Goal: Task Accomplishment & Management: Complete application form

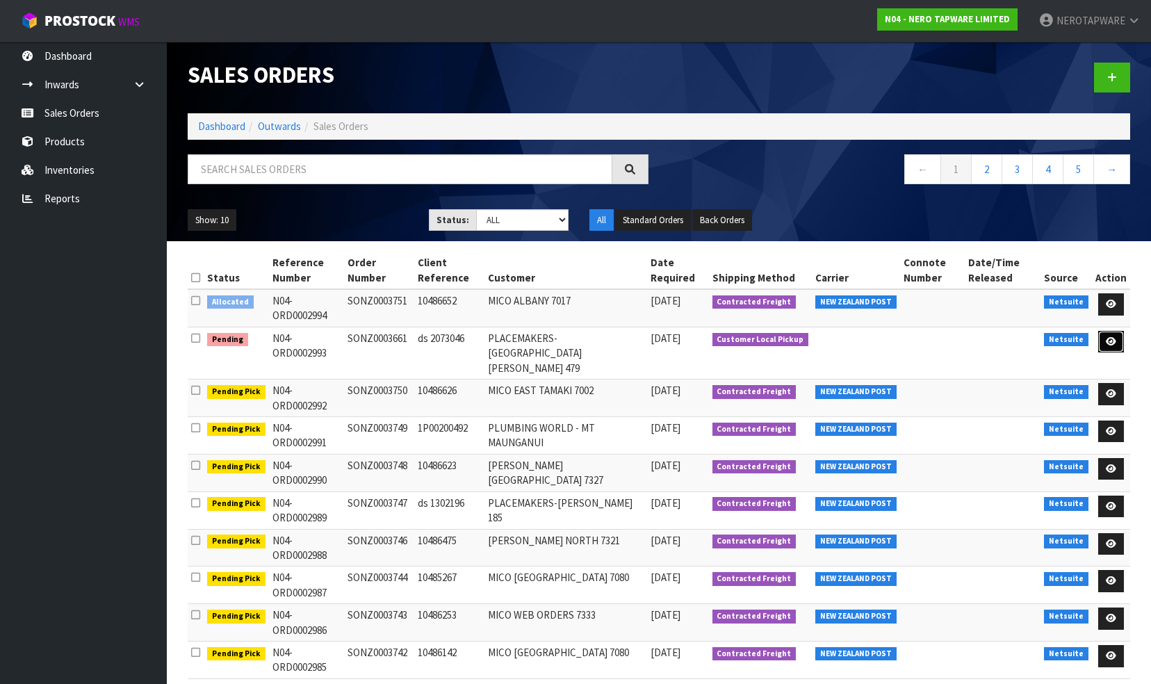
click at [1111, 337] on icon at bounding box center [1111, 341] width 10 height 9
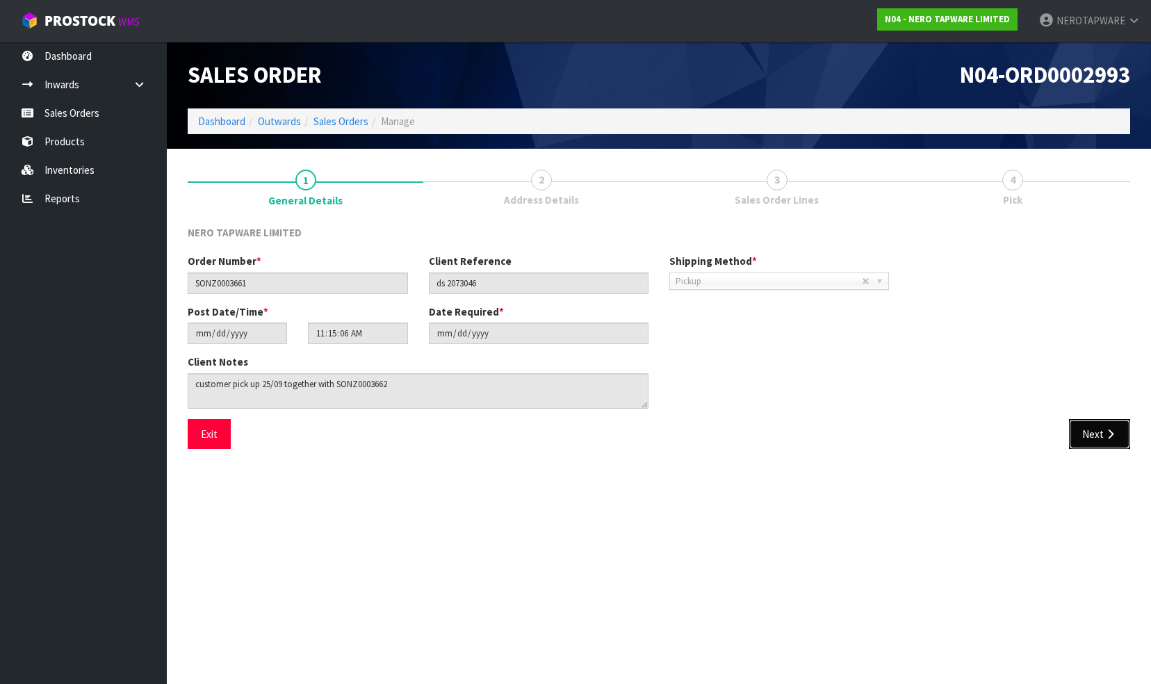
click at [1089, 434] on button "Next" at bounding box center [1099, 434] width 61 height 30
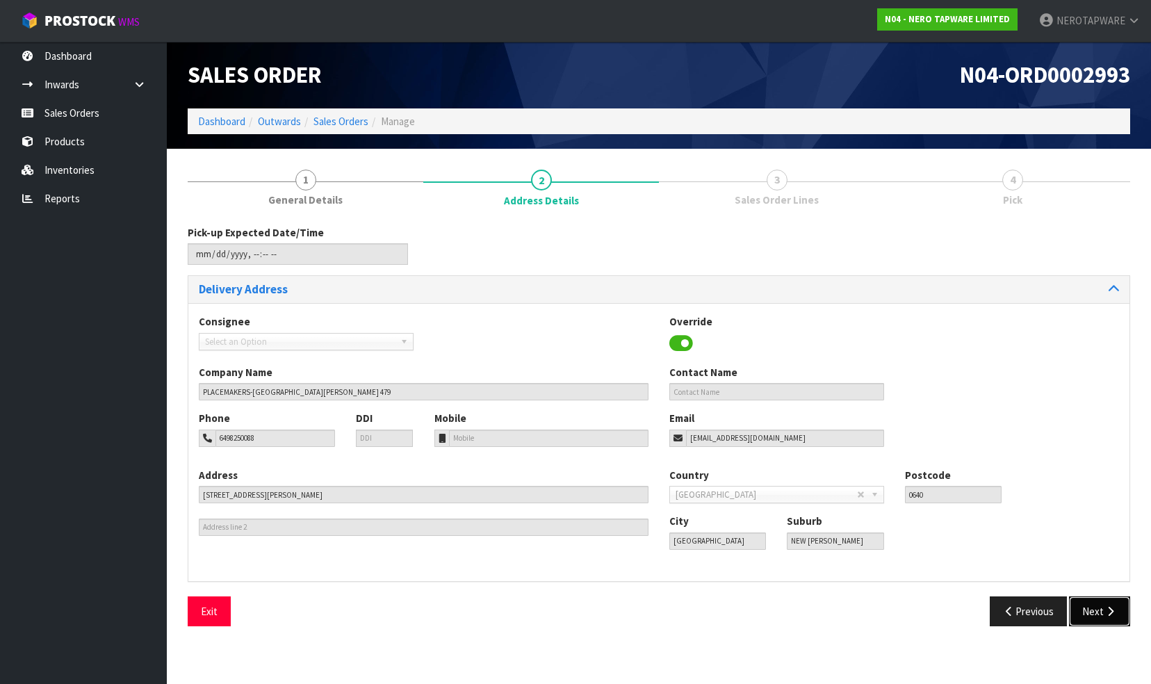
click at [1101, 606] on button "Next" at bounding box center [1099, 611] width 61 height 30
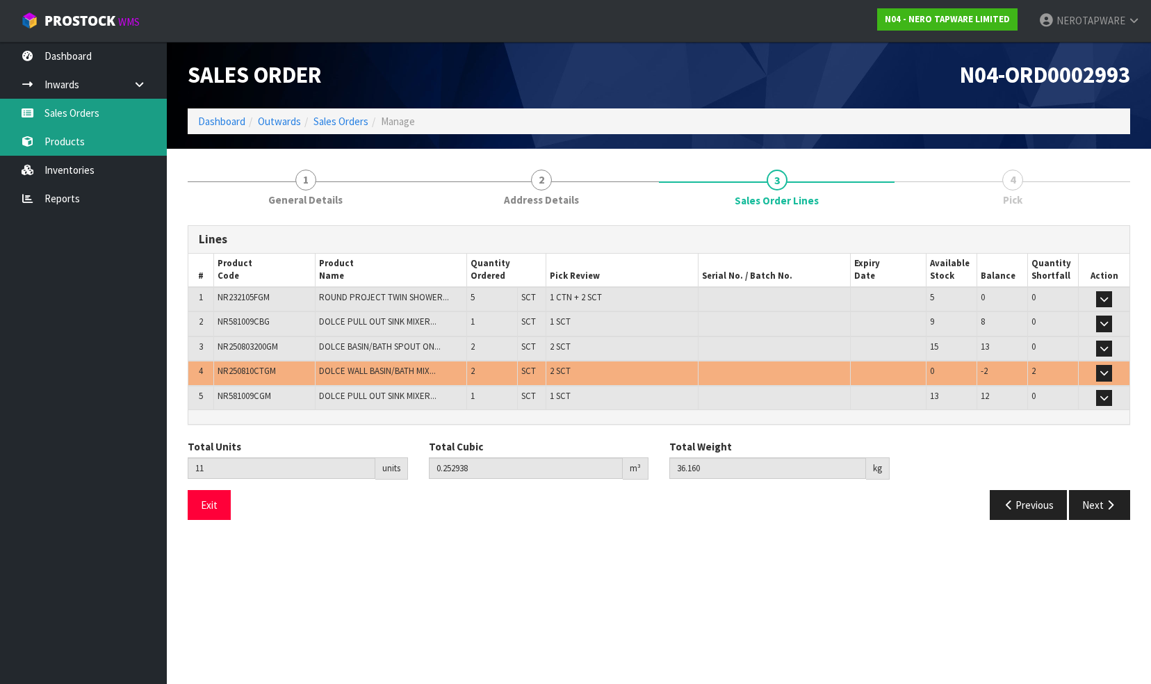
drag, startPoint x: 67, startPoint y: 116, endPoint x: 104, endPoint y: 127, distance: 38.5
click at [67, 116] on link "Sales Orders" at bounding box center [83, 113] width 167 height 28
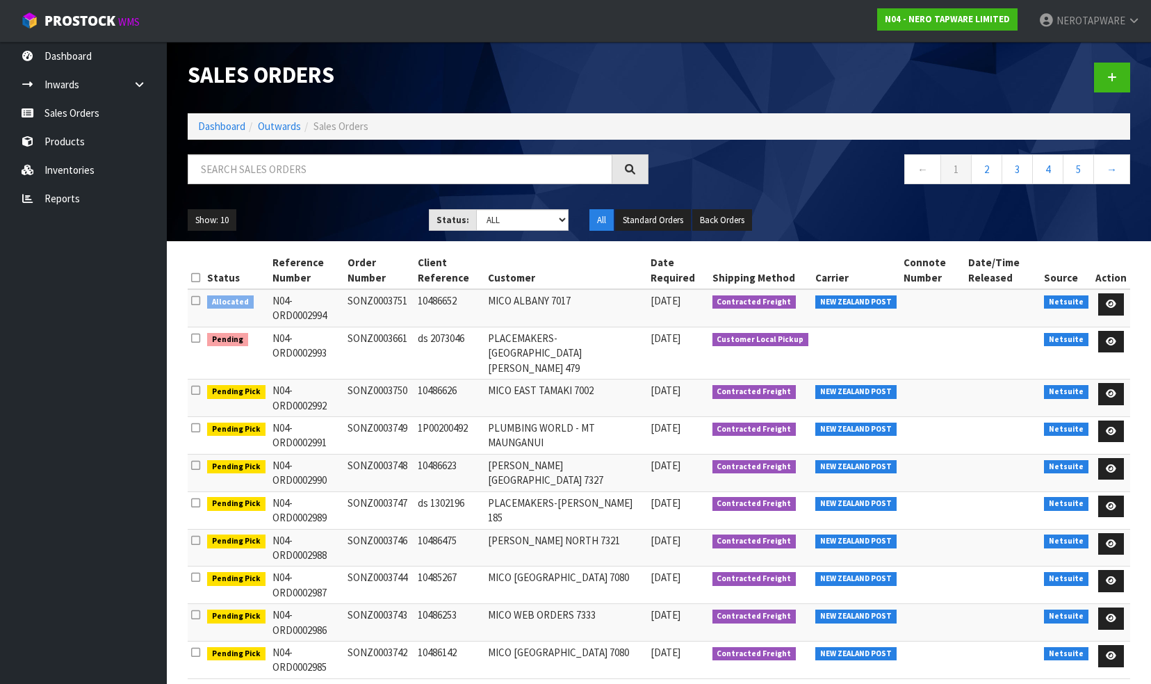
click at [389, 327] on td "SONZ0003661" at bounding box center [379, 353] width 70 height 52
click at [269, 327] on td "N04-ORD0002993" at bounding box center [307, 353] width 76 height 52
drag, startPoint x: 269, startPoint y: 327, endPoint x: 413, endPoint y: 329, distance: 143.9
click at [413, 329] on tr "Pending N04-ORD0002993 SONZ0003661 ds 2073046 PLACEMAKERS-NEW LYNN 479 24/09/20…" at bounding box center [659, 353] width 942 height 52
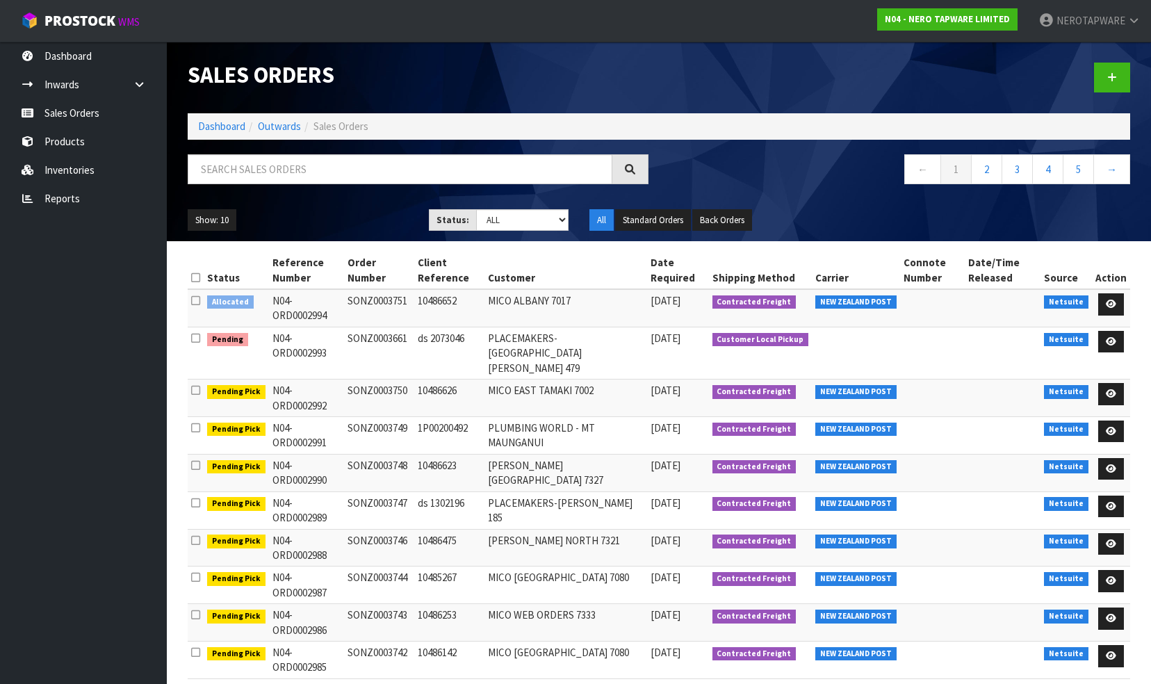
copy tr "N04-ORD0002993 SONZ0003661"
click at [1108, 337] on icon at bounding box center [1111, 341] width 10 height 9
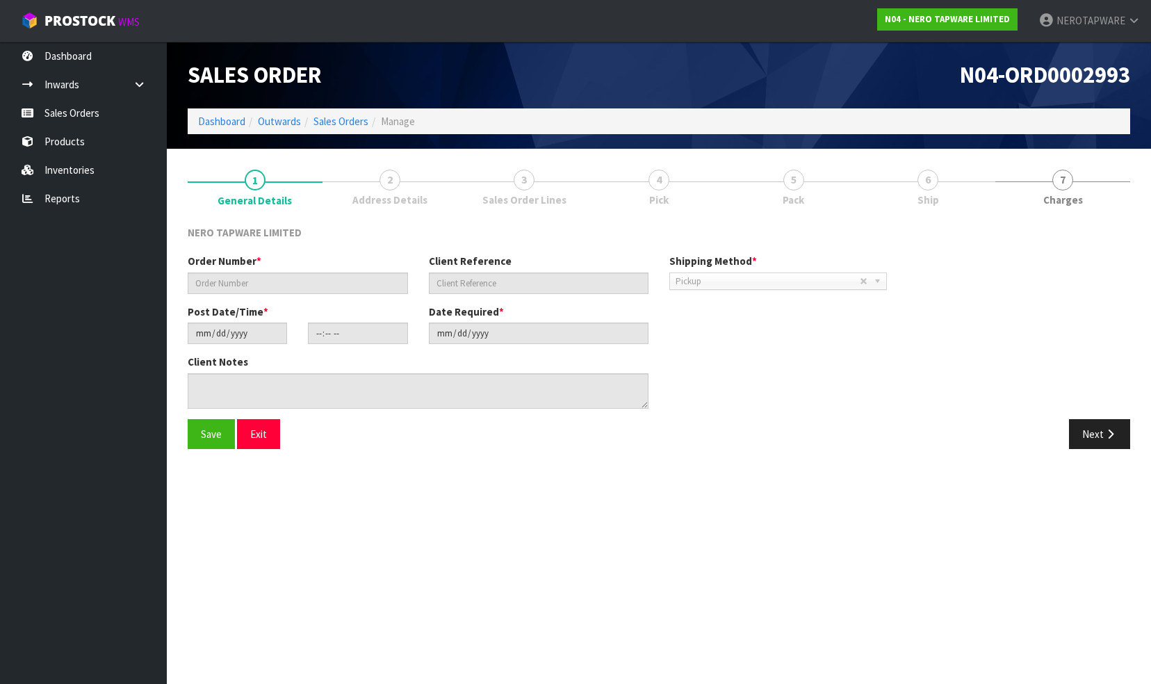
type input "SONZ0003661"
type input "ds 2073046"
type input "2025-09-24"
type input "11:15:06.000"
type input "2025-09-24"
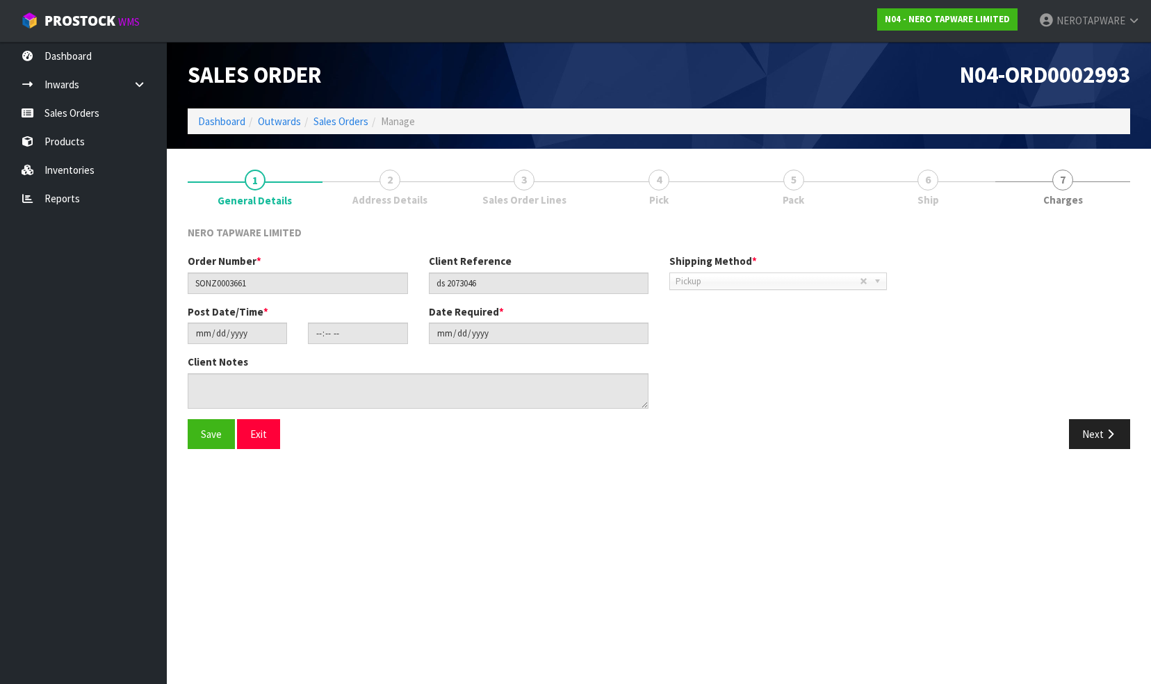
type textarea "customer pick up 25/09 together with SONZ0003662"
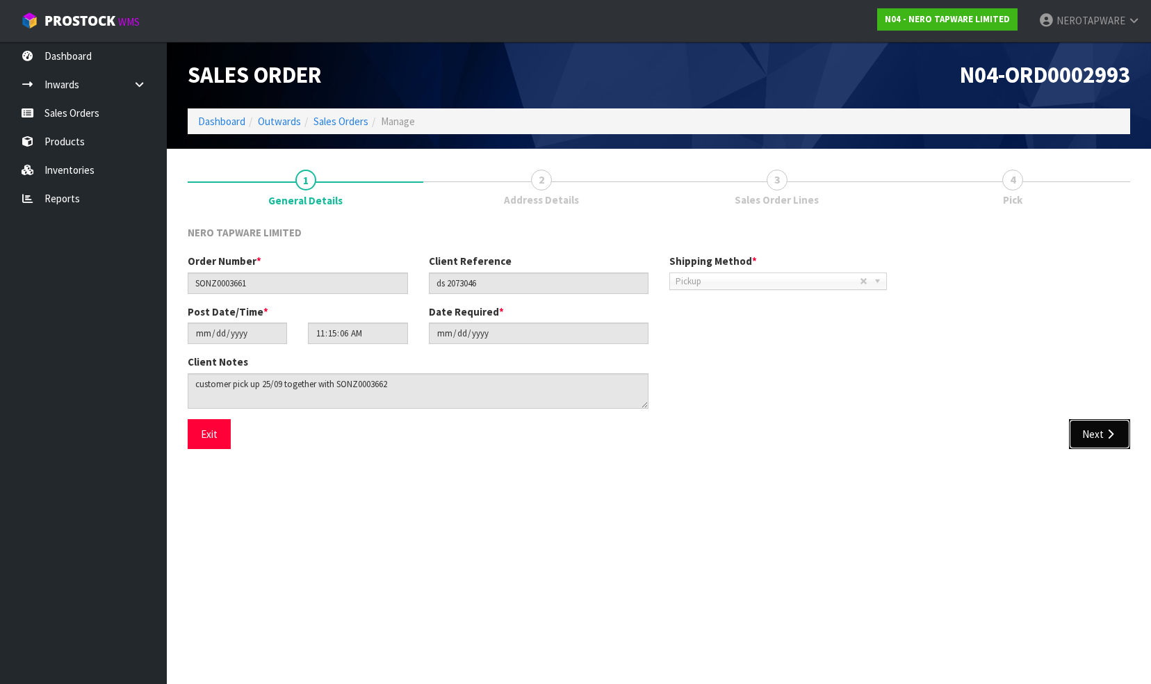
click at [1096, 430] on button "Next" at bounding box center [1099, 434] width 61 height 30
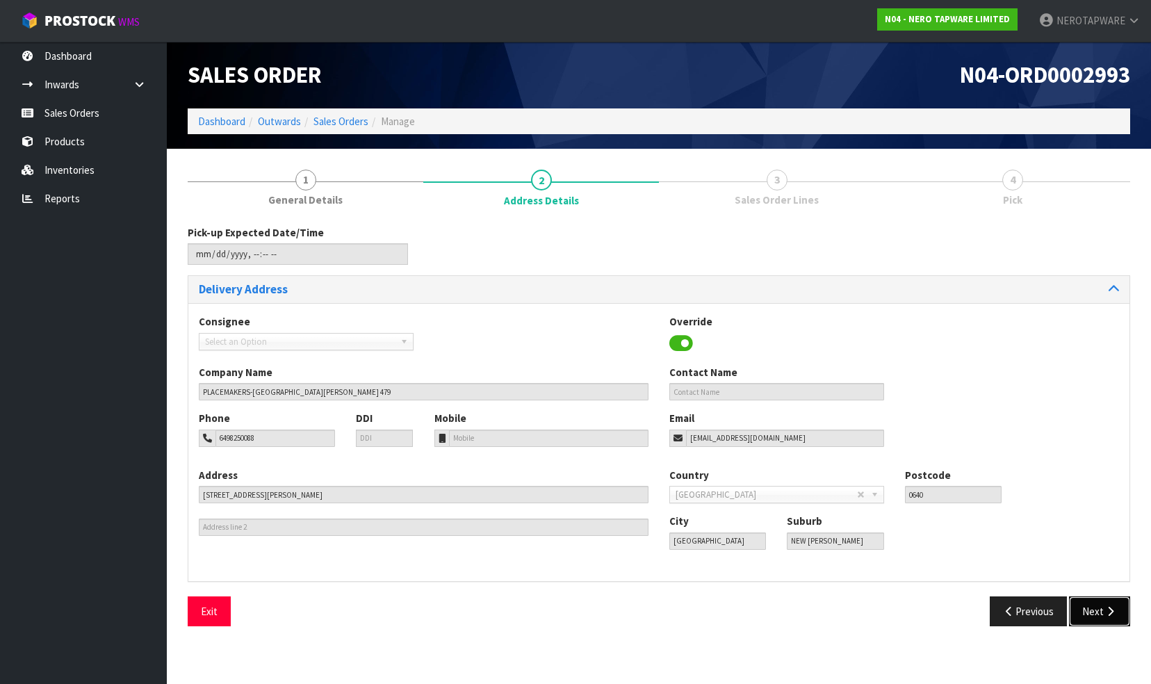
click at [1100, 605] on button "Next" at bounding box center [1099, 611] width 61 height 30
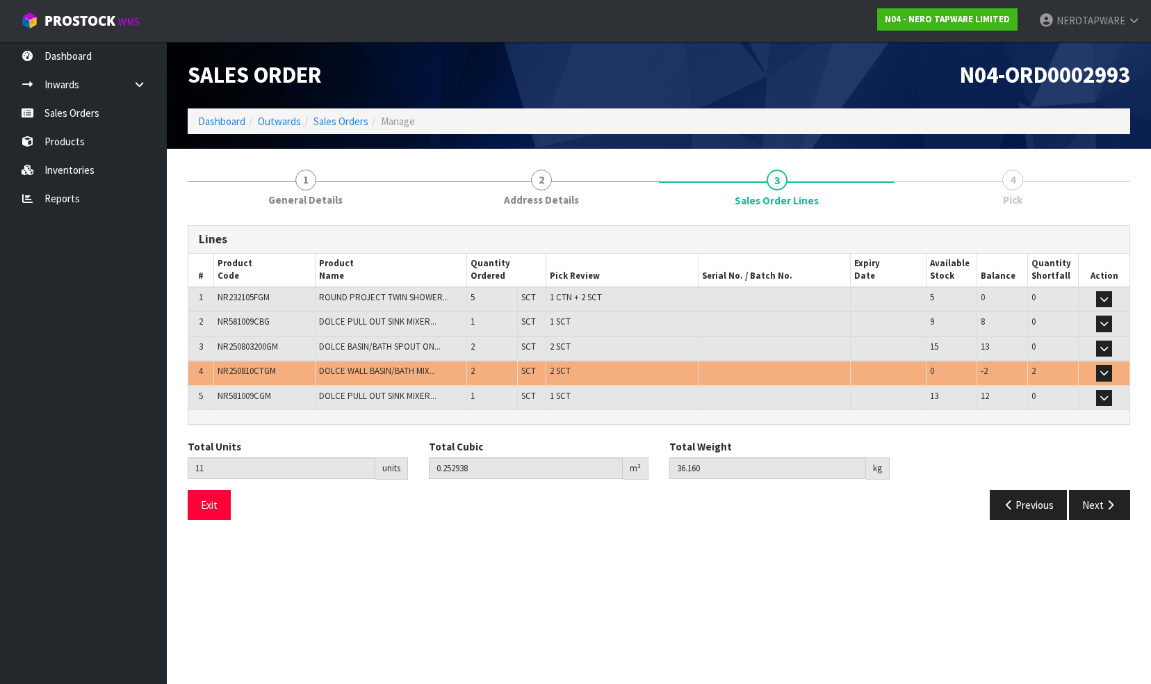
click at [240, 365] on span "NR250810CTGM" at bounding box center [247, 371] width 58 height 12
copy span "NR250810CTGM"
drag, startPoint x: 95, startPoint y: 104, endPoint x: 141, endPoint y: 121, distance: 48.8
click at [95, 104] on link "Sales Orders" at bounding box center [83, 113] width 167 height 28
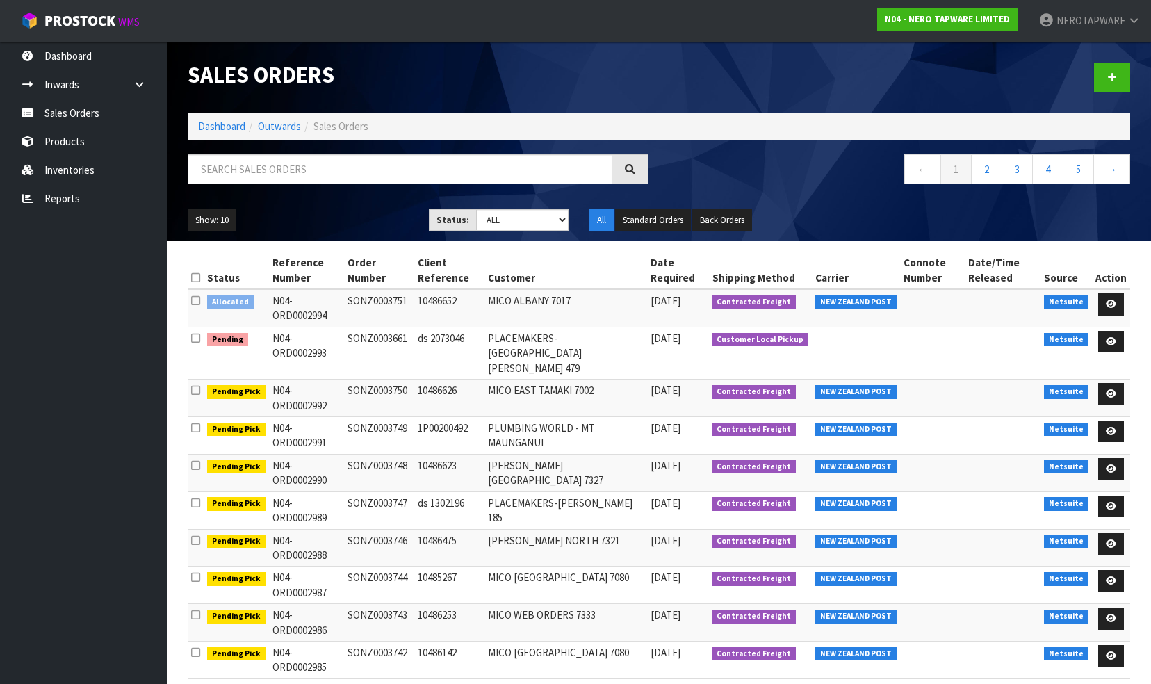
click at [394, 327] on td "SONZ0003661" at bounding box center [379, 353] width 70 height 52
copy td "SONZ0003661"
click at [534, 327] on td "PLACEMAKERS-[GEOGRAPHIC_DATA][PERSON_NAME] 479" at bounding box center [565, 353] width 163 height 52
click at [391, 330] on td "SONZ0003661" at bounding box center [379, 353] width 70 height 52
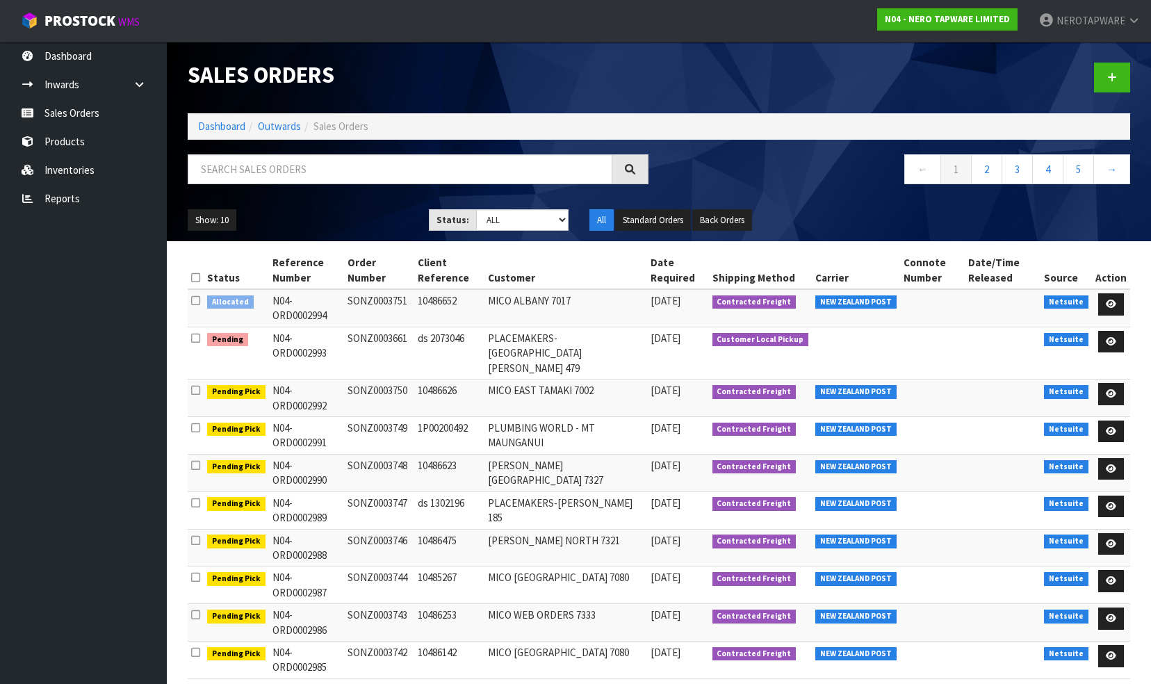
click at [391, 330] on td "SONZ0003661" at bounding box center [379, 353] width 70 height 52
copy td "SONZ0003661"
click at [71, 199] on link "Reports" at bounding box center [83, 198] width 167 height 28
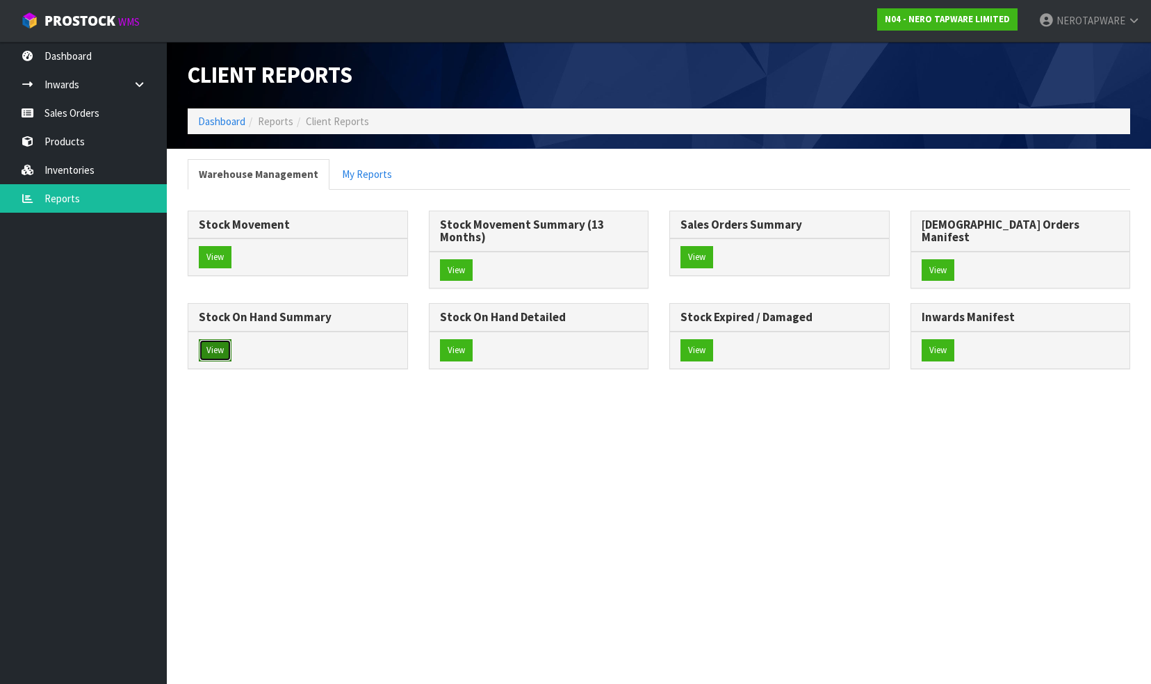
click at [231, 340] on button "View" at bounding box center [215, 350] width 33 height 22
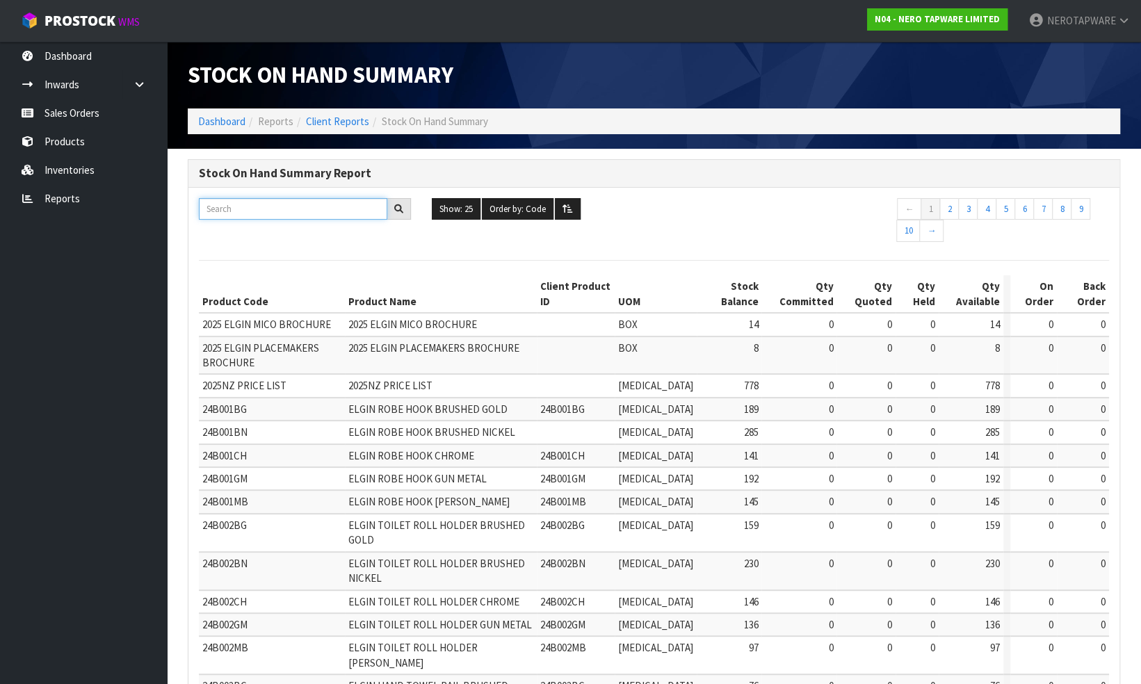
click at [250, 211] on input "text" at bounding box center [293, 209] width 188 height 22
paste input ": CGMU5239407 LCL"
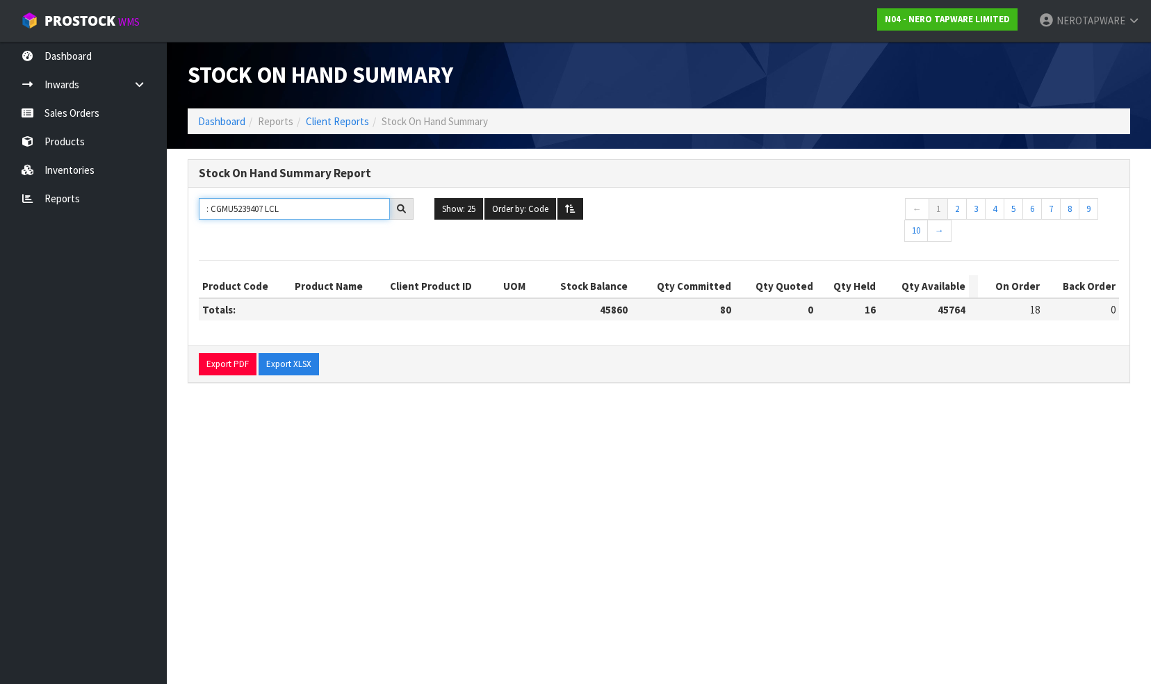
click at [211, 209] on input ": CGMU5239407 LCL" at bounding box center [294, 209] width 191 height 22
type input "CGMU5239407 LCL"
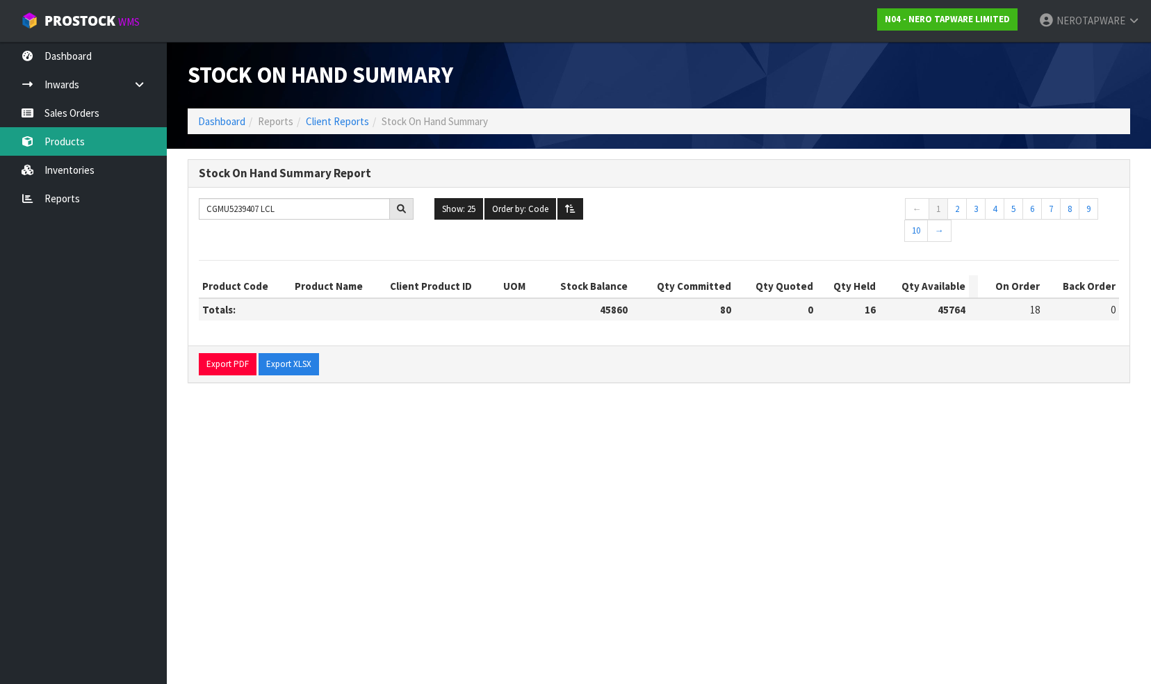
drag, startPoint x: 78, startPoint y: 142, endPoint x: 147, endPoint y: 152, distance: 70.3
click at [78, 142] on link "Products" at bounding box center [83, 141] width 167 height 28
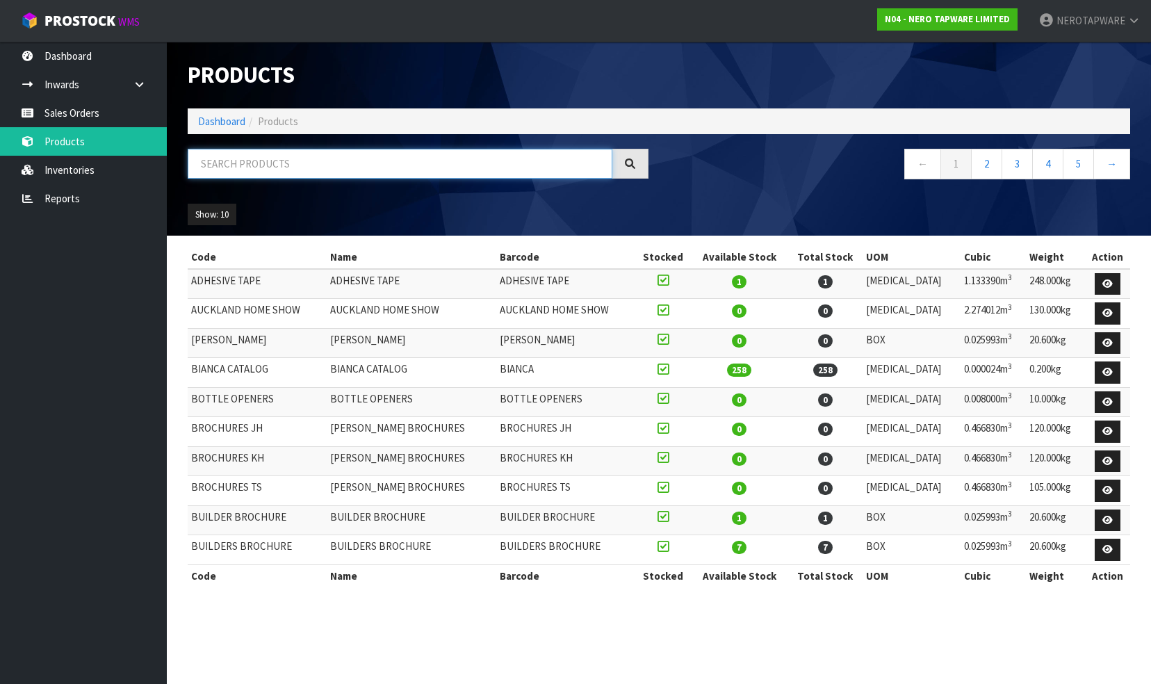
click at [269, 163] on input "text" at bounding box center [400, 164] width 425 height 30
paste input ": CGMU5239407 LCL"
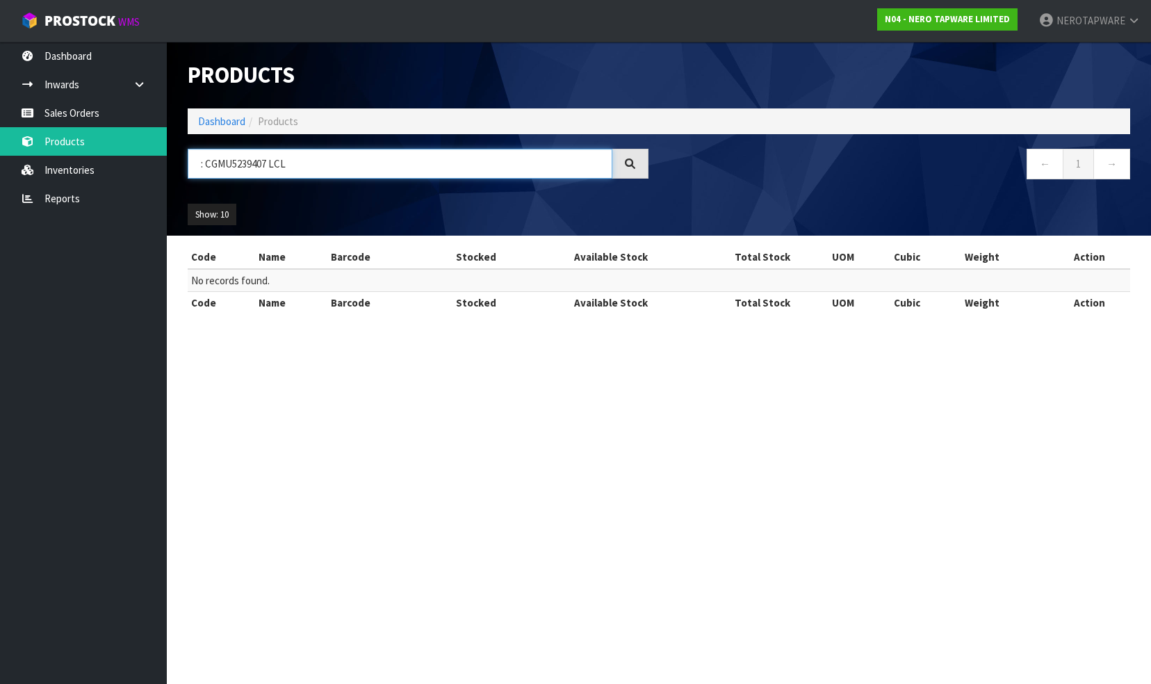
click at [204, 162] on input ": CGMU5239407 LCL" at bounding box center [400, 164] width 425 height 30
click at [204, 161] on input "CGMU5239407 LCL" at bounding box center [400, 164] width 425 height 30
type input "CGMU5239407 LCL"
click at [578, 392] on section "Products Import Products Drop file here to import csv template Dashboard Produc…" at bounding box center [575, 342] width 1151 height 684
click at [74, 83] on link "Inwards" at bounding box center [83, 84] width 167 height 28
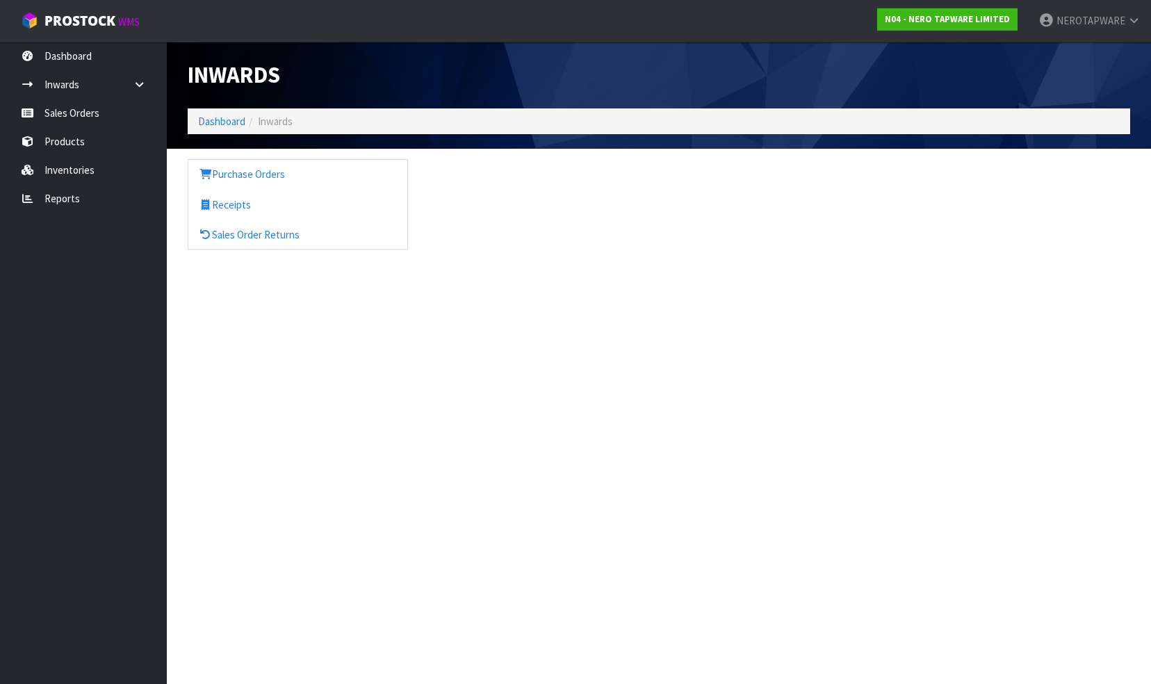
click at [271, 117] on span "Inwards" at bounding box center [275, 121] width 35 height 13
click at [252, 172] on link "Purchase Orders" at bounding box center [297, 174] width 219 height 28
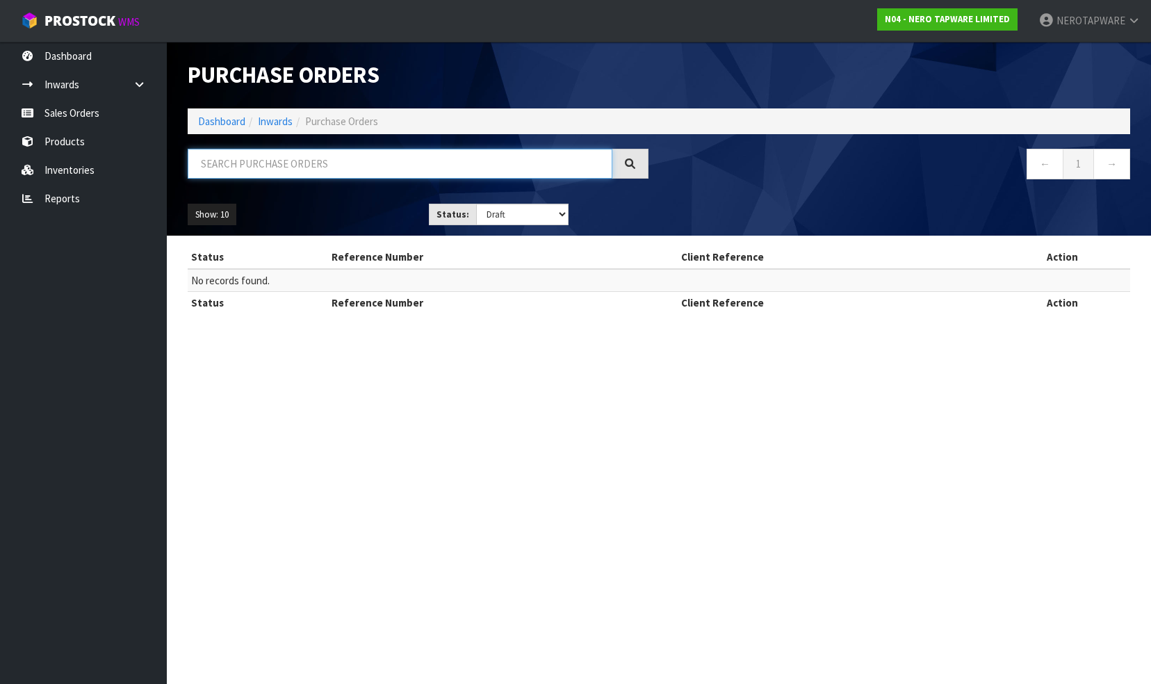
click at [299, 164] on input "text" at bounding box center [400, 164] width 425 height 30
paste input ": CGMU5239407 LCL"
click at [207, 161] on input ": CGMU5239407 LCL" at bounding box center [400, 164] width 425 height 30
type input "CGMU5239407 LCL"
click at [631, 160] on icon at bounding box center [630, 163] width 10 height 10
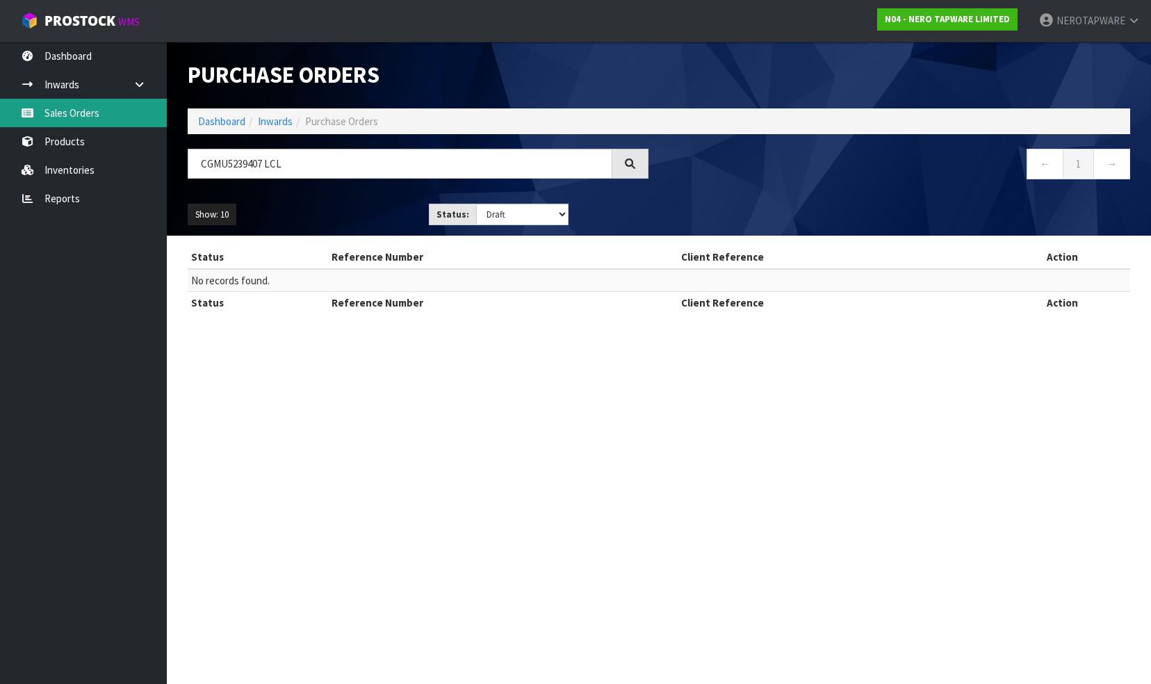
click at [94, 110] on link "Sales Orders" at bounding box center [83, 113] width 167 height 28
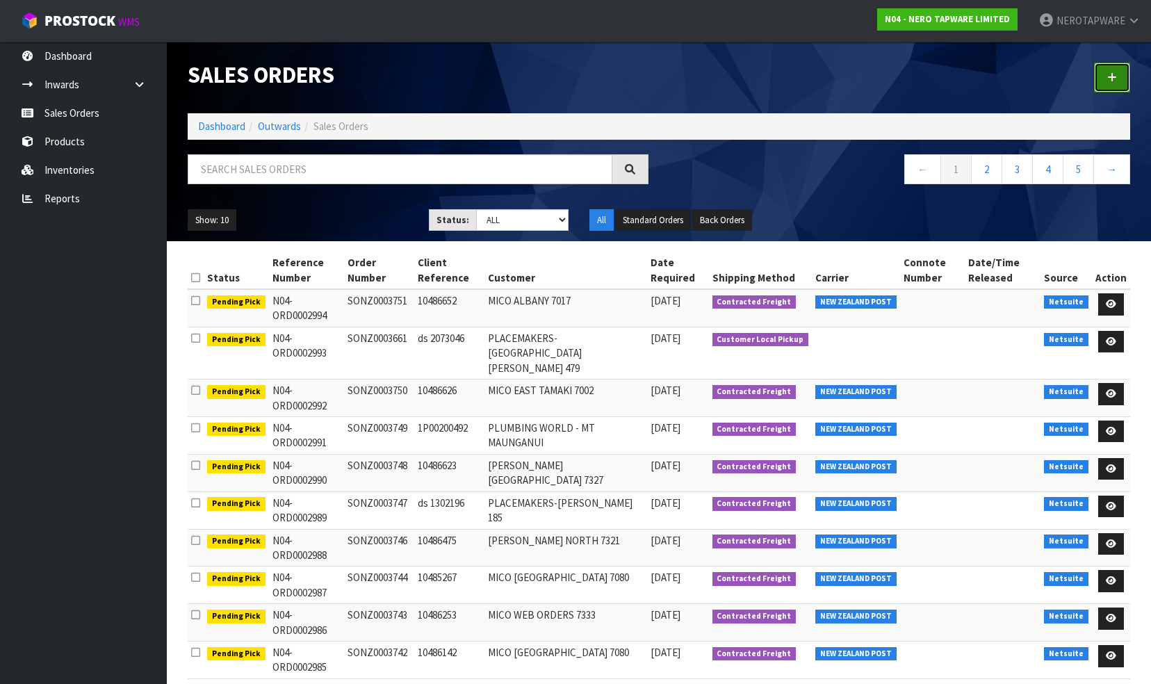
click at [1111, 76] on icon at bounding box center [1112, 77] width 10 height 10
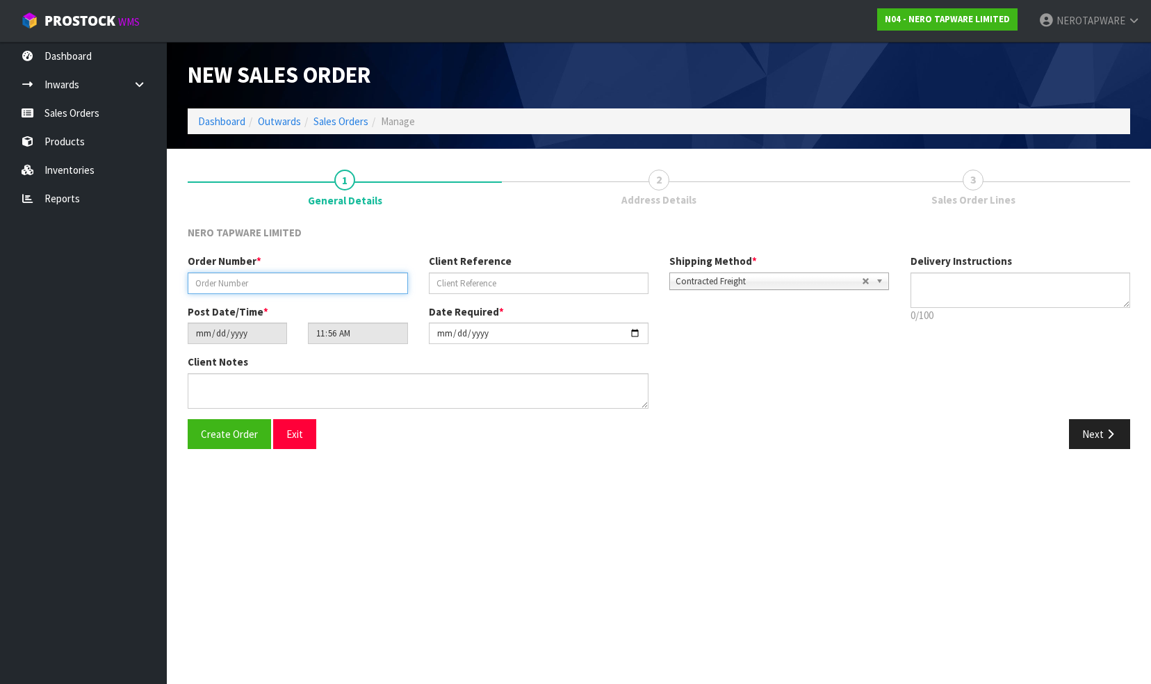
click at [239, 284] on input "text" at bounding box center [298, 283] width 220 height 22
click at [763, 323] on div "Post Date/Time * [DATE] 11:56:00.000 Date Required * [DATE]" at bounding box center [538, 329] width 723 height 50
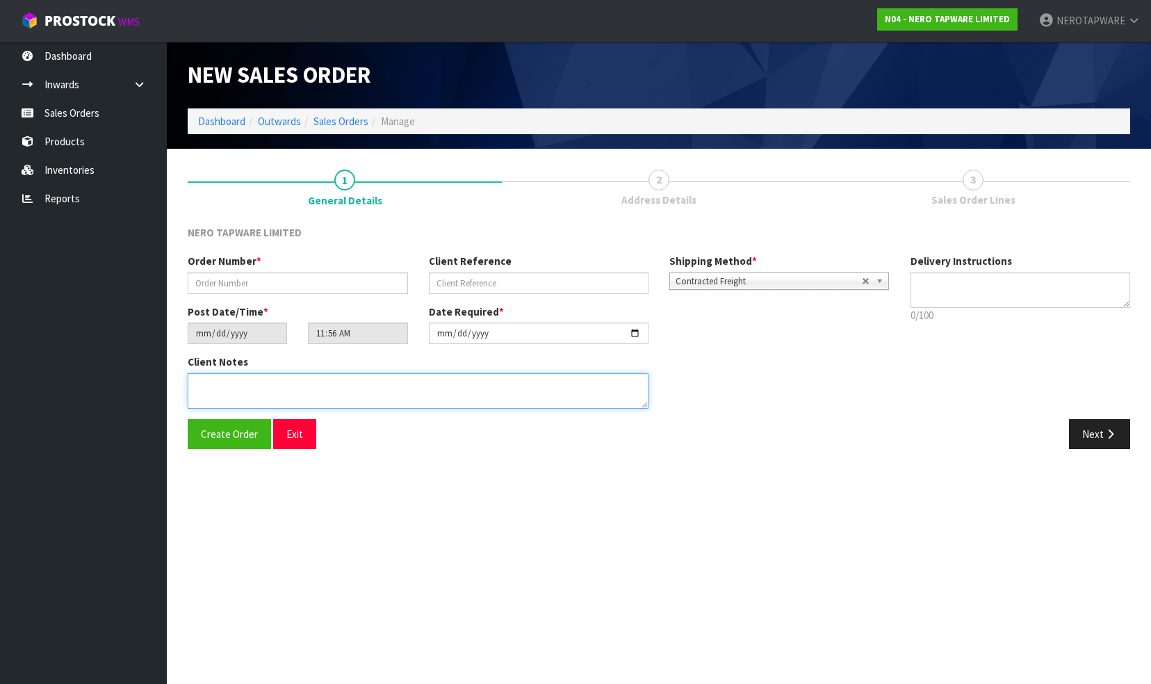
click at [211, 389] on textarea at bounding box center [418, 390] width 461 height 35
click at [1090, 432] on button "Next" at bounding box center [1099, 434] width 61 height 30
click at [1091, 434] on button "Next" at bounding box center [1099, 434] width 61 height 30
click at [270, 282] on input "text" at bounding box center [298, 283] width 220 height 22
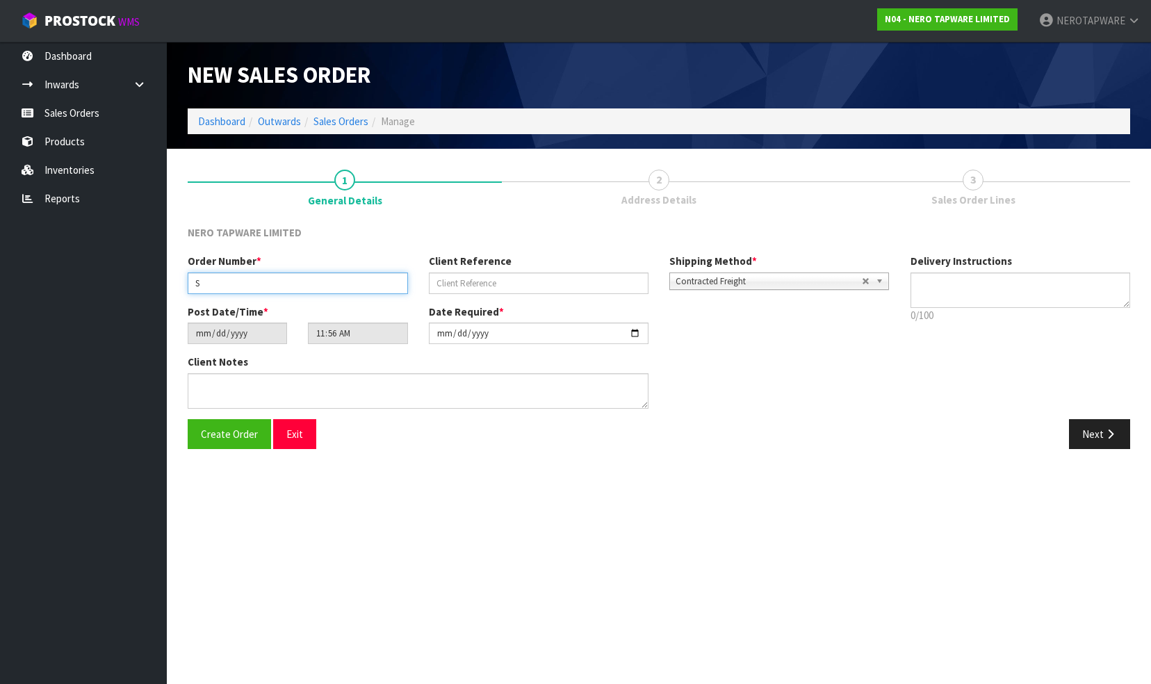
type input "S"
click at [753, 375] on div "Client Notes" at bounding box center [538, 386] width 723 height 64
click at [232, 281] on input "S" at bounding box center [298, 283] width 220 height 22
click at [281, 436] on button "Exit" at bounding box center [294, 434] width 43 height 30
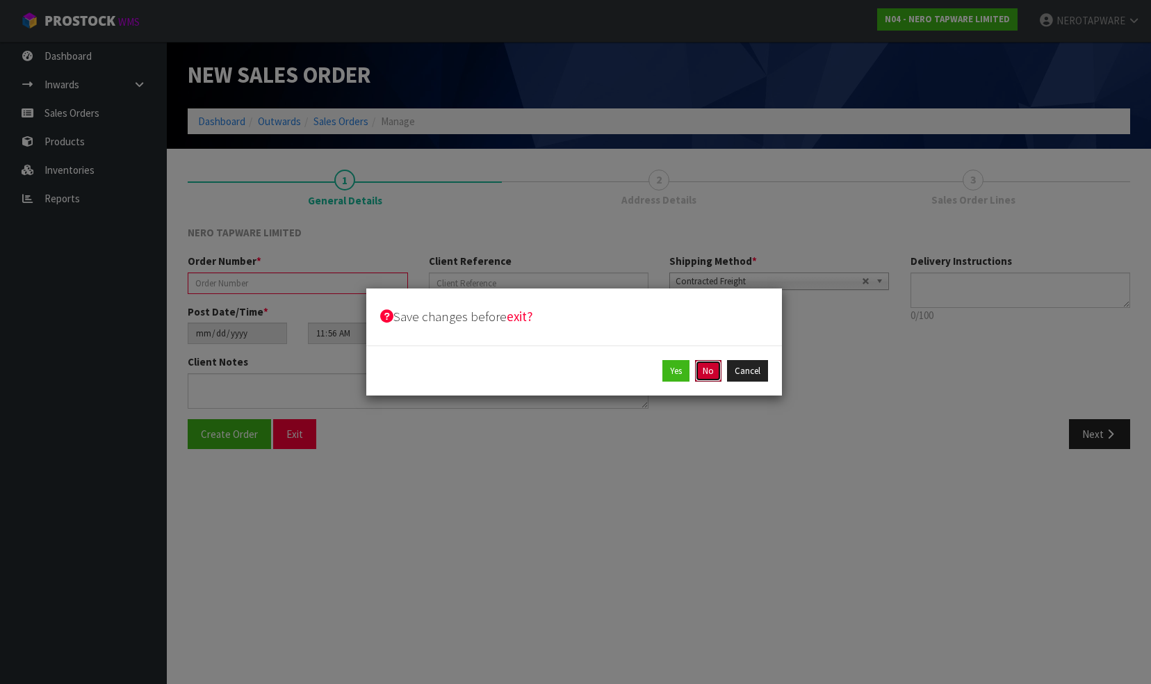
drag, startPoint x: 705, startPoint y: 373, endPoint x: 692, endPoint y: 431, distance: 59.7
click at [705, 375] on button "No" at bounding box center [708, 371] width 26 height 22
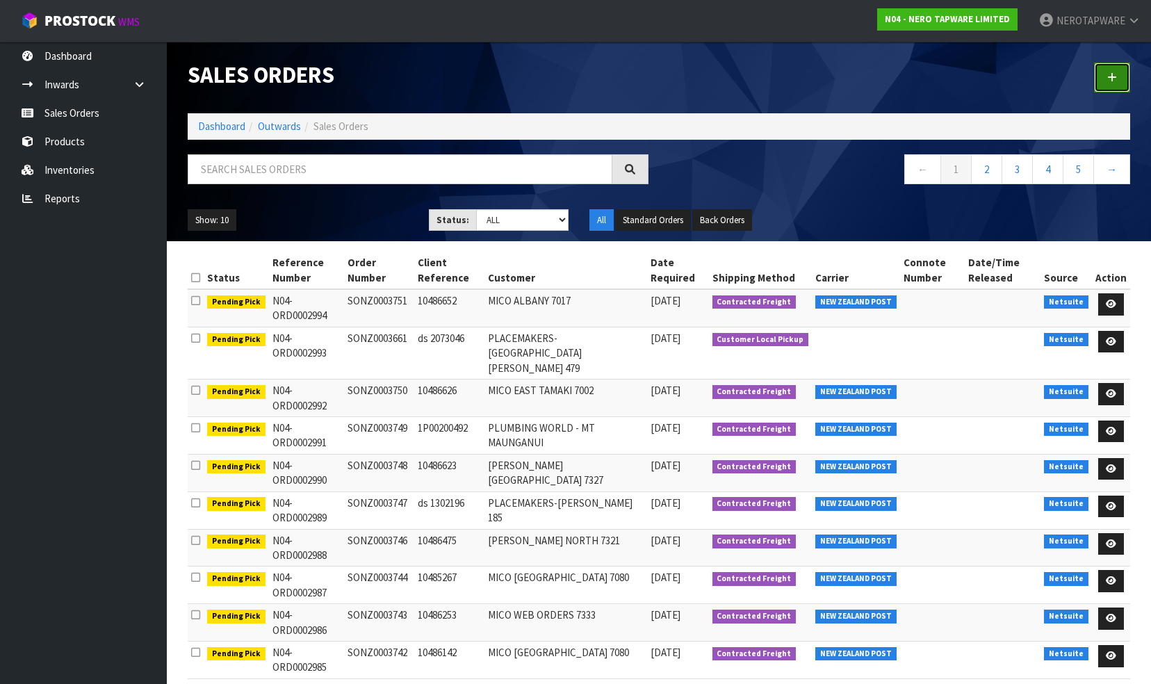
click at [1112, 75] on icon at bounding box center [1112, 77] width 10 height 10
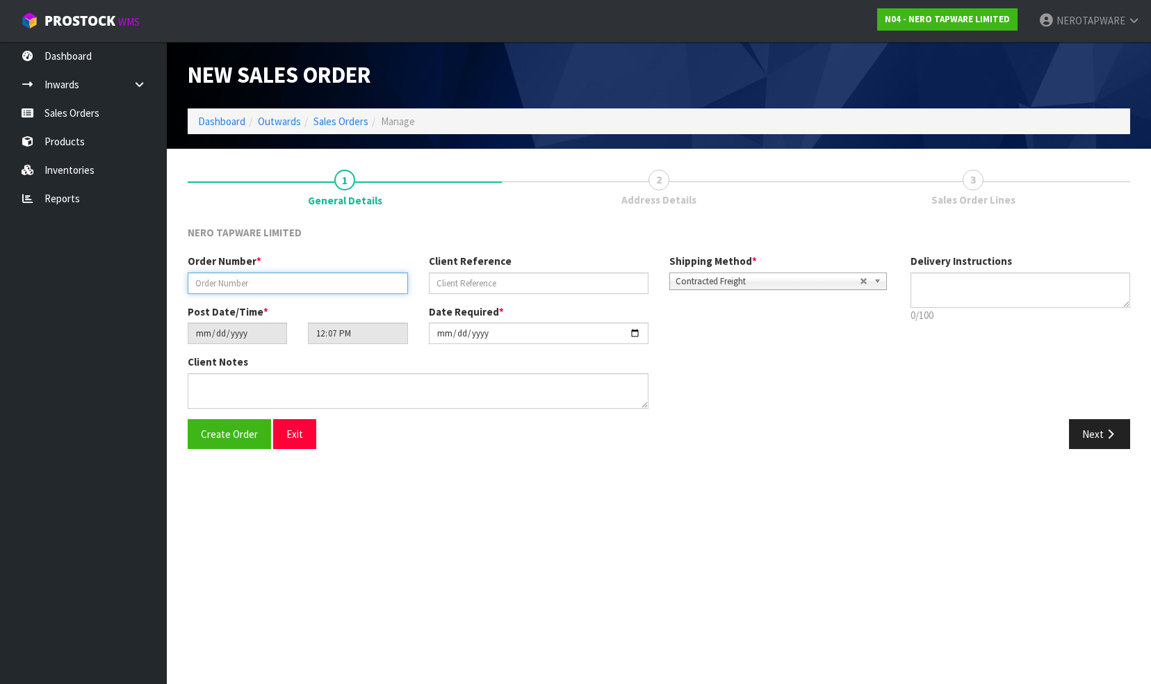
click at [218, 283] on input "text" at bounding box center [298, 283] width 220 height 22
click at [269, 284] on input "text" at bounding box center [298, 283] width 220 height 22
paste input "SONZ0003662"
type input "SONZ0003662"
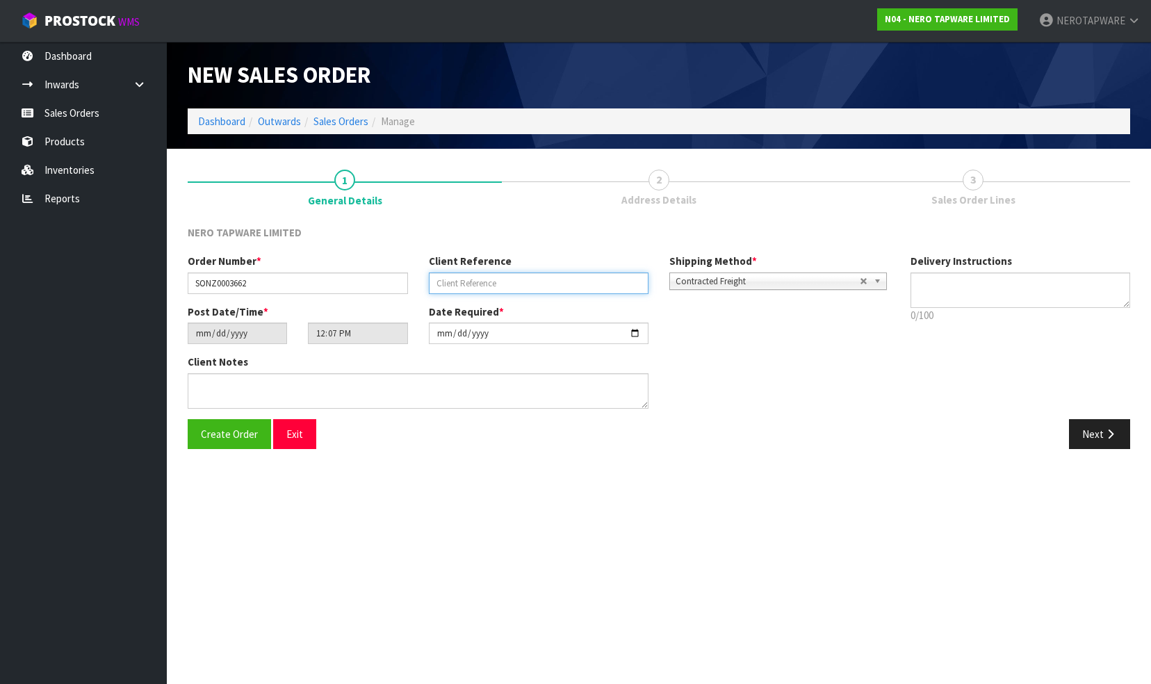
click at [509, 279] on input "text" at bounding box center [539, 283] width 220 height 22
click at [826, 384] on div "Client Notes" at bounding box center [538, 386] width 723 height 64
click at [67, 113] on link "Sales Orders" at bounding box center [83, 113] width 167 height 28
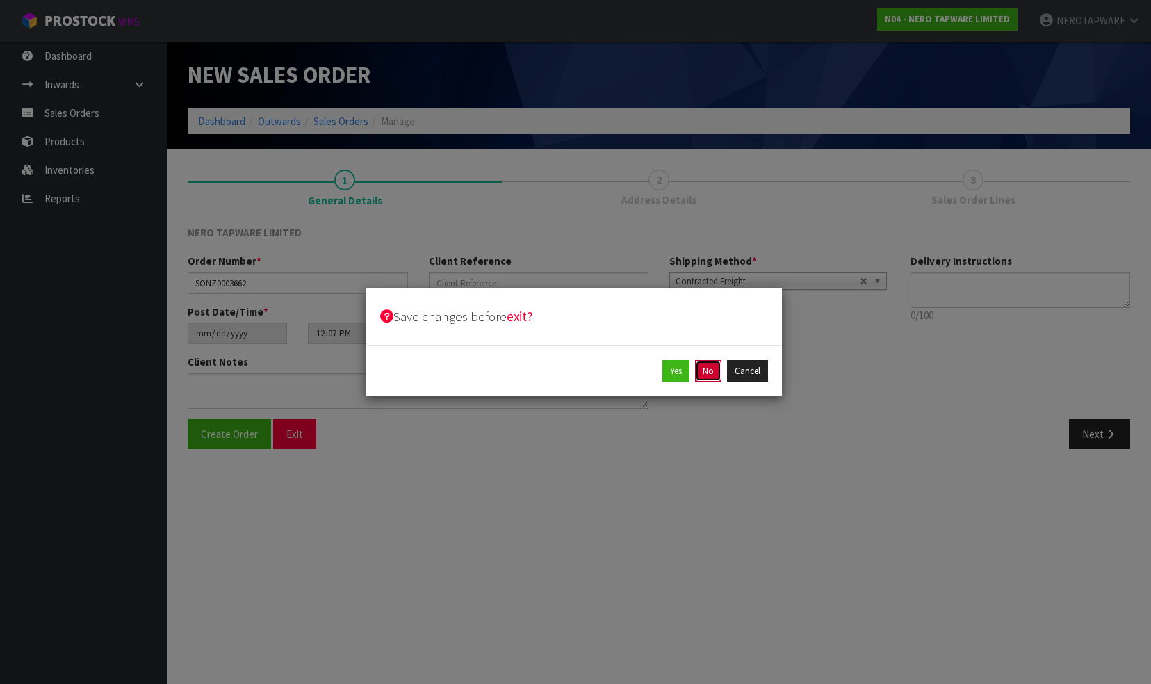
click at [706, 370] on button "No" at bounding box center [708, 371] width 26 height 22
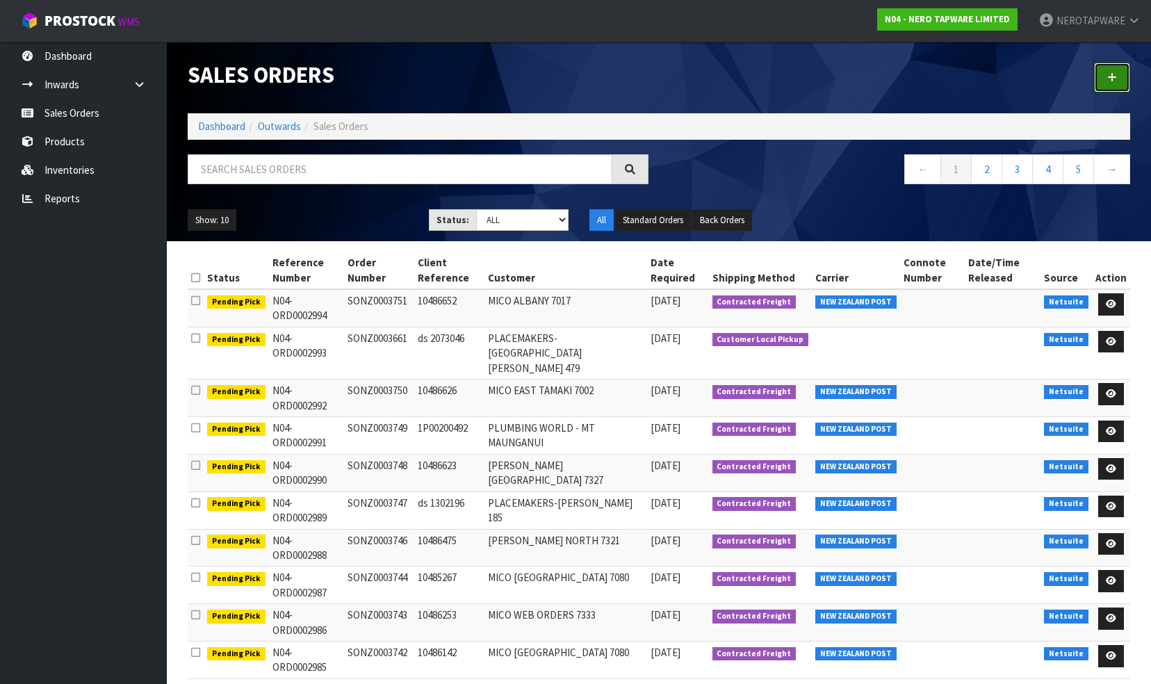
drag, startPoint x: 1109, startPoint y: 76, endPoint x: 1058, endPoint y: 104, distance: 57.9
click at [1109, 76] on icon at bounding box center [1112, 77] width 10 height 10
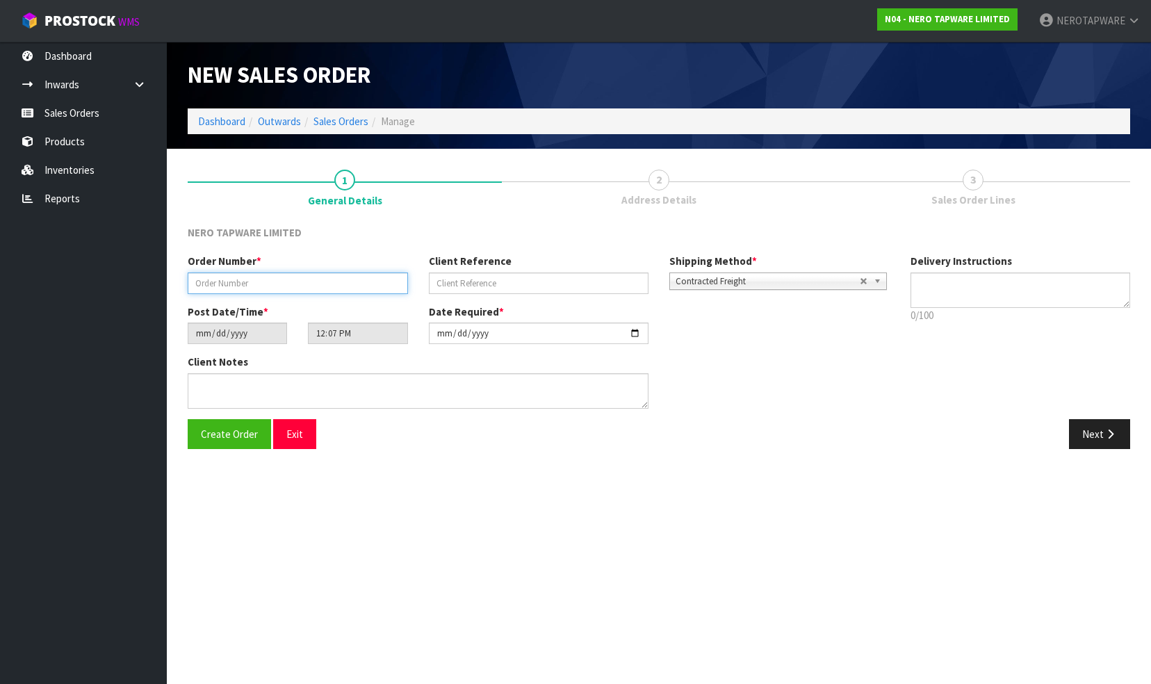
click at [231, 281] on input "text" at bounding box center [298, 283] width 220 height 22
type input "SONZ0003662"
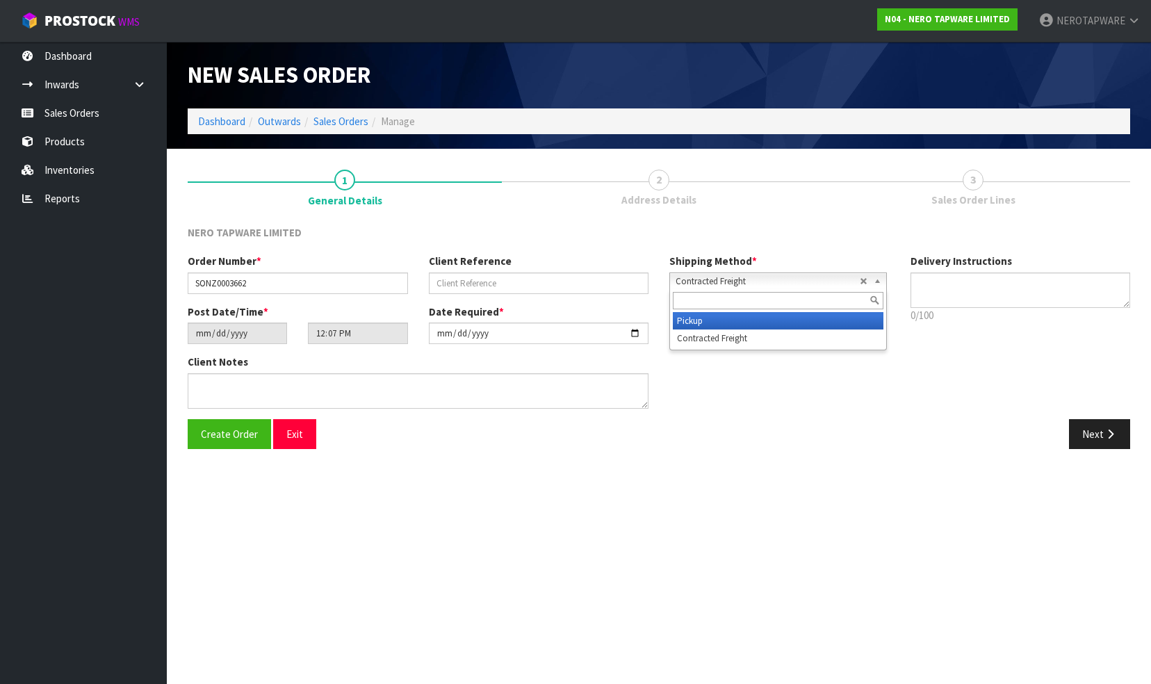
click at [728, 322] on li "Pickup" at bounding box center [778, 320] width 211 height 17
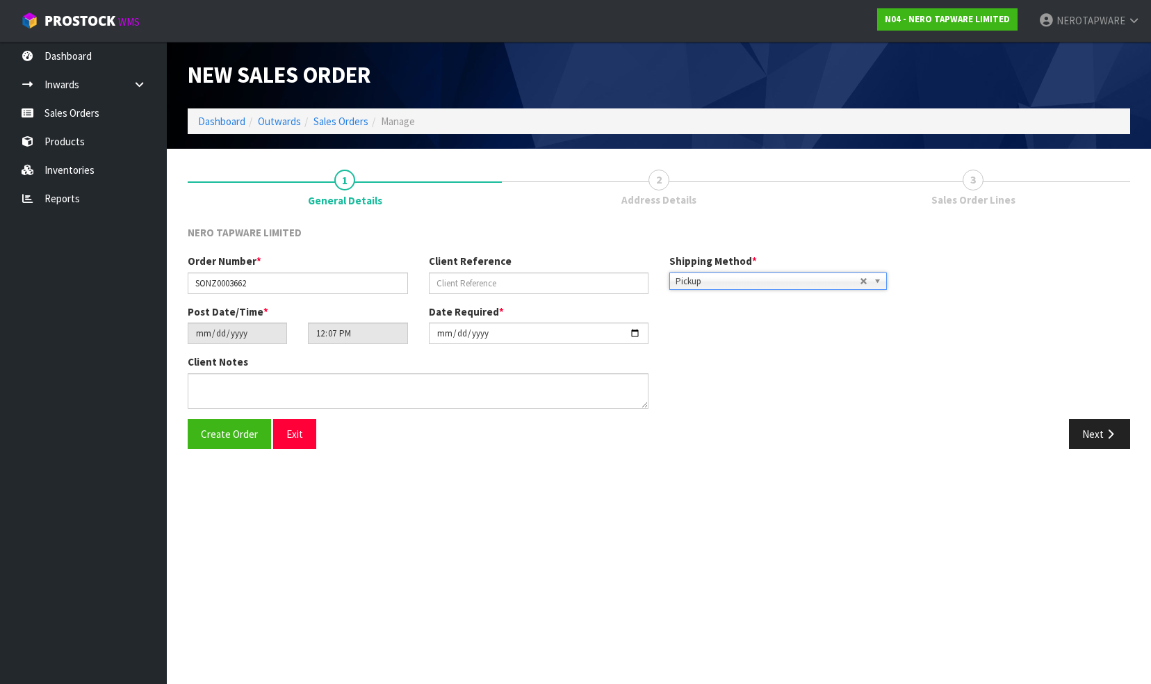
click at [720, 361] on div "Client Notes" at bounding box center [538, 386] width 723 height 64
click at [479, 282] on input "text" at bounding box center [539, 283] width 220 height 22
type input "D"
type input "DS 2073046"
click at [302, 391] on textarea at bounding box center [418, 390] width 461 height 35
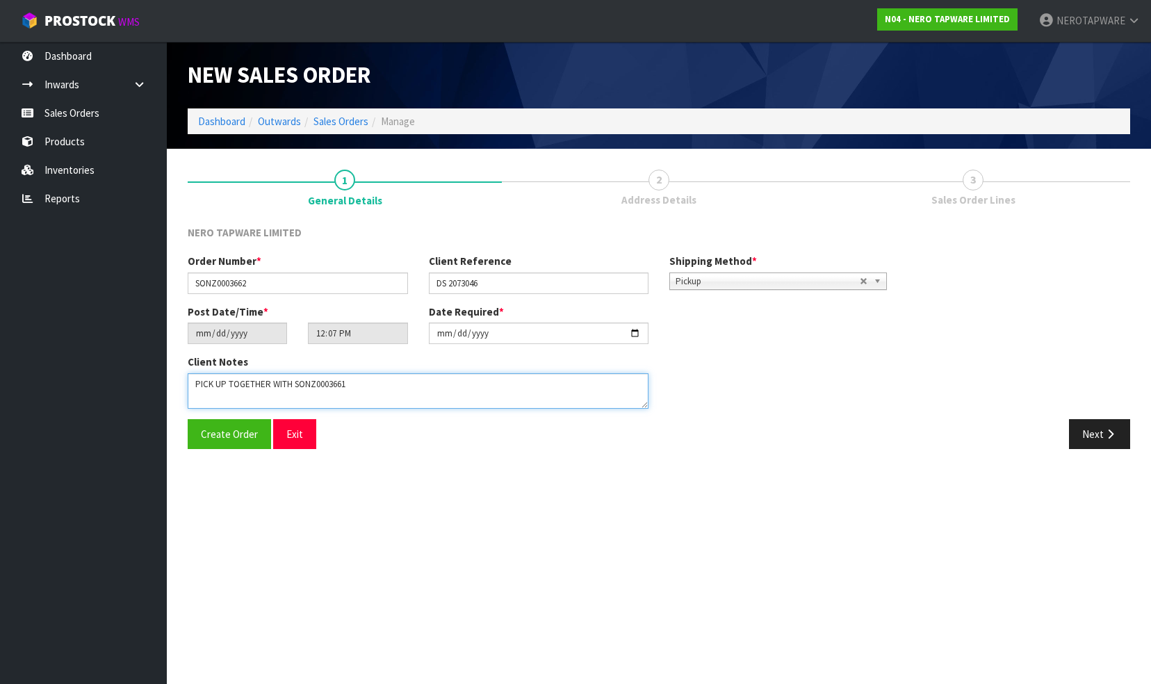
type textarea "PICK UP TOGETHER WITH SONZ0003661"
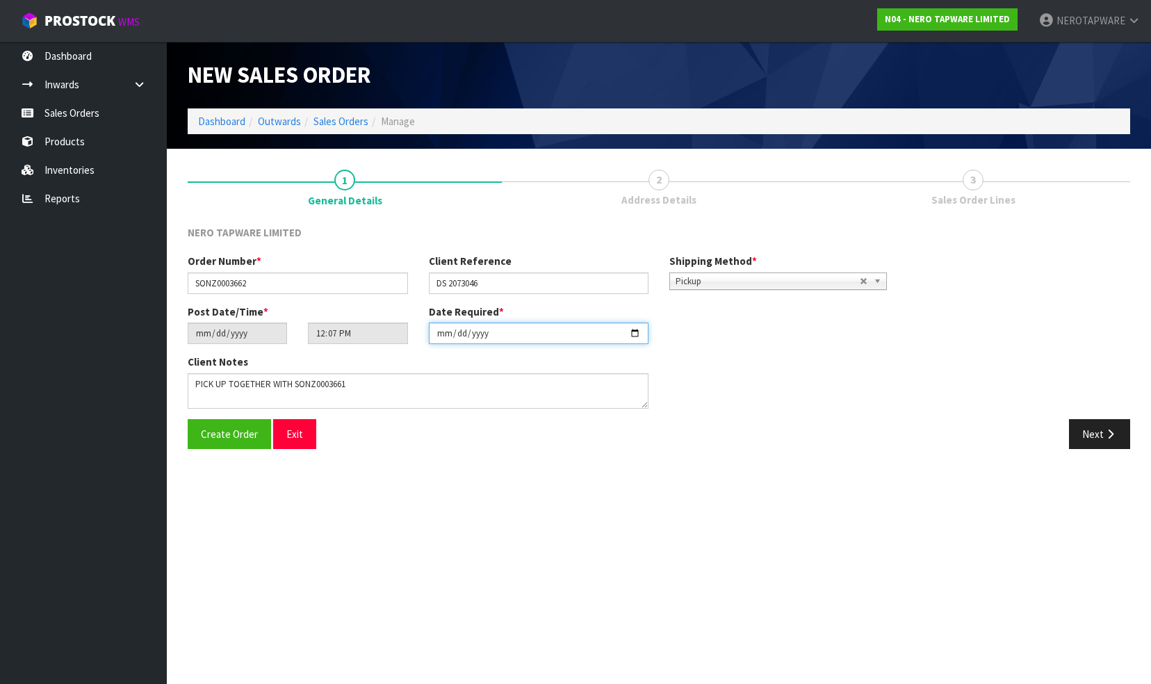
click at [634, 332] on input "[DATE]" at bounding box center [539, 333] width 220 height 22
type input "[DATE]"
click at [778, 403] on div "Client Notes" at bounding box center [538, 386] width 723 height 64
click at [1086, 436] on button "Next" at bounding box center [1099, 434] width 61 height 30
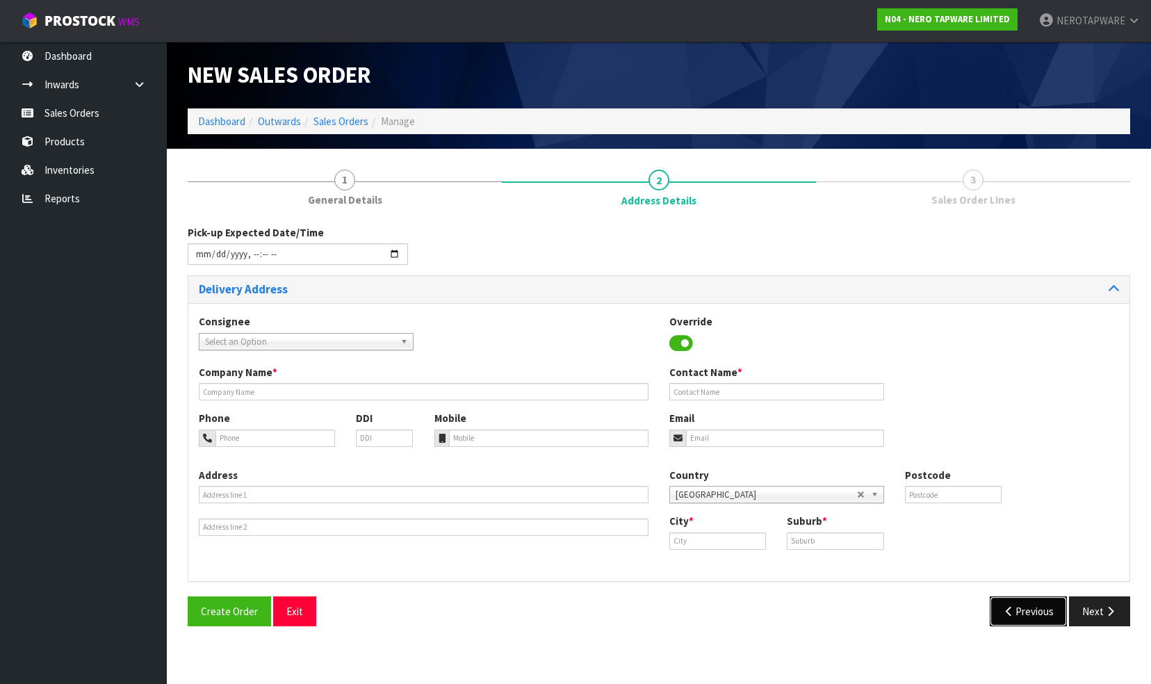
click at [1029, 607] on button "Previous" at bounding box center [1029, 611] width 78 height 30
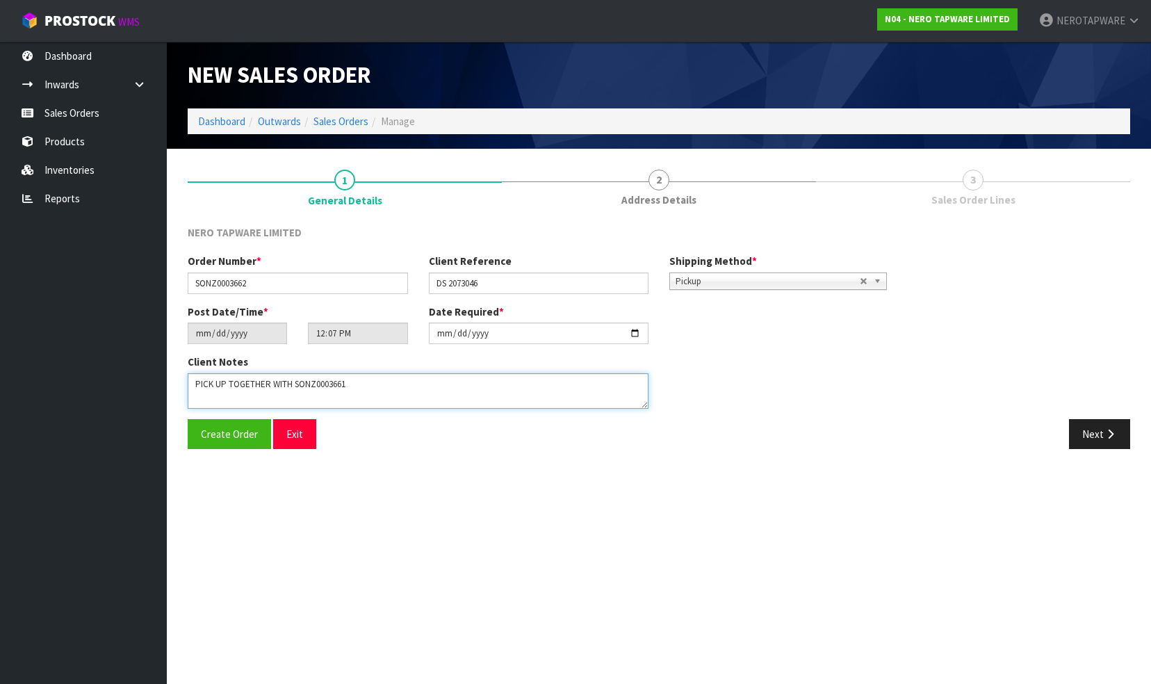
click at [385, 381] on textarea at bounding box center [418, 390] width 461 height 35
type textarea "PICK UP TOGETHER WITH SONZ0003661 25/09"
drag, startPoint x: 776, startPoint y: 370, endPoint x: 1031, endPoint y: 428, distance: 261.0
click at [781, 371] on div "Client Notes" at bounding box center [538, 386] width 723 height 64
click at [1093, 436] on button "Next" at bounding box center [1099, 434] width 61 height 30
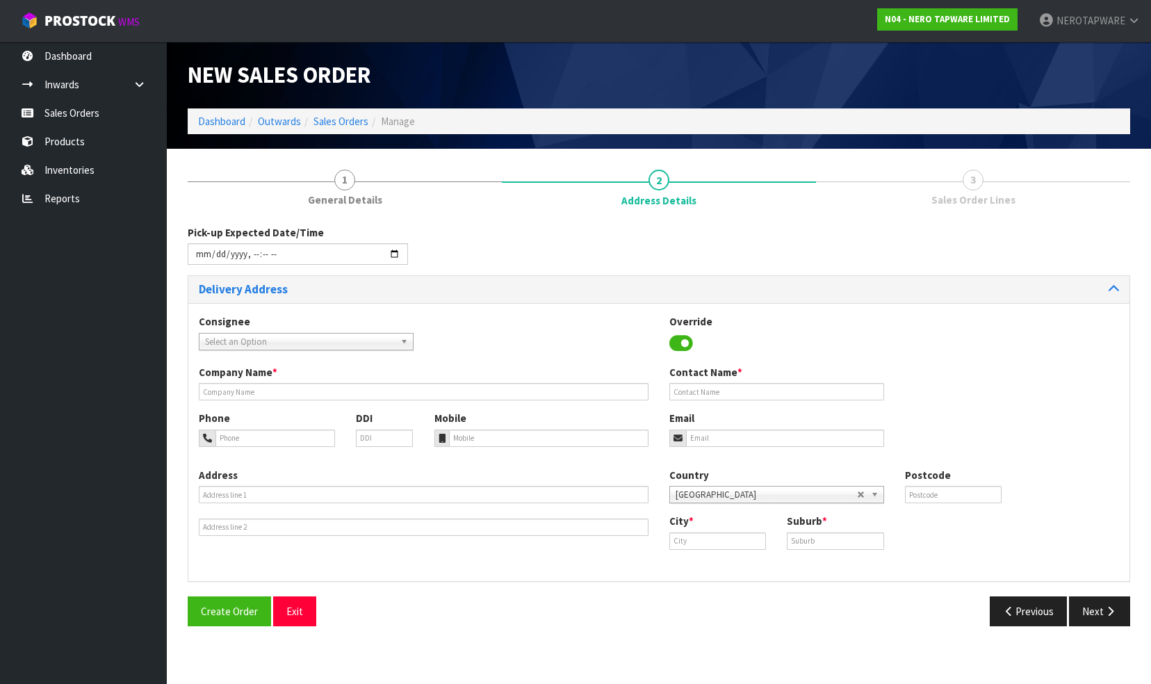
click at [330, 343] on span "Select an Option" at bounding box center [300, 342] width 190 height 17
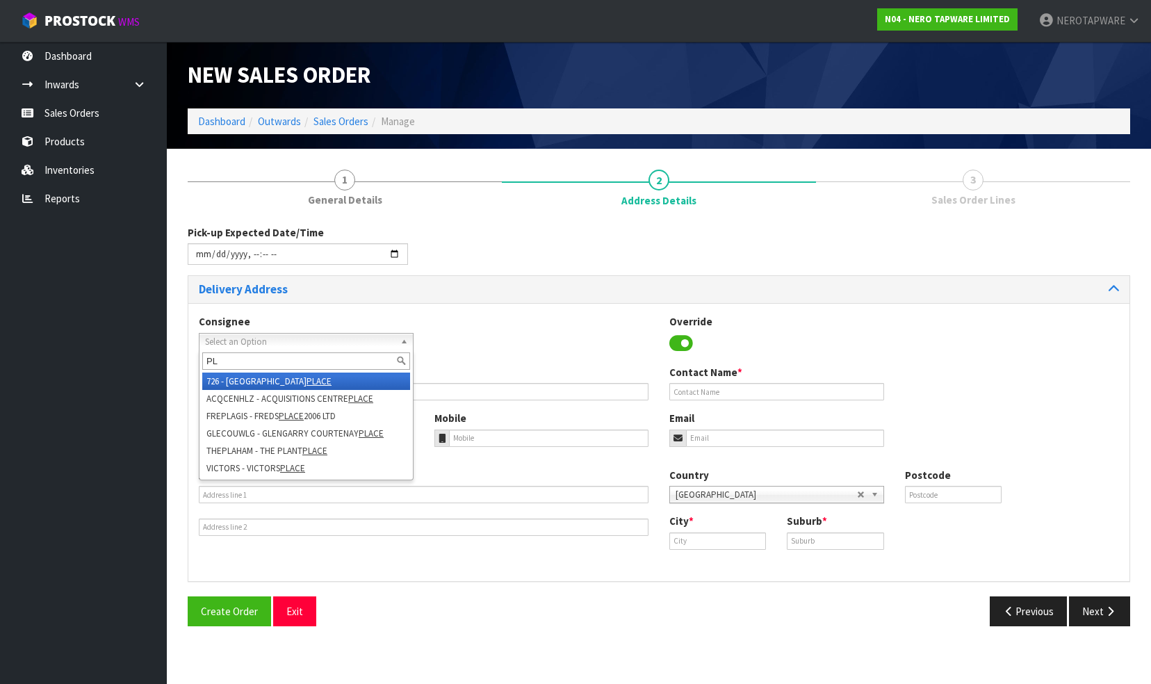
type input "P"
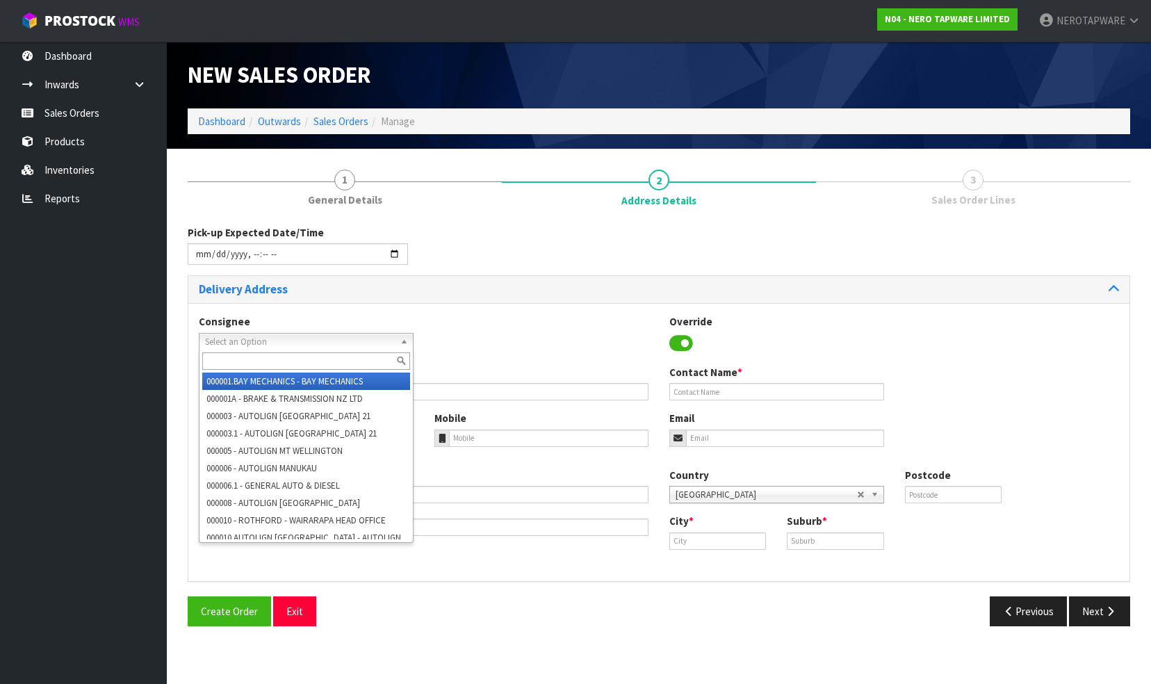
click at [484, 335] on div "Consignee 000001.BAY MECHANICS - BAY MECHANICS 000001A - BRAKE & TRANSMISSION N…" at bounding box center [658, 339] width 941 height 51
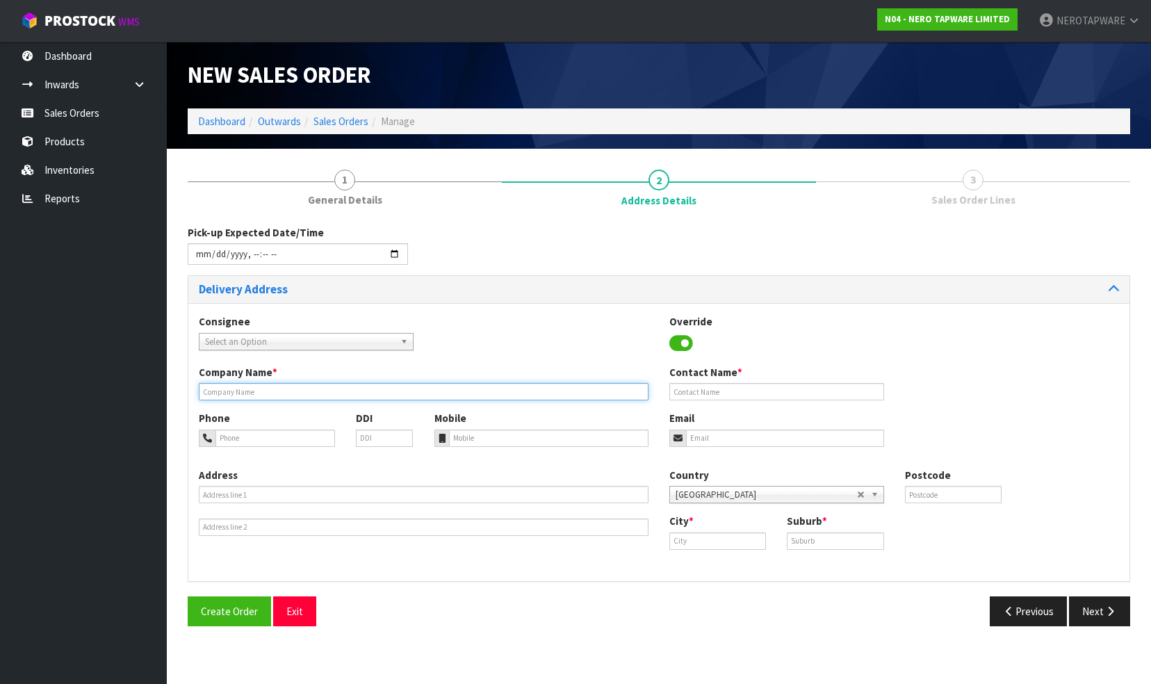
click at [285, 391] on input "text" at bounding box center [424, 391] width 450 height 17
type input "PLACEMAKERS - [GEOGRAPHIC_DATA][PERSON_NAME]"
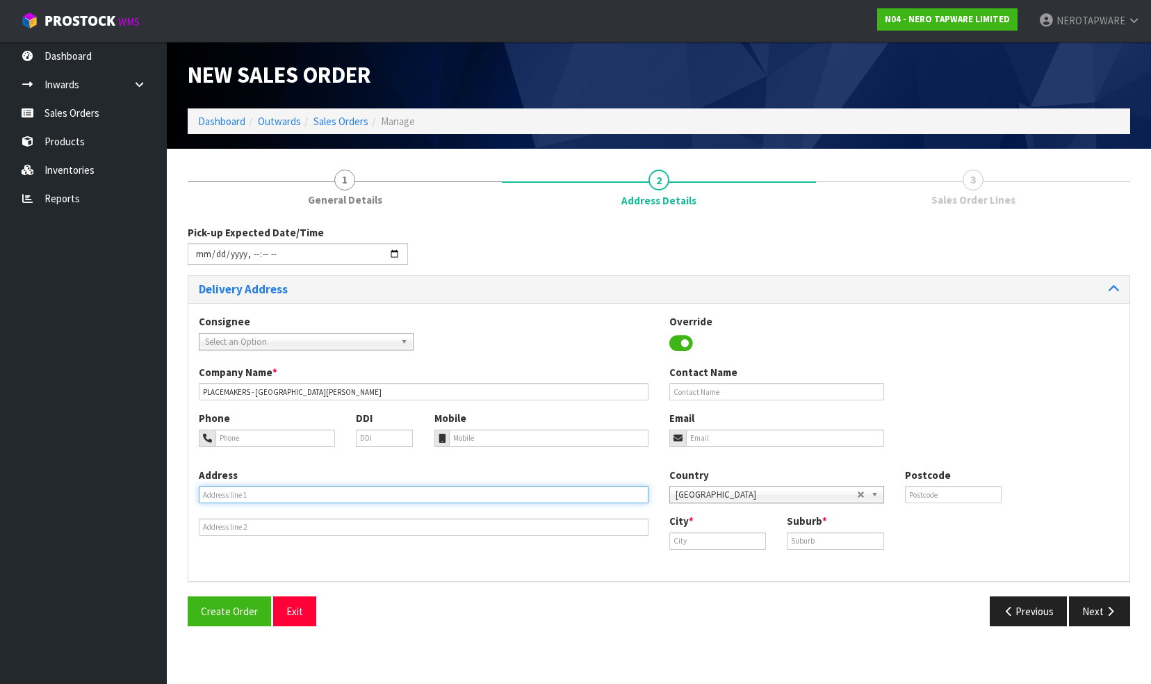
click at [291, 491] on input "text" at bounding box center [424, 494] width 450 height 17
click at [528, 334] on div "Consignee 000001.BAY MECHANICS - BAY MECHANICS 000001A - BRAKE & TRANSMISSION N…" at bounding box center [658, 339] width 941 height 51
click at [318, 493] on input "text" at bounding box center [424, 494] width 450 height 17
type input "[STREET_ADDRESS][PERSON_NAME]"
click at [724, 538] on input "text" at bounding box center [717, 540] width 97 height 17
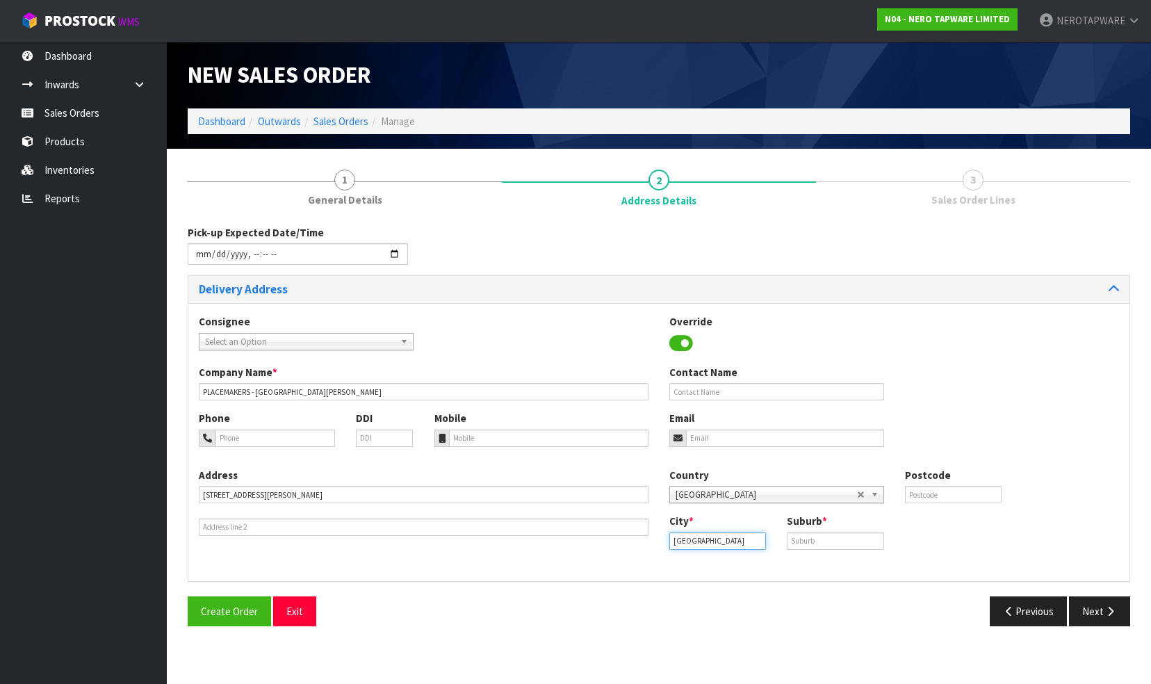
type input "[GEOGRAPHIC_DATA]"
click at [812, 540] on input "text" at bounding box center [835, 540] width 97 height 17
type input "NEW [PERSON_NAME]"
click at [963, 493] on input "text" at bounding box center [953, 494] width 97 height 17
type input "0600"
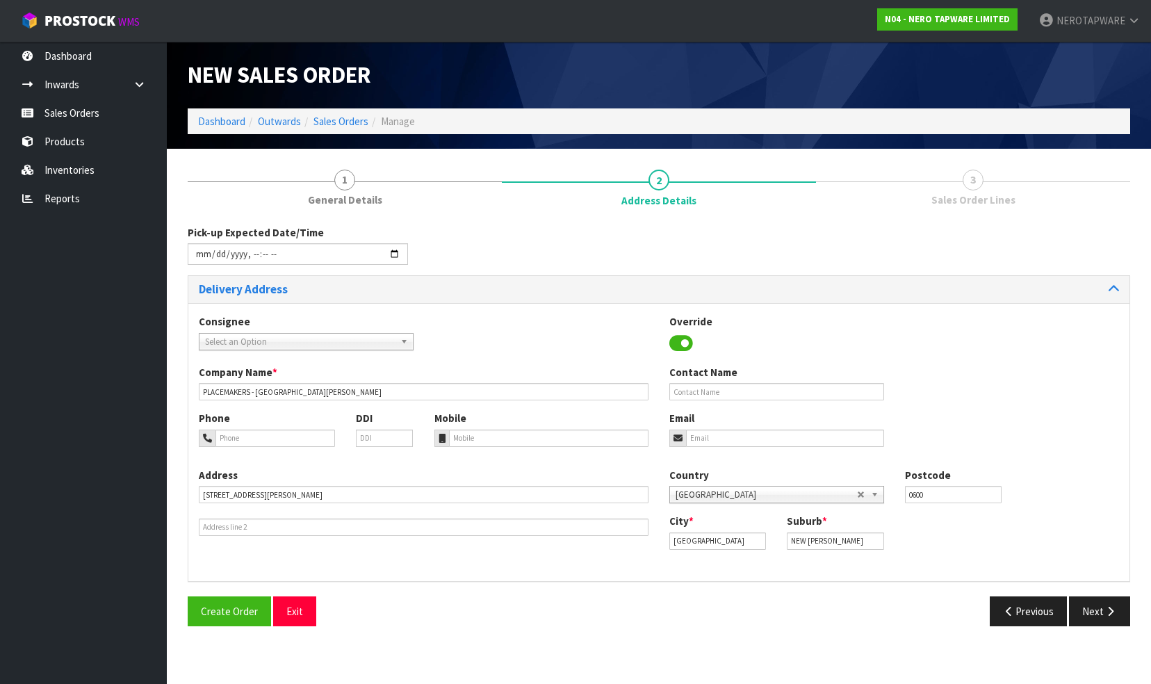
click at [998, 427] on div "Phone DDI Mobile Email" at bounding box center [658, 439] width 941 height 56
click at [1094, 608] on button "Next" at bounding box center [1099, 611] width 61 height 30
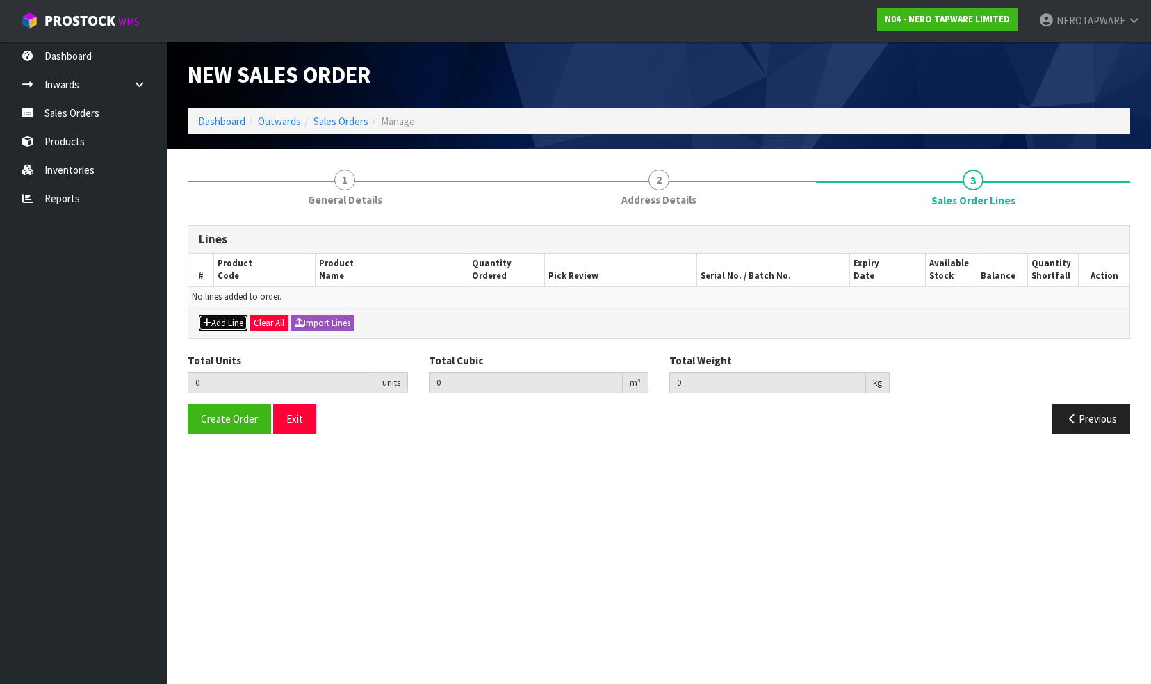
click at [218, 318] on button "Add Line" at bounding box center [223, 323] width 49 height 17
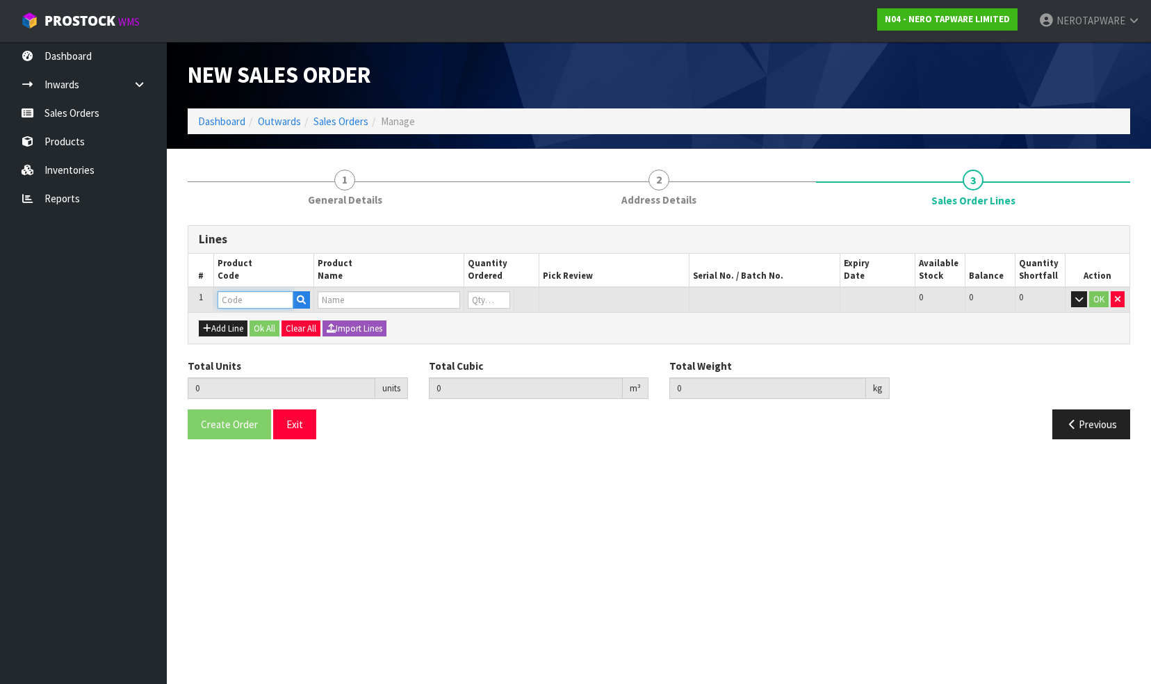
click at [259, 300] on input "text" at bounding box center [256, 299] width 76 height 17
click at [235, 297] on input "text" at bounding box center [256, 299] width 76 height 17
paste input "NR232105FGM"
type input "NR232105FGM"
type input "0.000000"
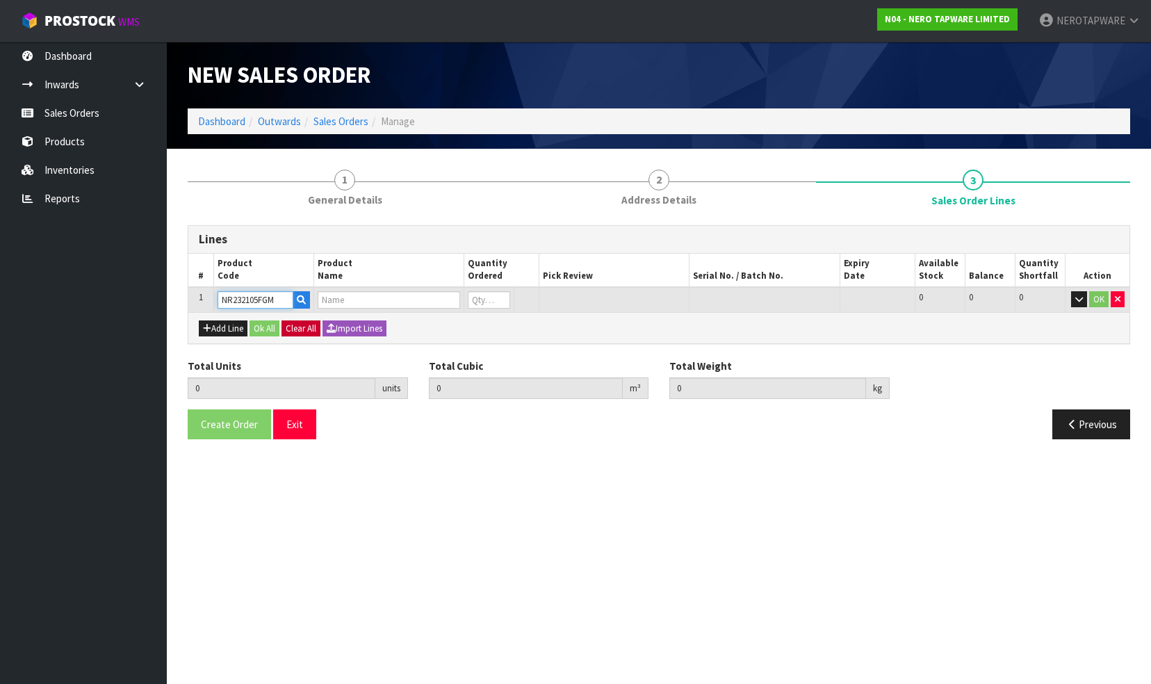
type input "0.000"
type input "ROUND PROJECT TWIN SHOWER 4 STAR RATING GUN METAL"
type input "0"
type input "NR232105FGM"
type input "1"
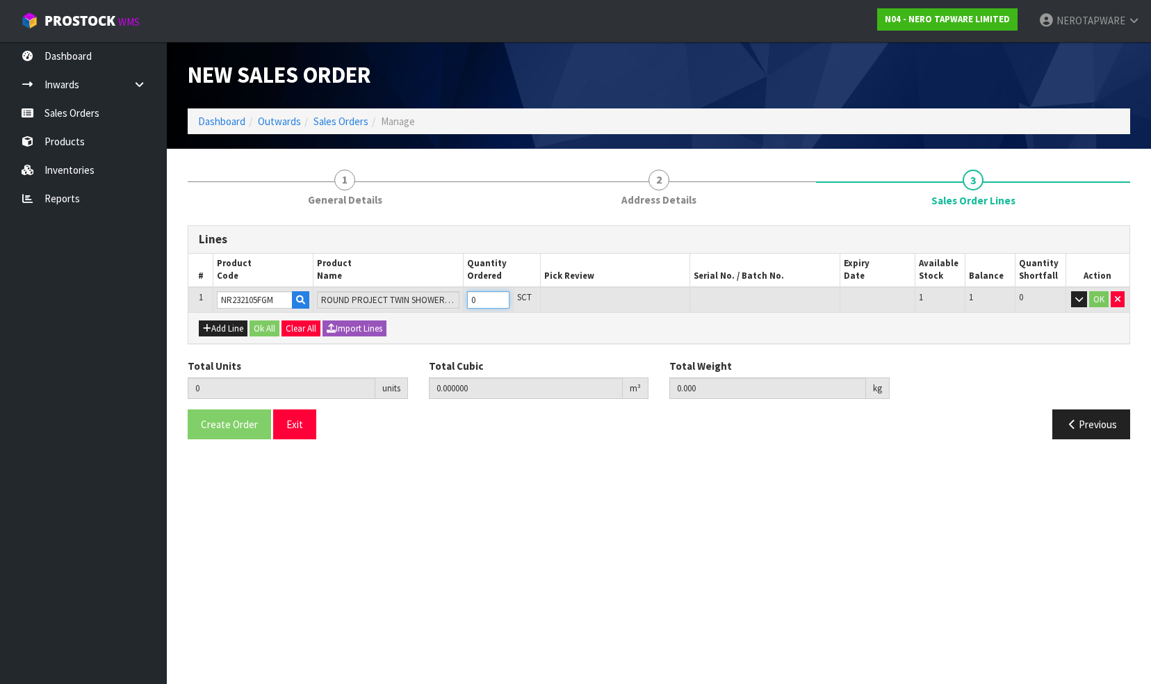
type input "0.038808"
type input "5"
type input "1"
click at [503, 297] on input "1" at bounding box center [488, 299] width 42 height 17
click at [1100, 297] on button "OK" at bounding box center [1098, 299] width 19 height 17
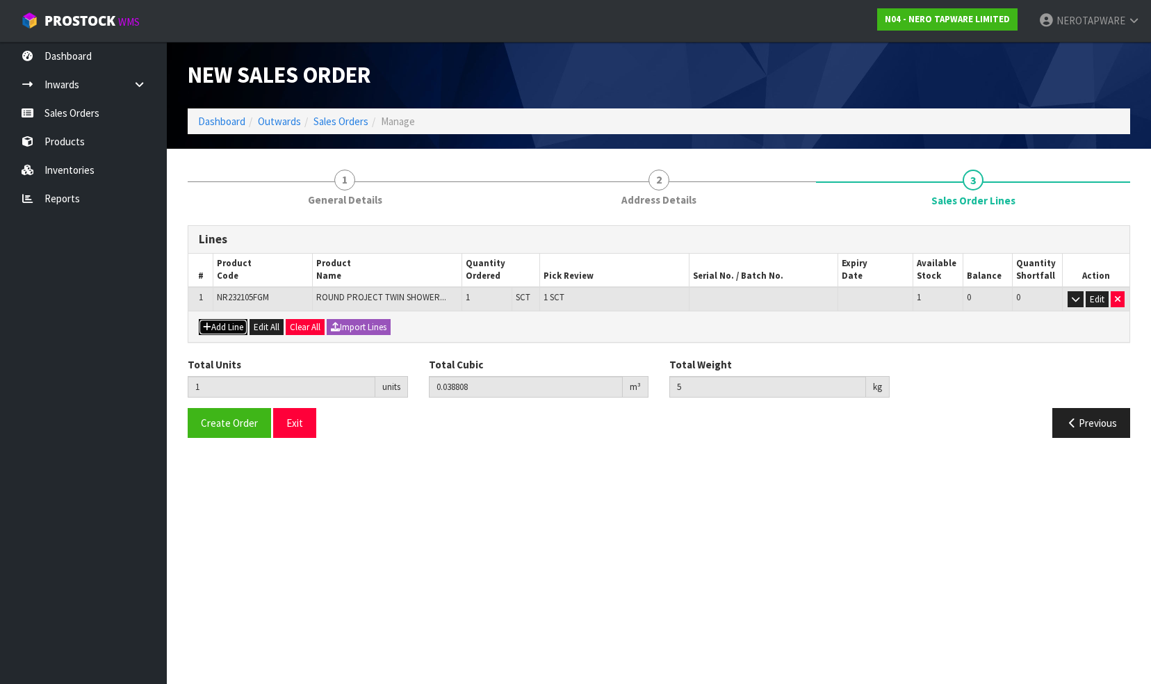
click at [214, 320] on button "Add Line" at bounding box center [223, 327] width 49 height 17
type input "0"
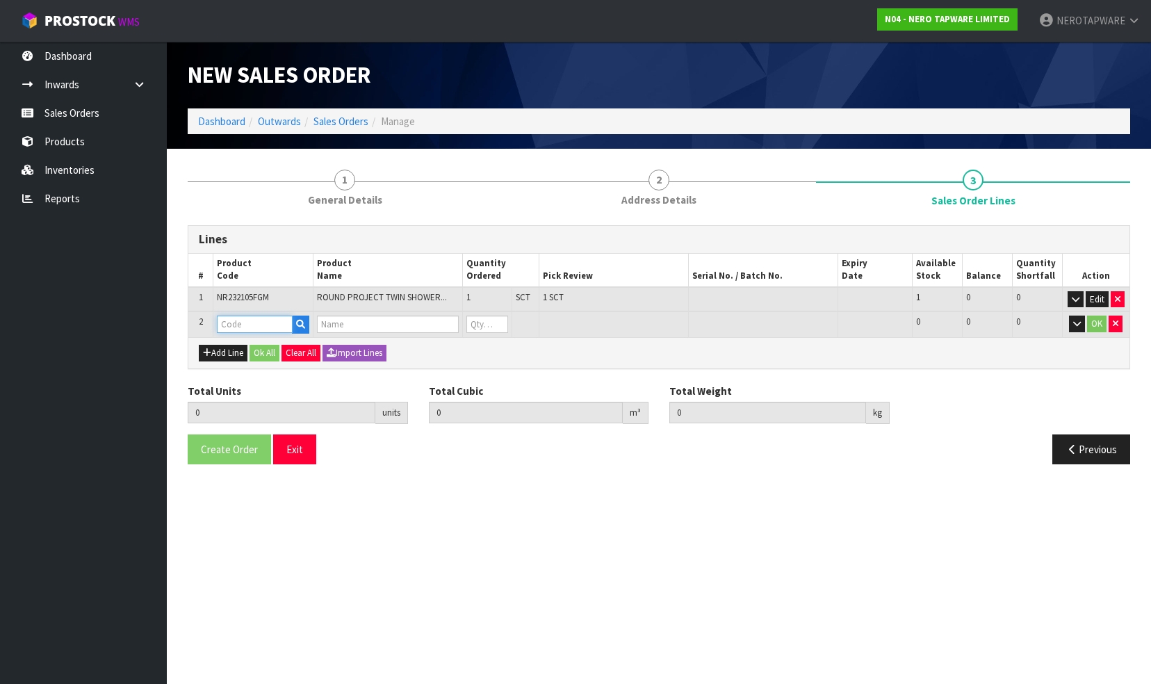
click at [229, 325] on input "text" at bounding box center [254, 324] width 75 height 17
click at [231, 321] on input "text" at bounding box center [254, 324] width 75 height 17
paste input "NR250802GM"
type input "NR250802GM"
type input "1"
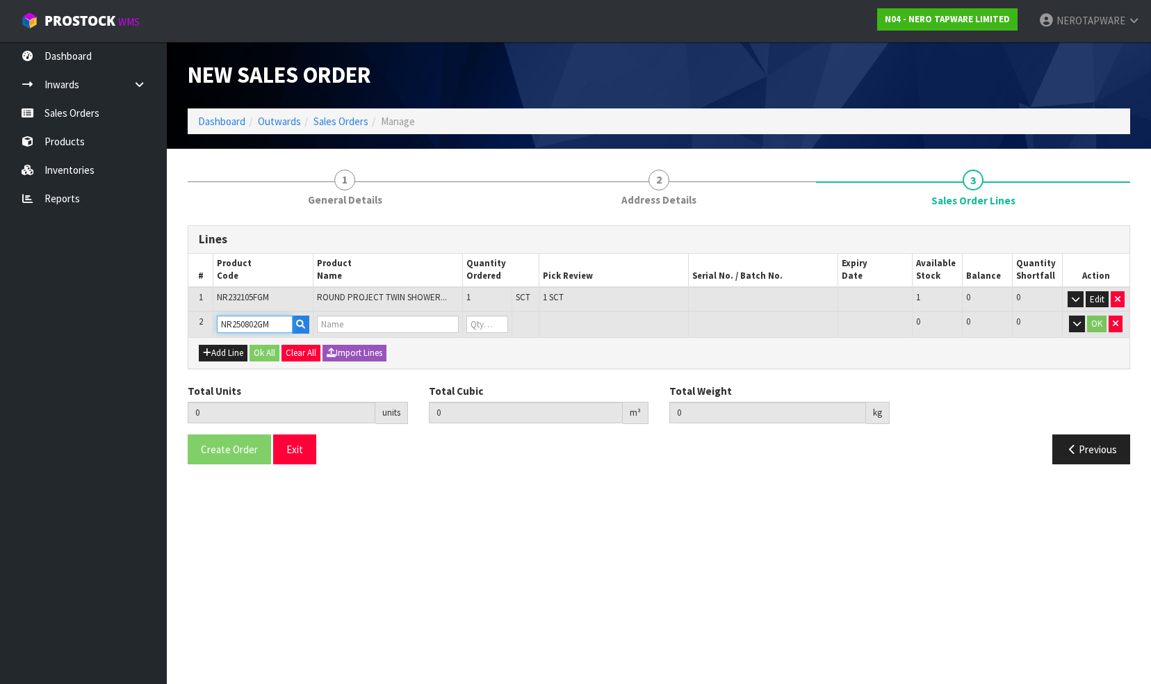
type input "0.038808"
type input "5"
type input "DOLCE BASIN MIXER STRAIGHT SPOUT GUN METAL"
type input "0"
type input "NR250802GM"
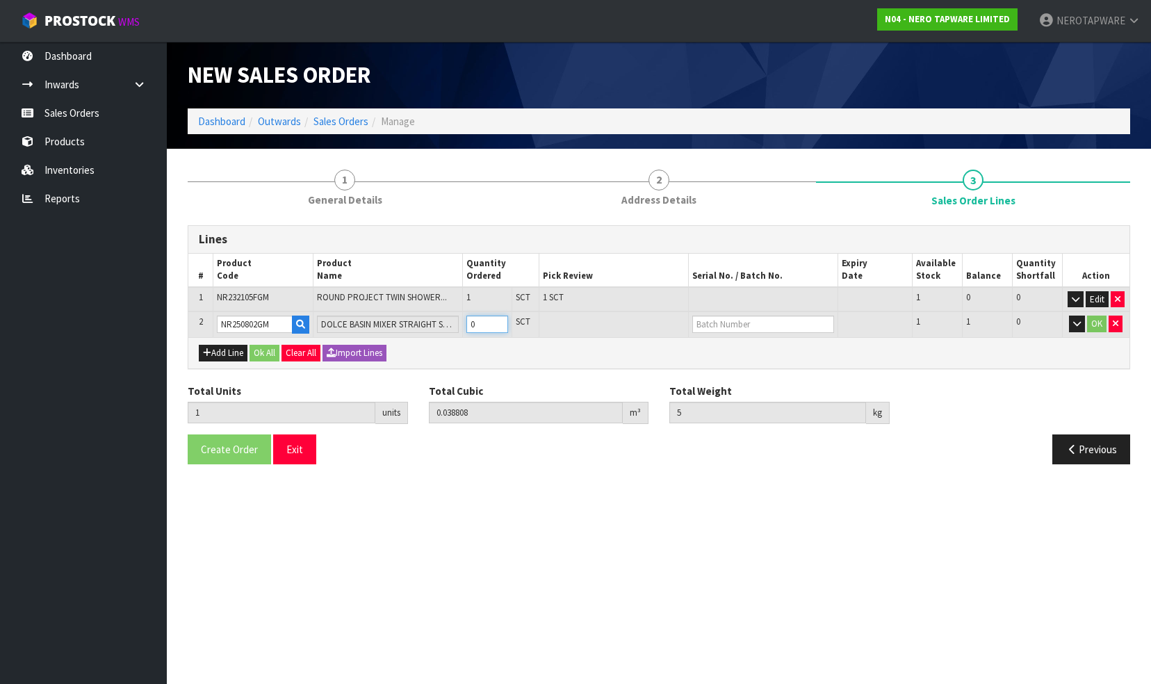
type input "2"
type input "0.044328"
type input "6.6"
type input "1"
click at [503, 320] on input "1" at bounding box center [487, 324] width 42 height 17
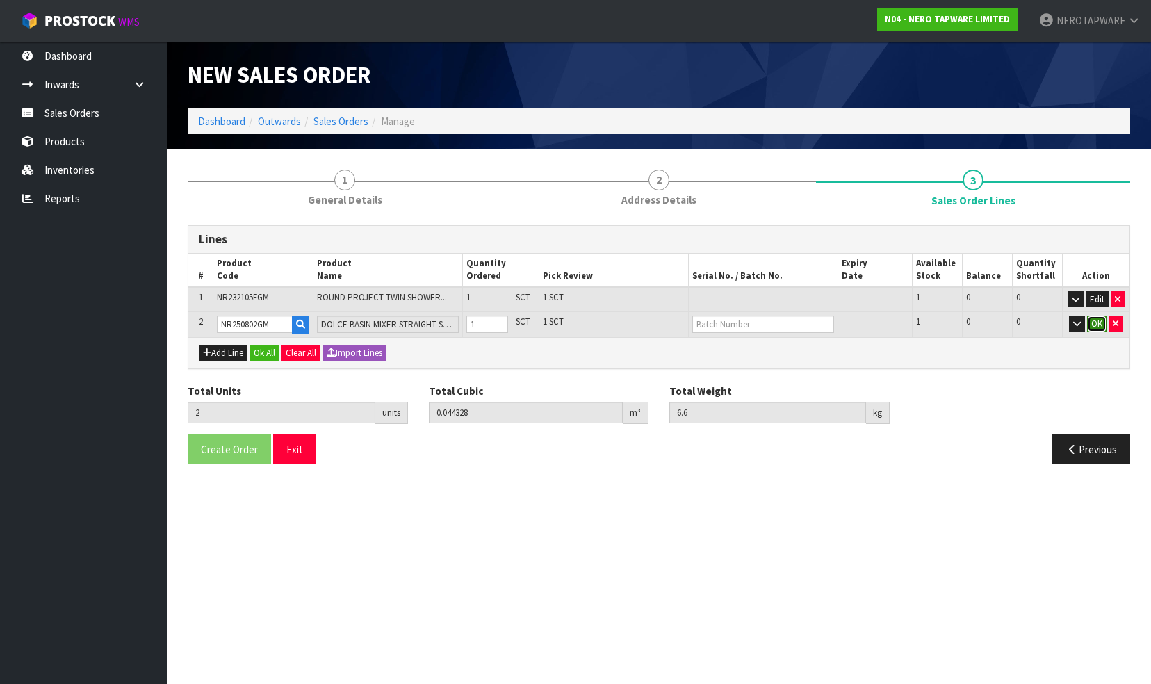
click at [1097, 320] on button "OK" at bounding box center [1096, 324] width 19 height 17
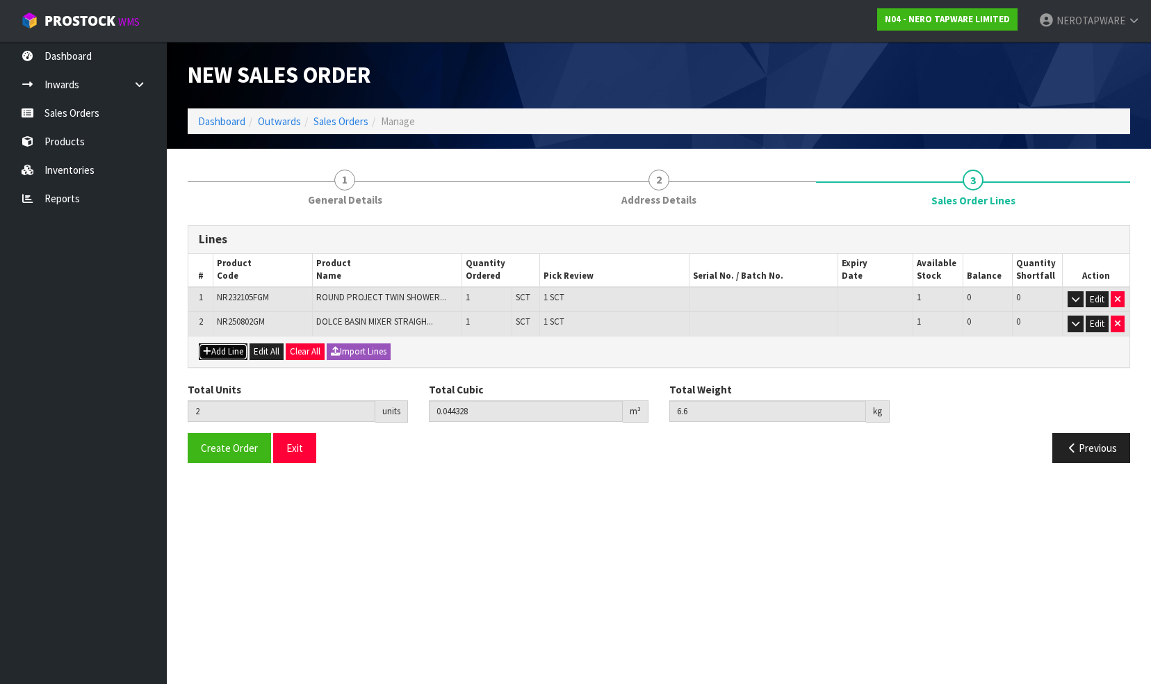
click at [212, 349] on button "Add Line" at bounding box center [223, 351] width 49 height 17
type input "0"
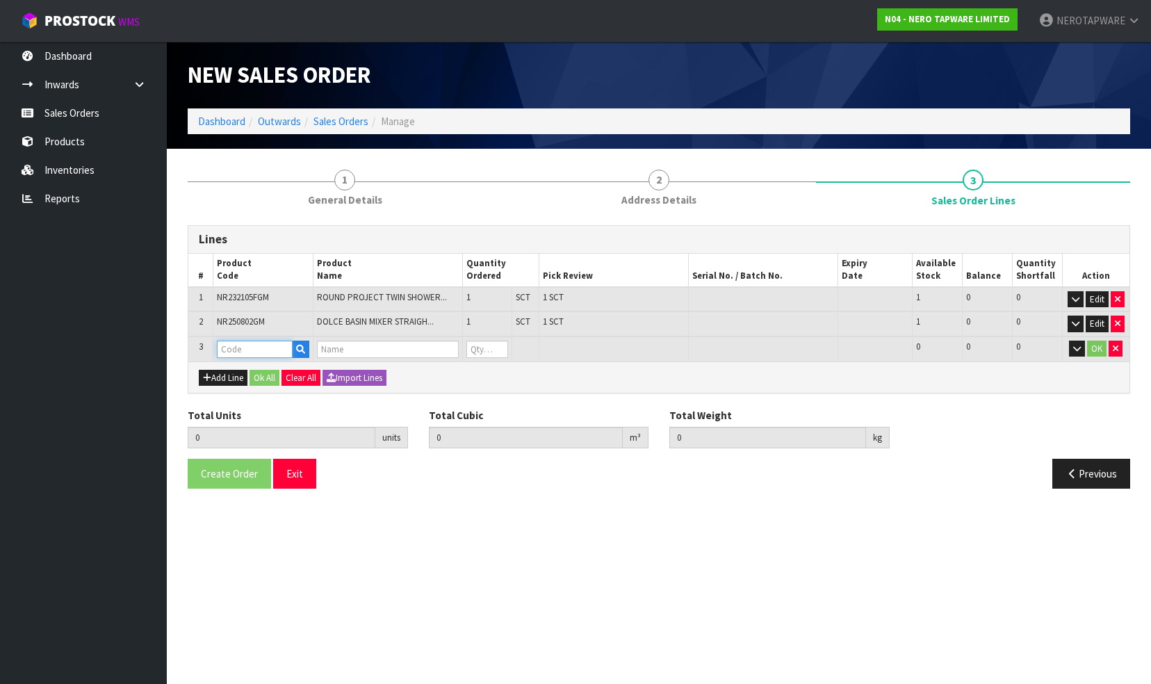
click at [231, 349] on input "text" at bounding box center [254, 349] width 75 height 17
click at [239, 345] on input "text" at bounding box center [254, 349] width 75 height 17
paste input "NR250807GM"
type input "NR250807GM"
drag, startPoint x: 269, startPoint y: 369, endPoint x: 289, endPoint y: 363, distance: 20.9
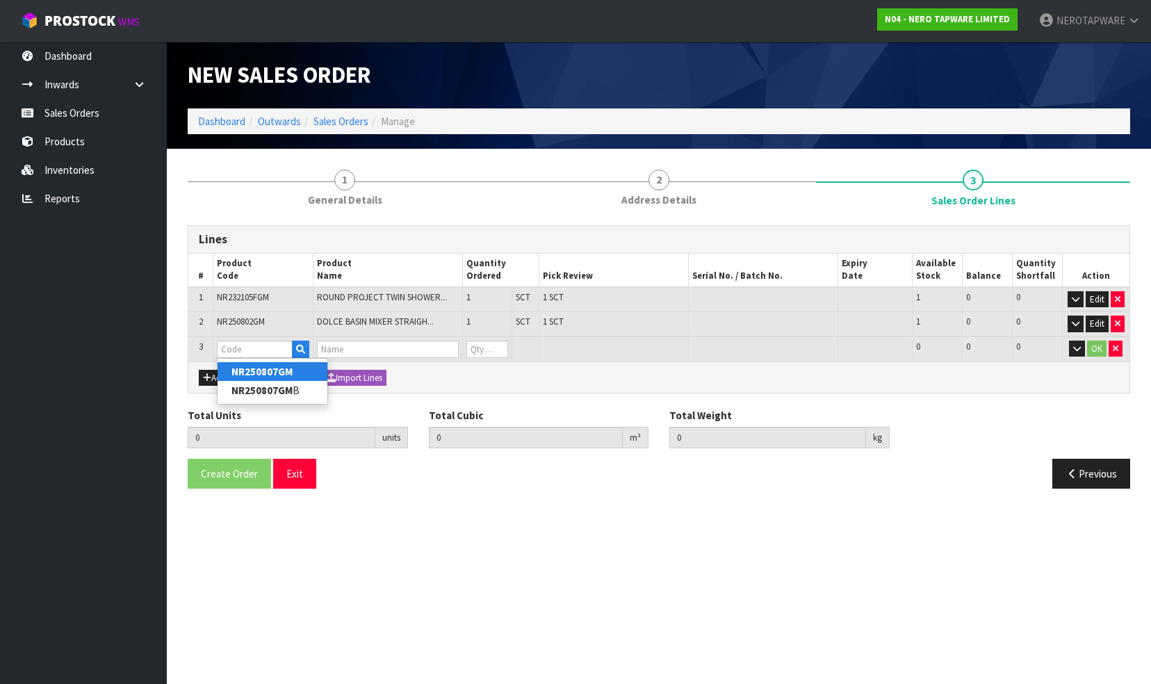
click at [269, 369] on strong "NR250807GM" at bounding box center [261, 371] width 61 height 13
type input "NR250807GM"
type input "2"
type input "0.044328"
type input "6.6"
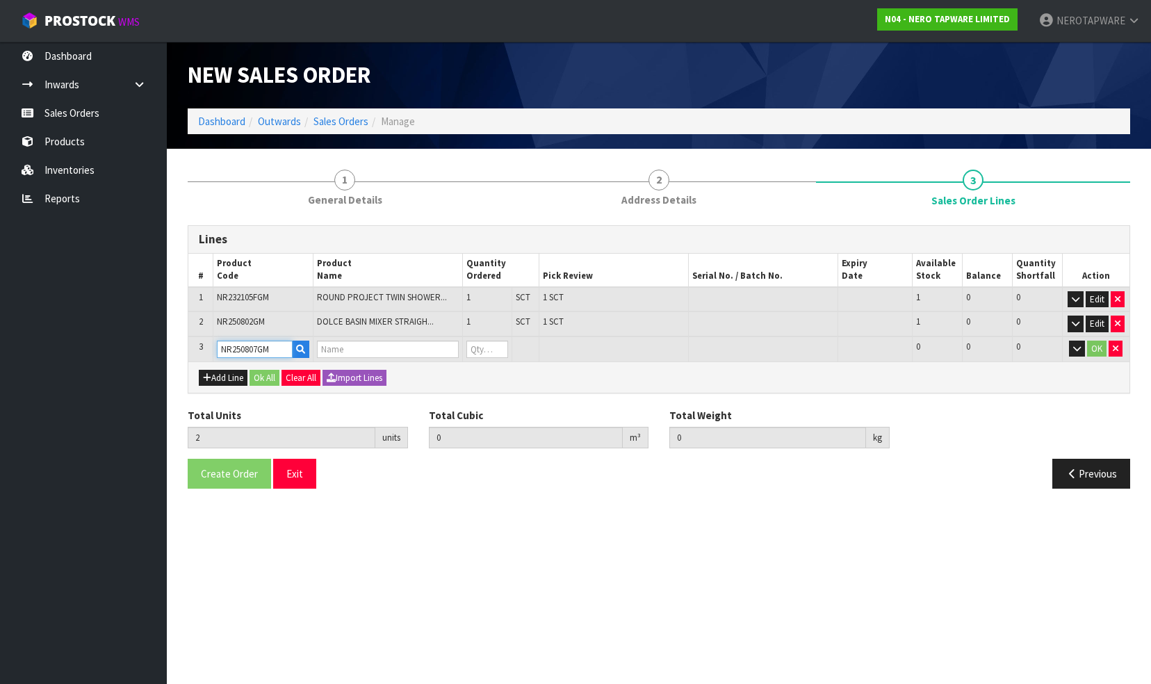
type input "DOLCE KITCHEN MIXER GOOSENECK GUN METAL"
type input "0"
type input "3"
type input "0.056024"
type input "8.55"
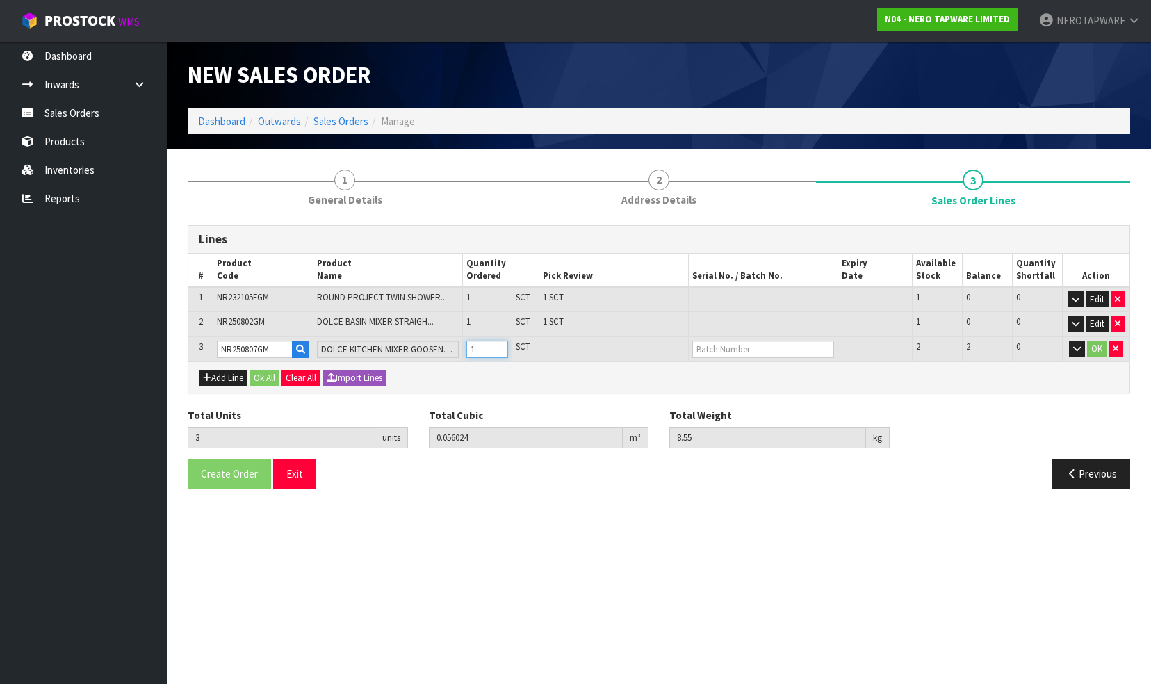
type input "1"
click at [499, 342] on input "1" at bounding box center [487, 349] width 42 height 17
type input "4"
type input "0.06772"
type input "10.5"
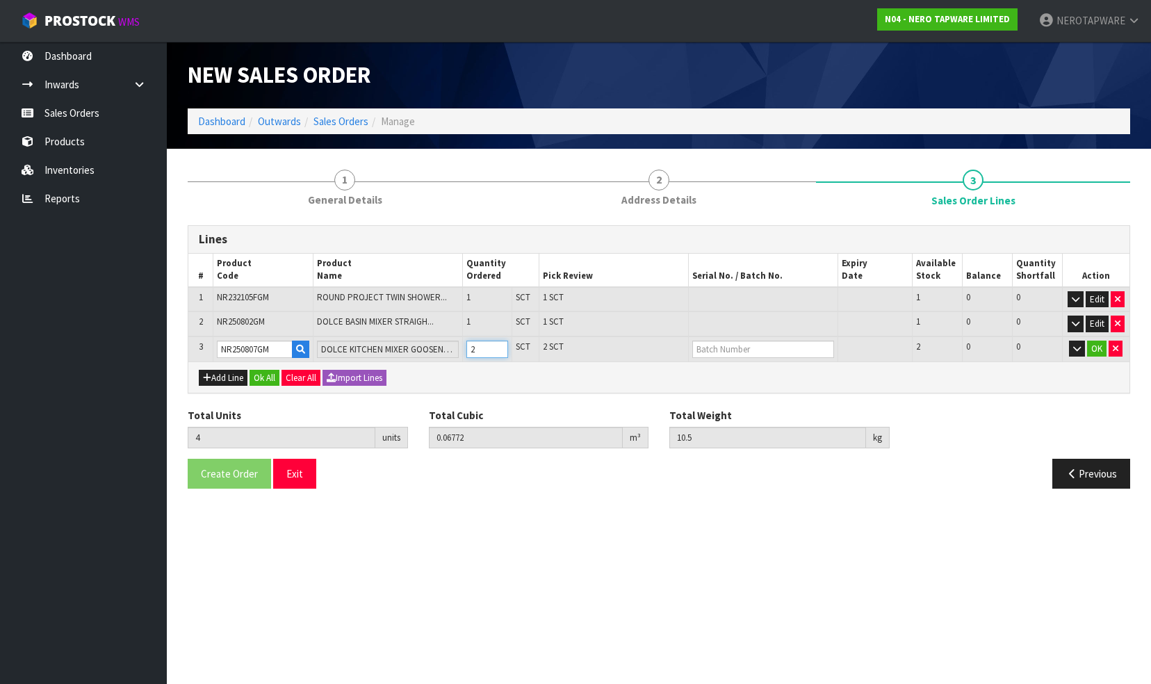
type input "2"
click at [499, 342] on input "2" at bounding box center [487, 349] width 42 height 17
click at [1100, 347] on button "OK" at bounding box center [1096, 349] width 19 height 17
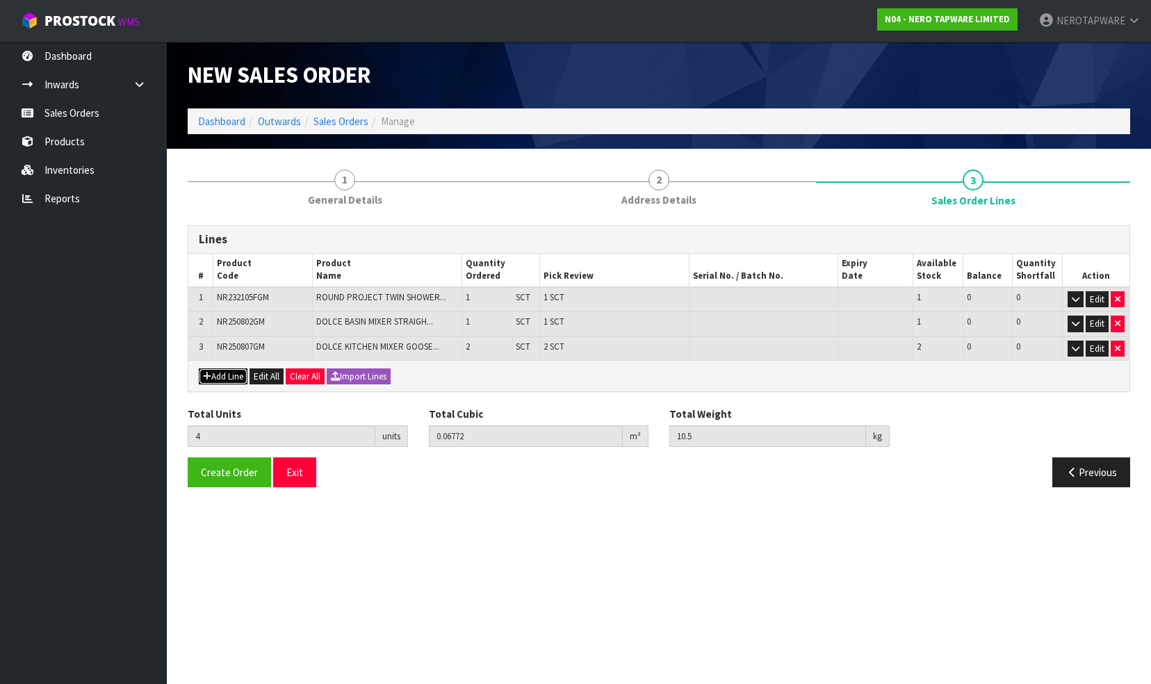
click at [222, 374] on button "Add Line" at bounding box center [223, 376] width 49 height 17
type input "0"
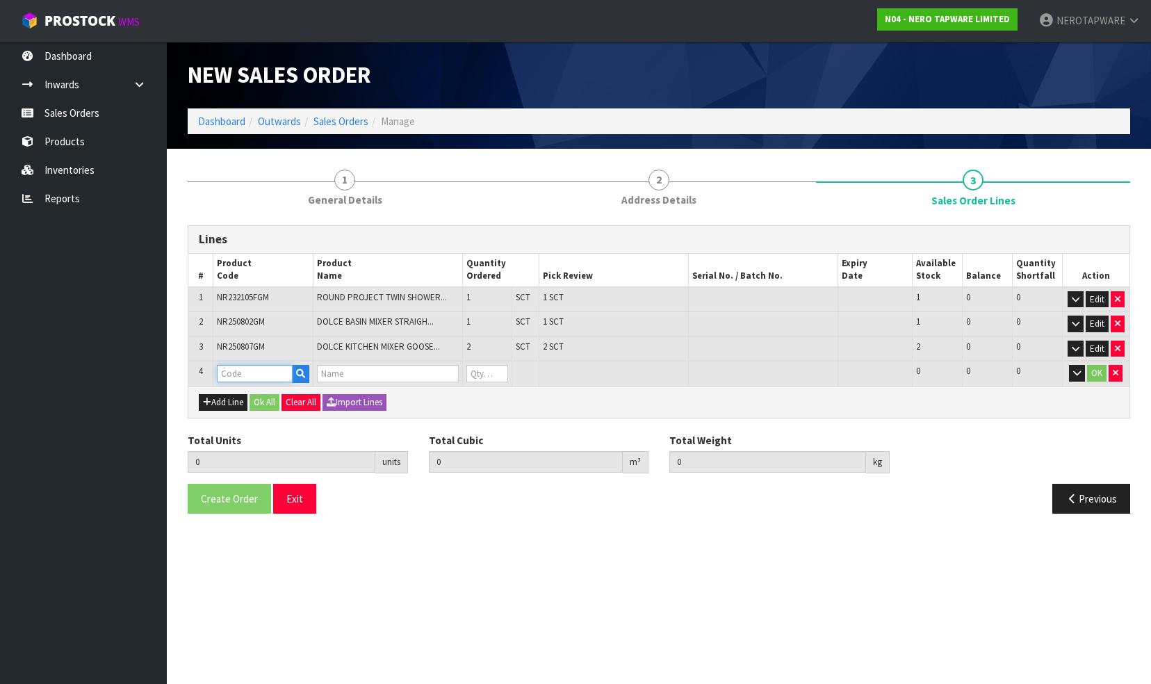
click at [232, 379] on input "text" at bounding box center [254, 373] width 75 height 17
paste input "NR250810CTGM"
type input "NR250810CTGM"
type input "4"
type input "0.06772"
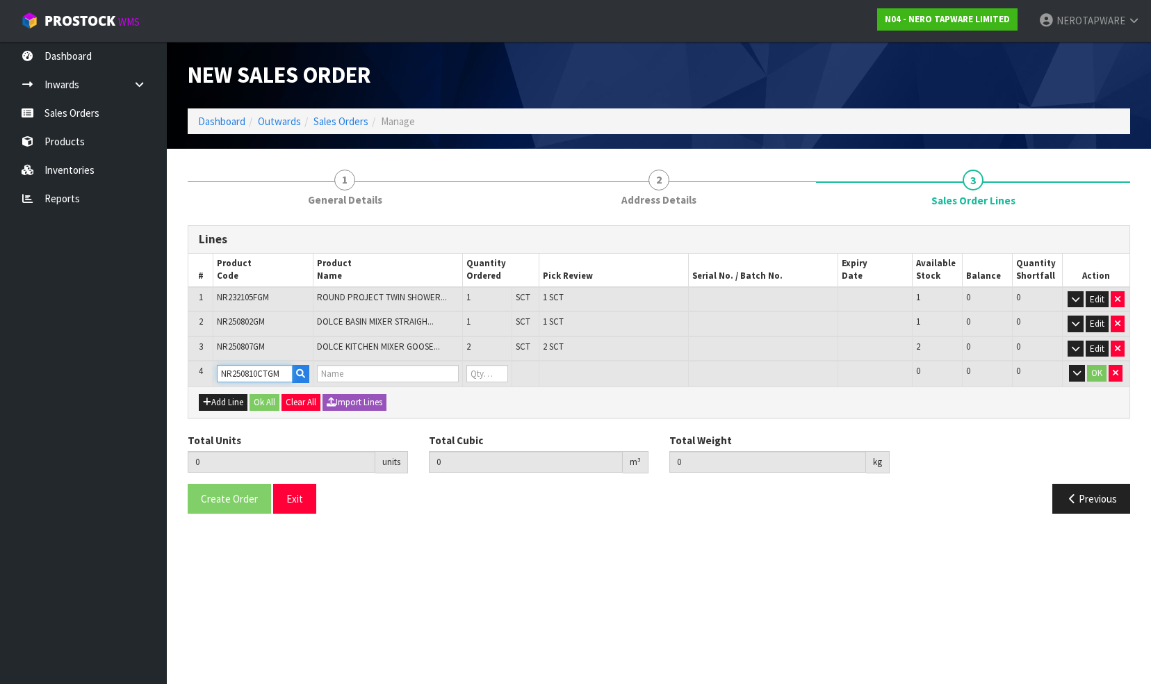
type input "10.5"
type input "DOLCE WALL BASIN/BATH MIXER SEPARATE BACK PLATE TRIM KITS ONLY GUN METAL"
type input "0"
type input "NR250810CTGM"
type input "5"
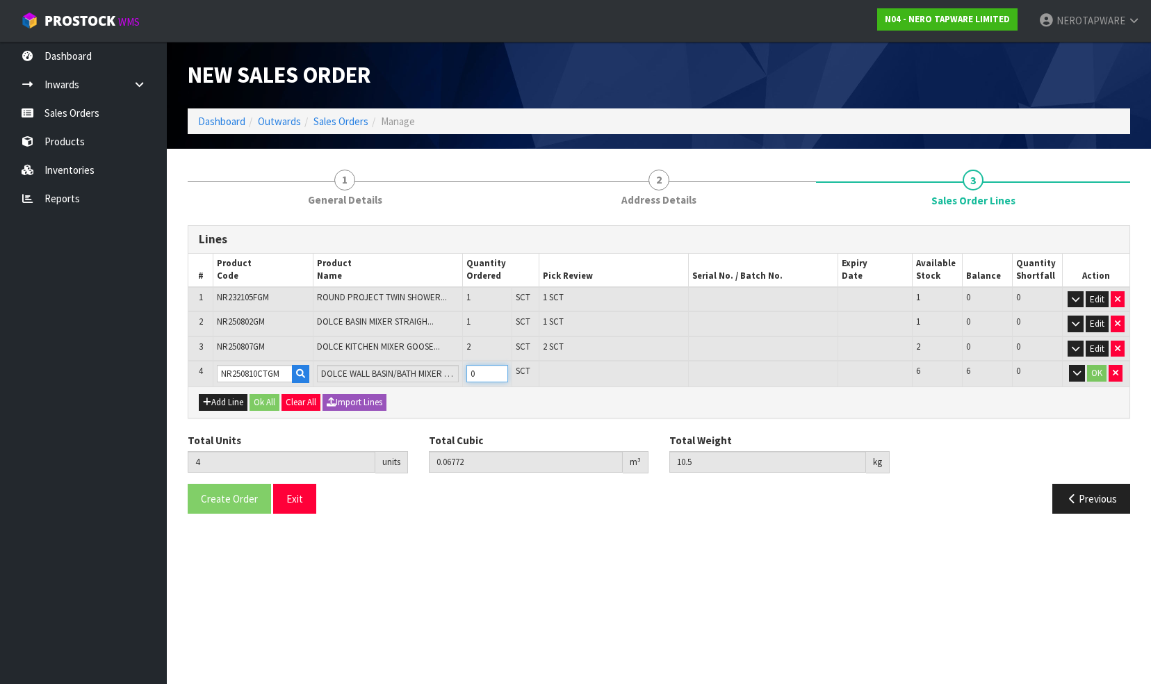
type input "0.070234"
type input "11.26"
type input "1"
click at [499, 368] on input "1" at bounding box center [487, 373] width 42 height 17
type input "6"
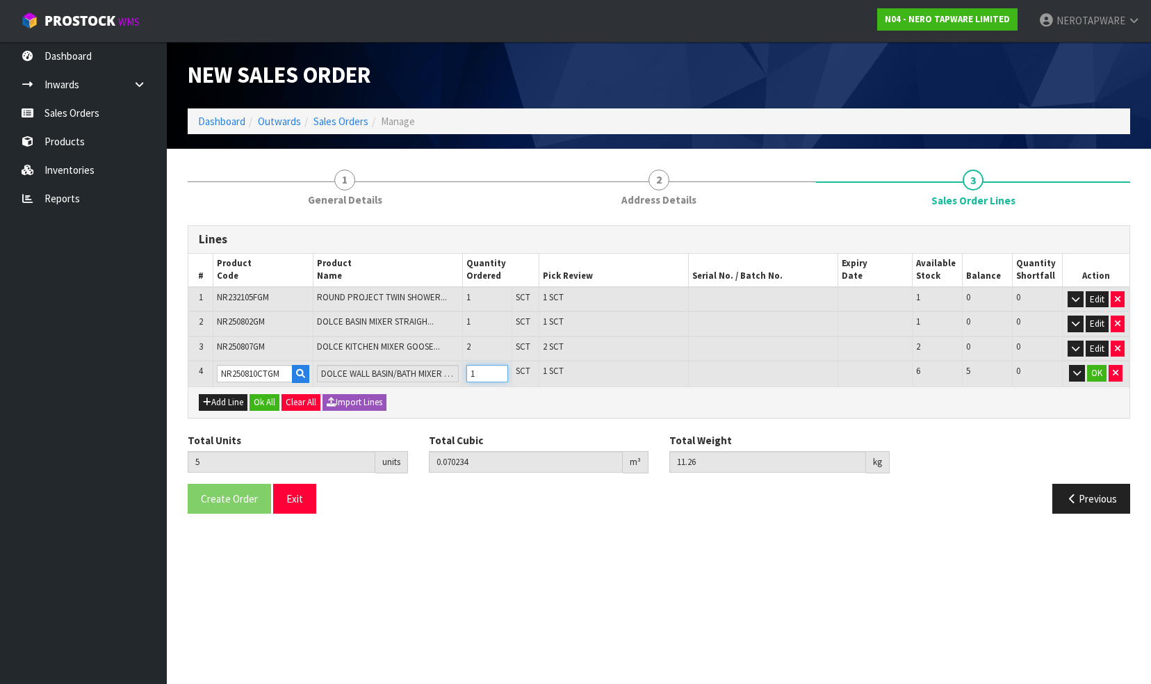
type input "0.072748"
type input "12.02"
type input "2"
click at [499, 368] on input "2" at bounding box center [487, 373] width 42 height 17
type input "7"
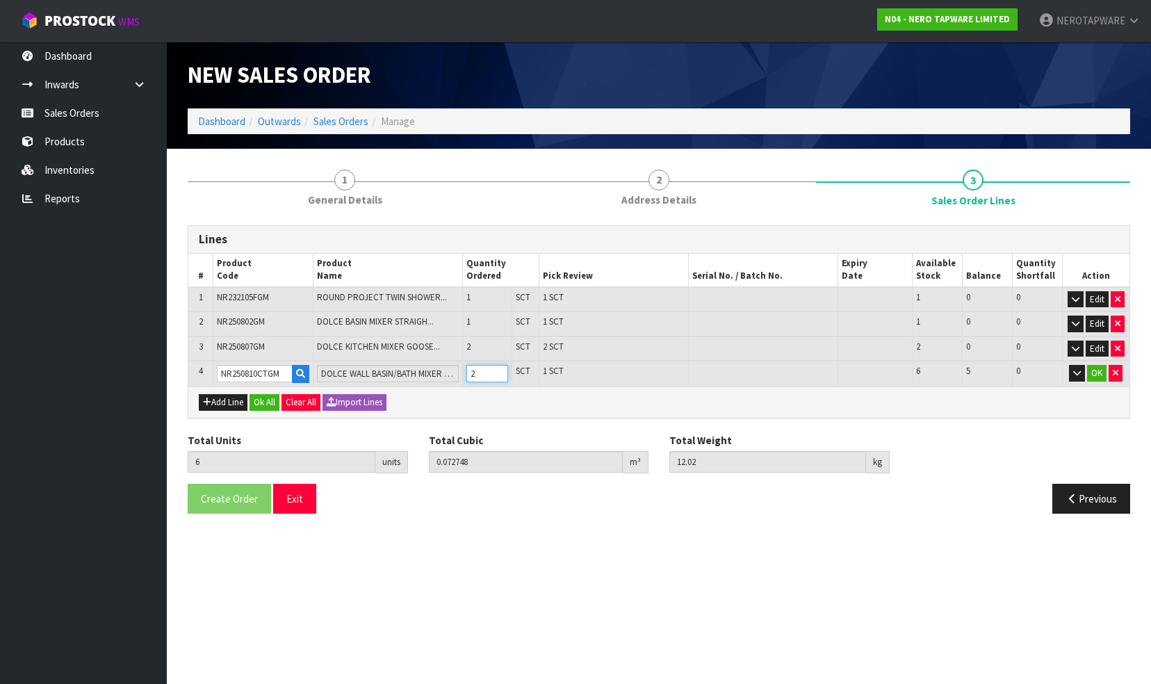
type input "0.075262"
type input "12.78"
type input "3"
click at [499, 368] on input "3" at bounding box center [487, 373] width 42 height 17
type input "8"
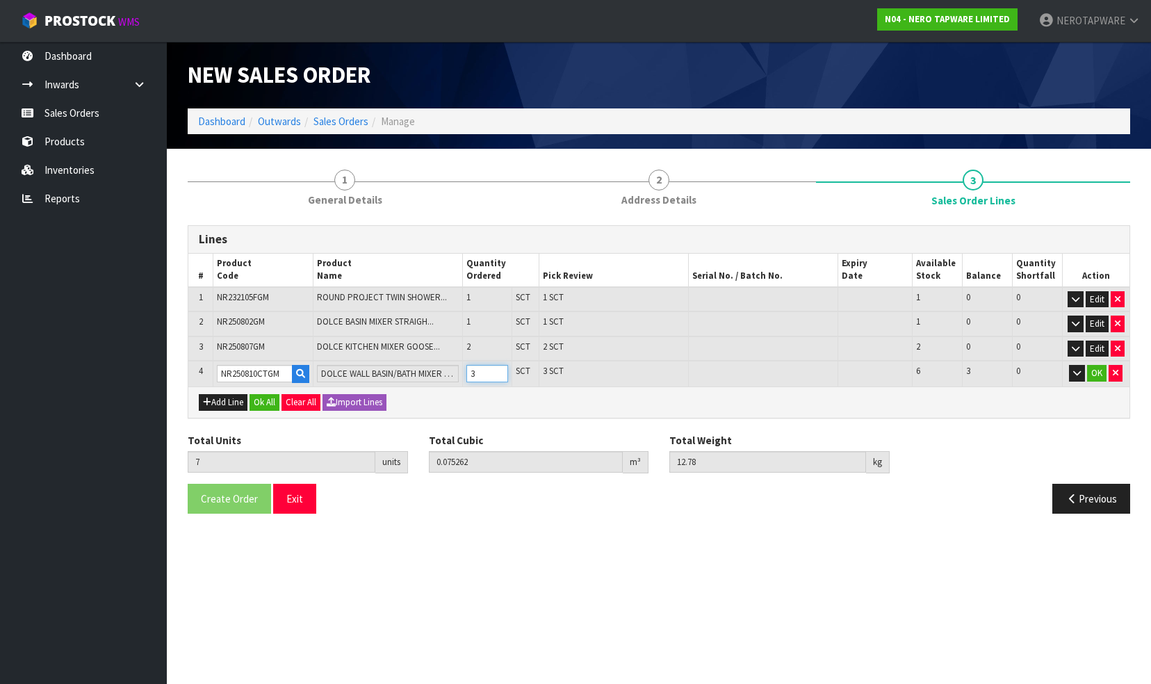
type input "0.077776"
type input "13.54"
type input "4"
click at [499, 368] on input "4" at bounding box center [487, 373] width 42 height 17
type input "9"
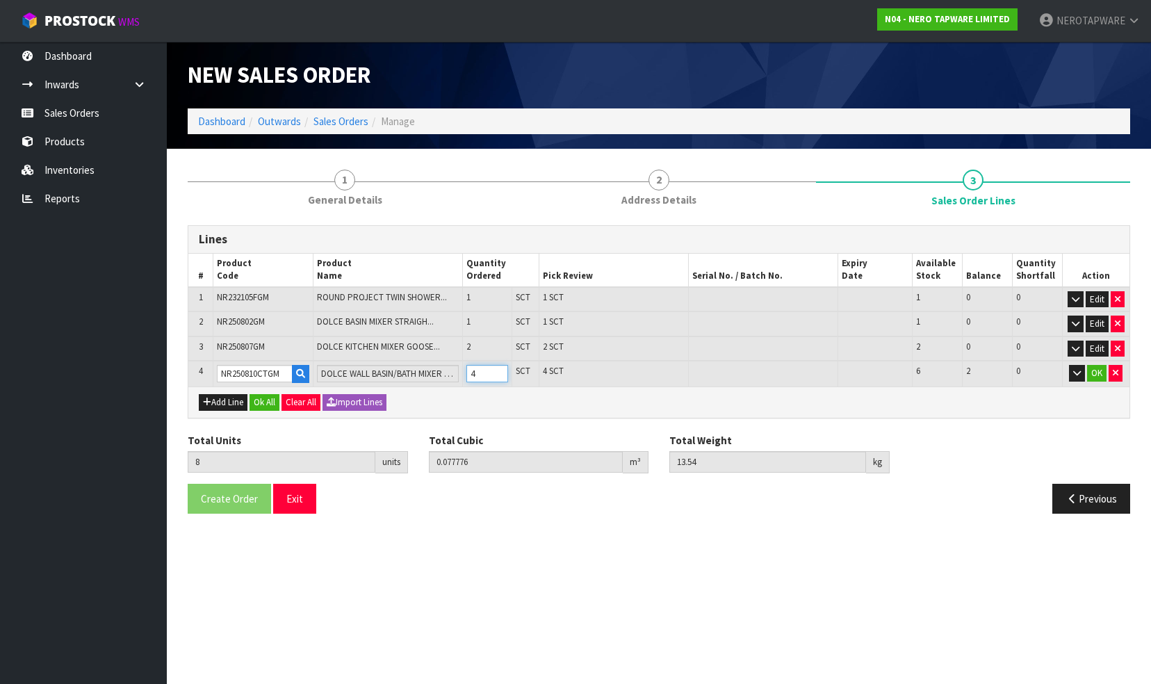
type input "0.08029"
type input "14.3"
type input "5"
click at [499, 368] on input "5" at bounding box center [487, 373] width 42 height 17
type input "10"
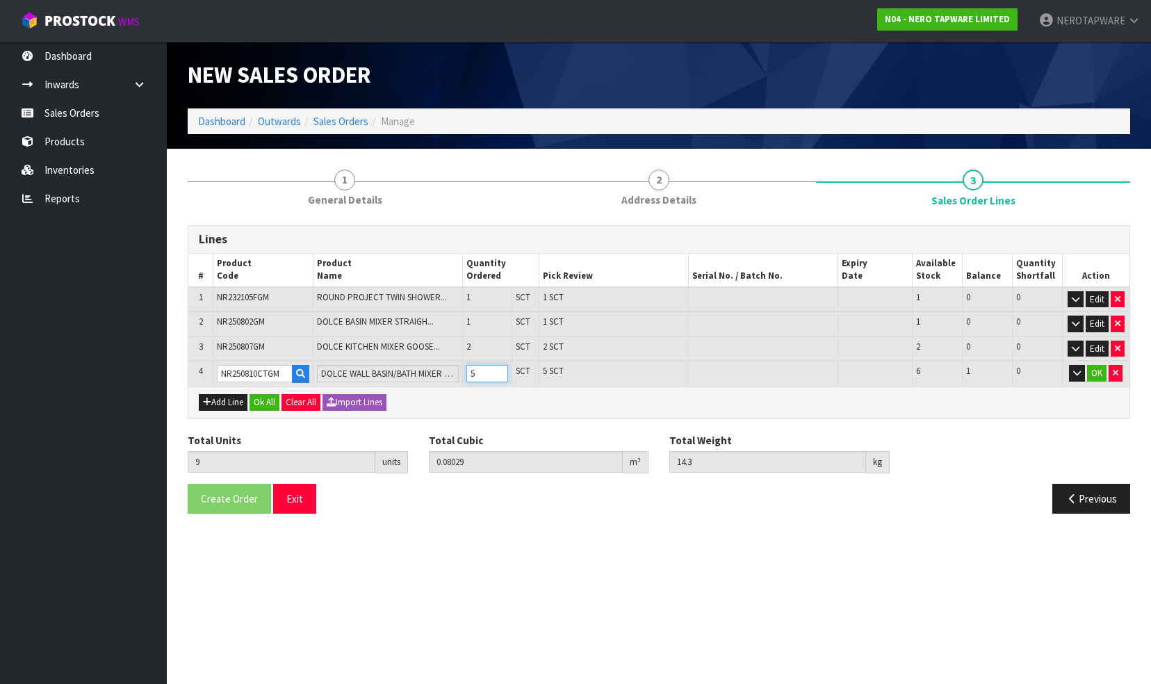
type input "0.082804"
type input "15.06"
type input "6"
click at [499, 368] on input "6" at bounding box center [487, 373] width 42 height 17
click at [1102, 369] on button "OK" at bounding box center [1096, 373] width 19 height 17
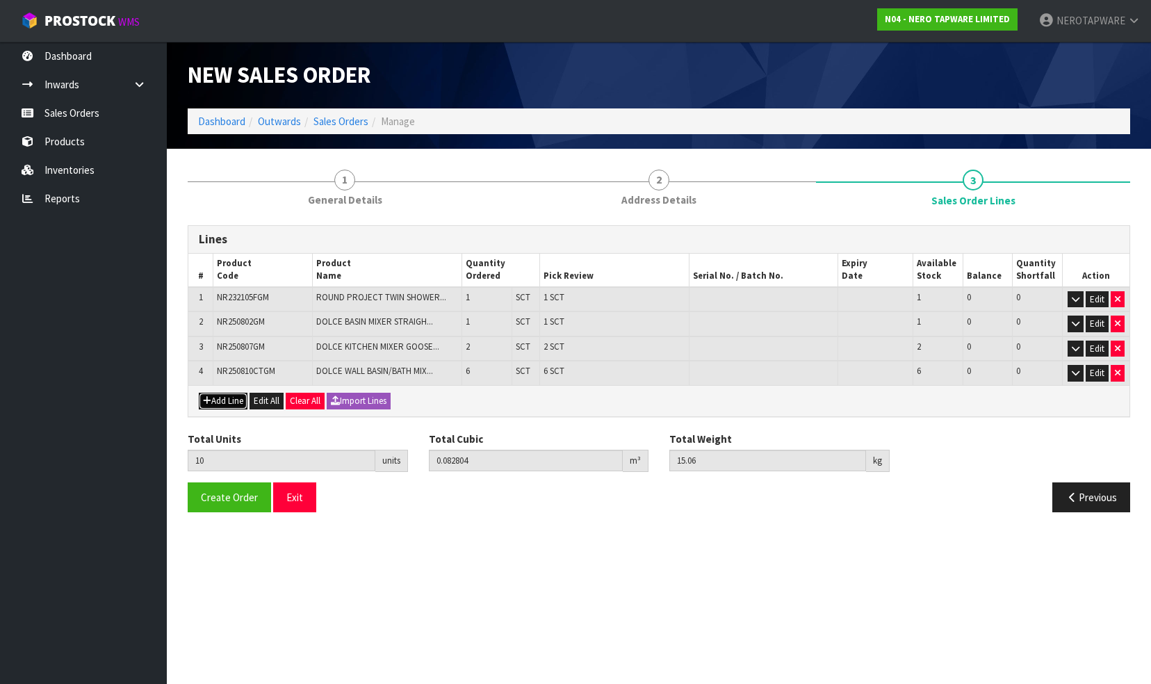
click at [208, 396] on icon "button" at bounding box center [207, 400] width 8 height 9
type input "0"
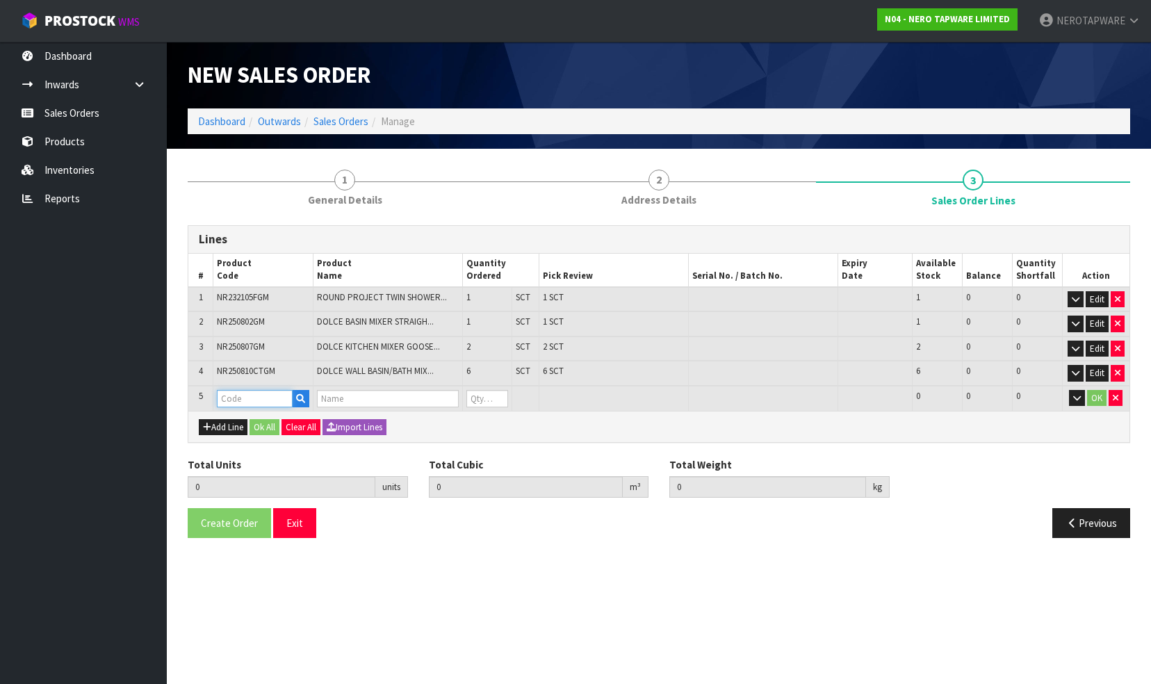
click at [236, 394] on input "text" at bounding box center [254, 398] width 75 height 17
paste input "NR250811TGM"
type input "NR250811TGM"
type input "10"
type input "0.082804"
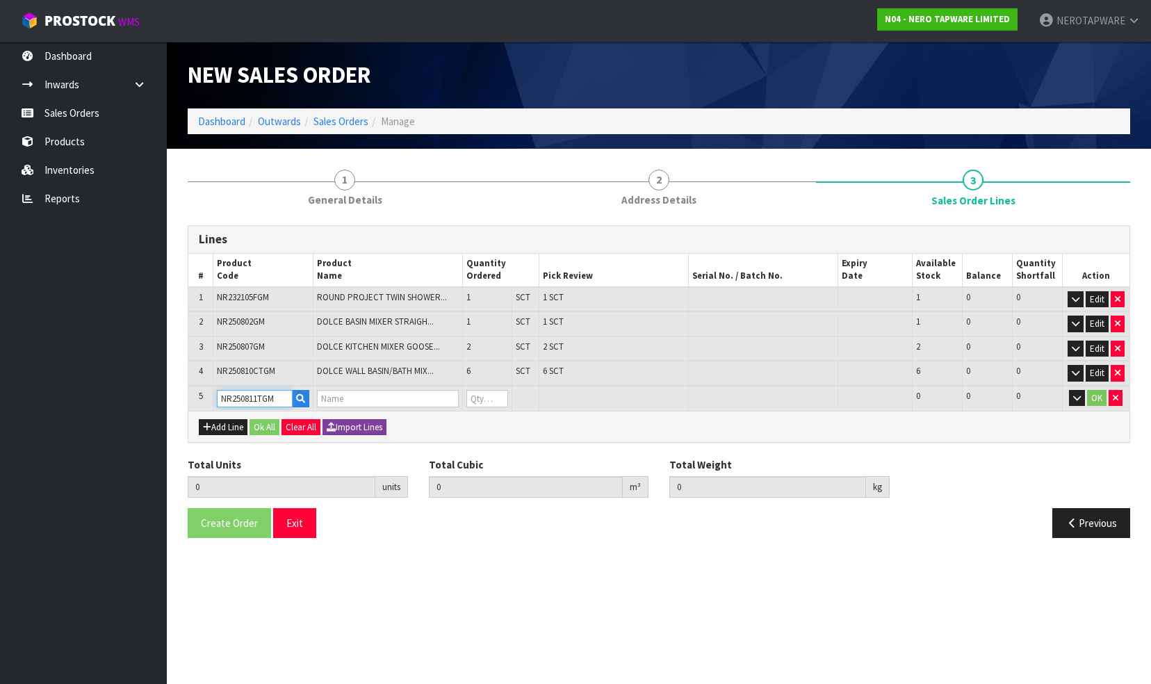
type input "15.06"
type input "DOLCE SHOWER MIXER TRIM KITS ONLY GUN METAL"
type input "0"
type input "NR250811TGM"
type input "11"
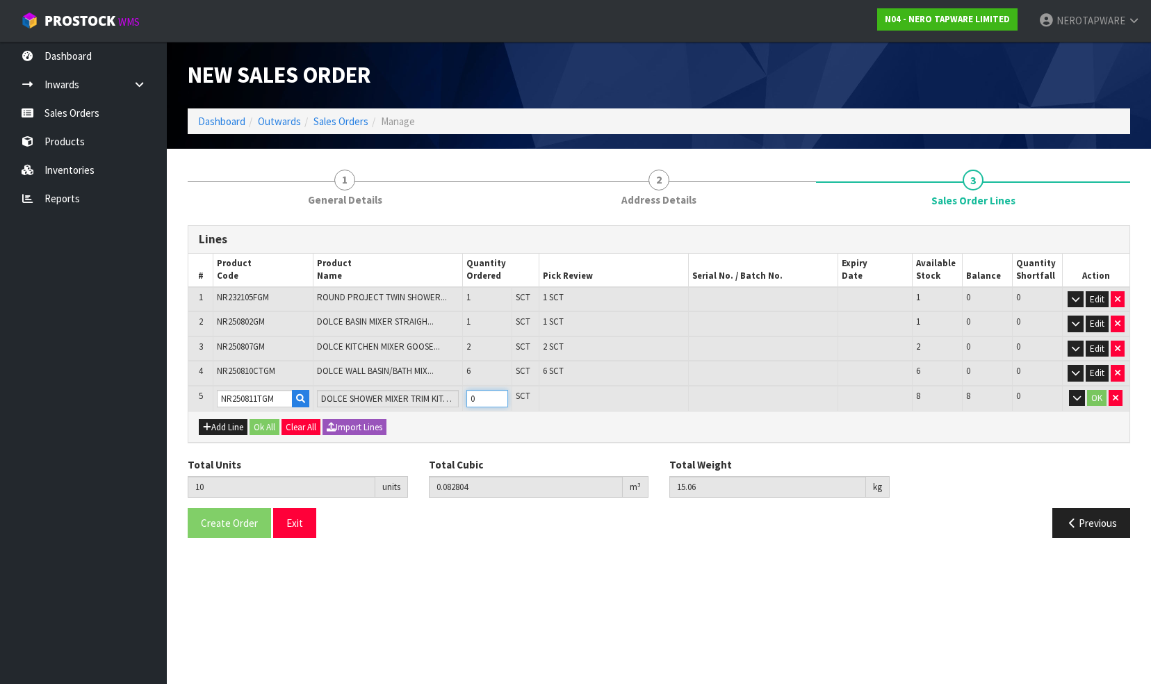
type input "0.084424"
type input "15.38"
type input "1"
click at [496, 391] on input "1" at bounding box center [487, 398] width 42 height 17
type input "12"
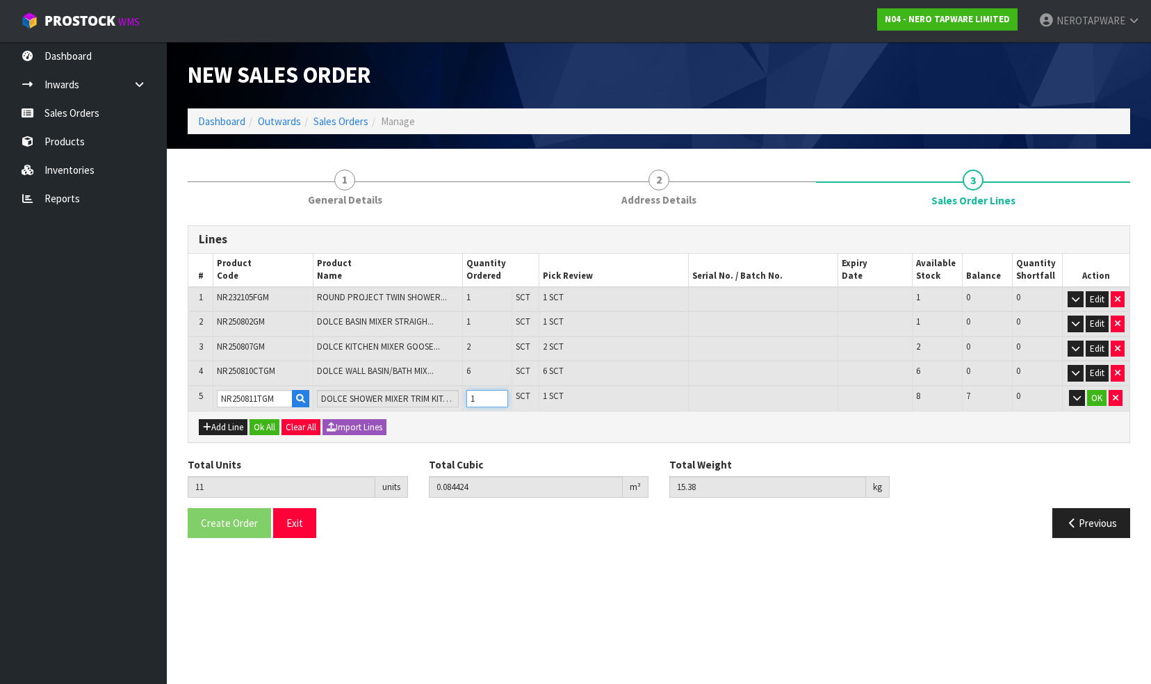
type input "0.086044"
type input "15.7"
type input "2"
click at [496, 391] on input "2" at bounding box center [487, 398] width 42 height 17
type input "13"
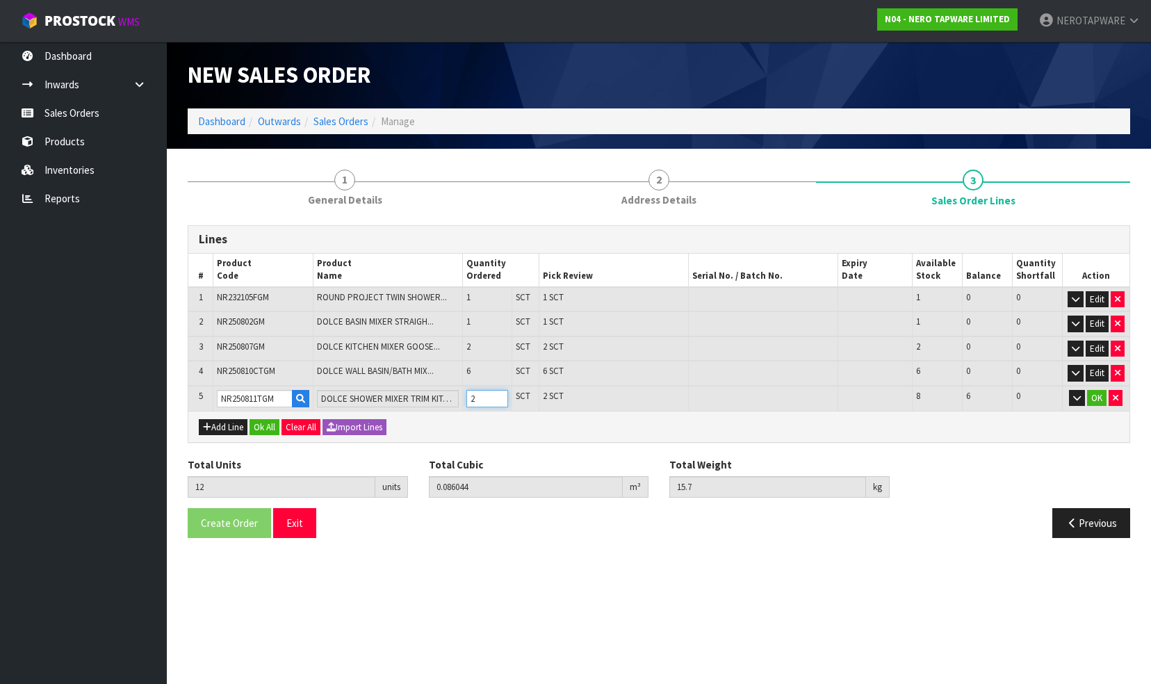
type input "0.087664"
type input "16.02"
type input "3"
click at [496, 391] on input "3" at bounding box center [487, 398] width 42 height 17
type input "14"
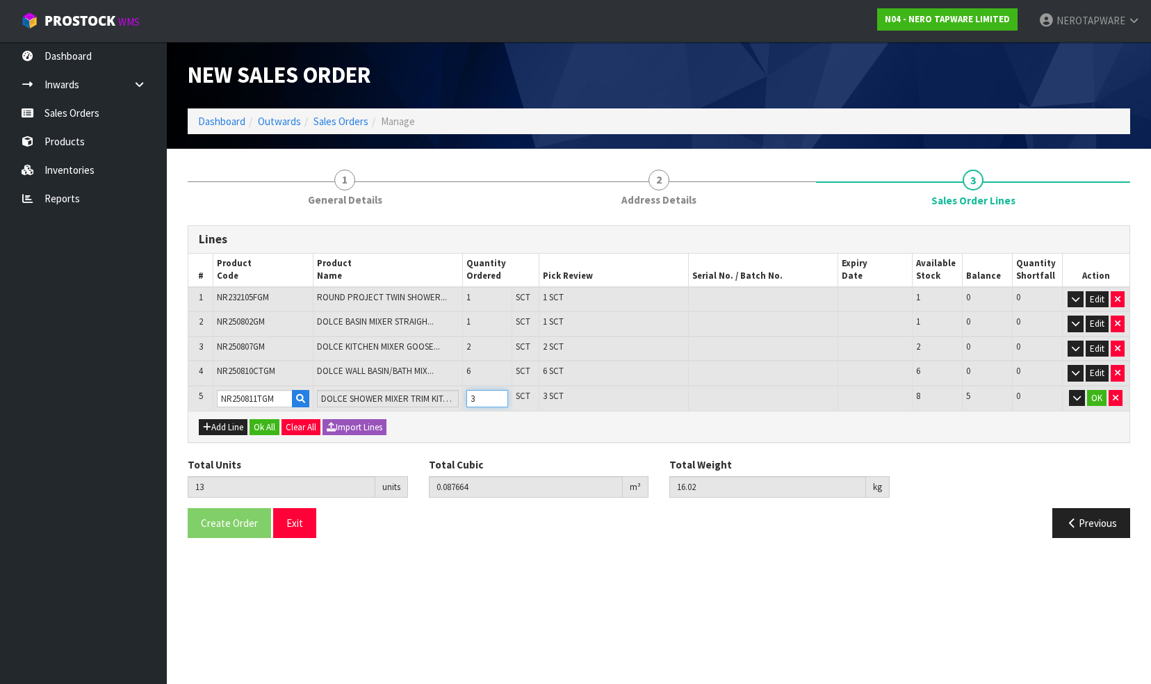
type input "0.089284"
type input "16.34"
type input "4"
click at [496, 391] on input "4" at bounding box center [487, 398] width 42 height 17
type input "15"
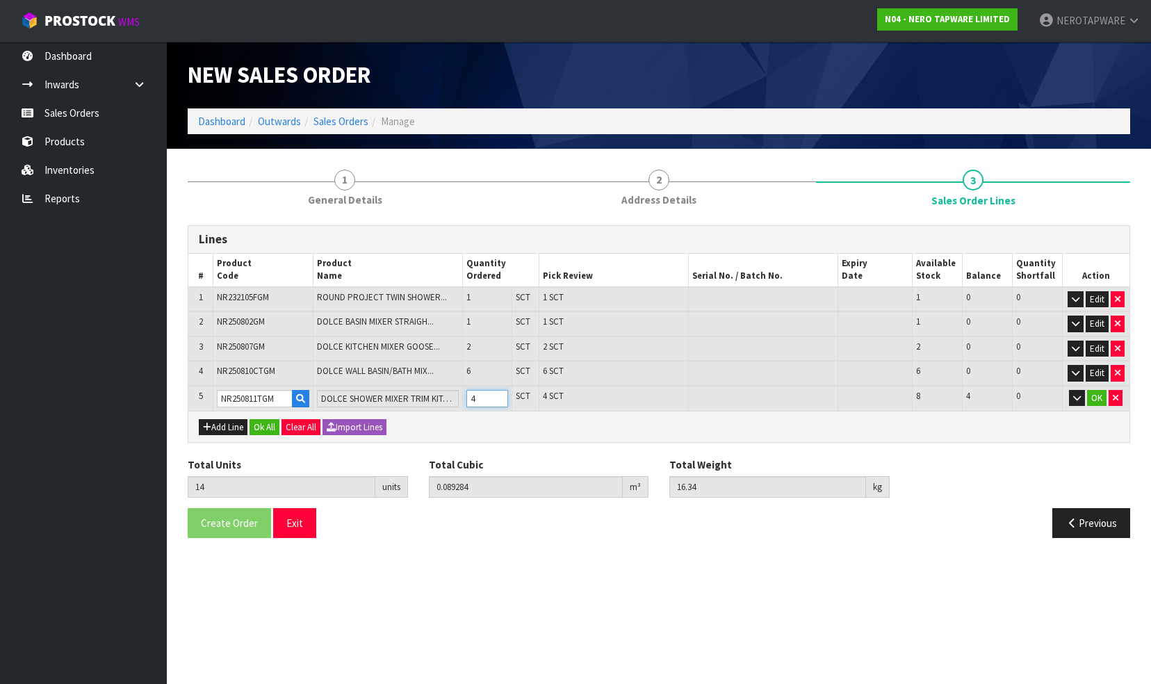
type input "0.090904"
type input "16.66"
type input "5"
click at [496, 391] on input "5" at bounding box center [487, 398] width 42 height 17
type input "16"
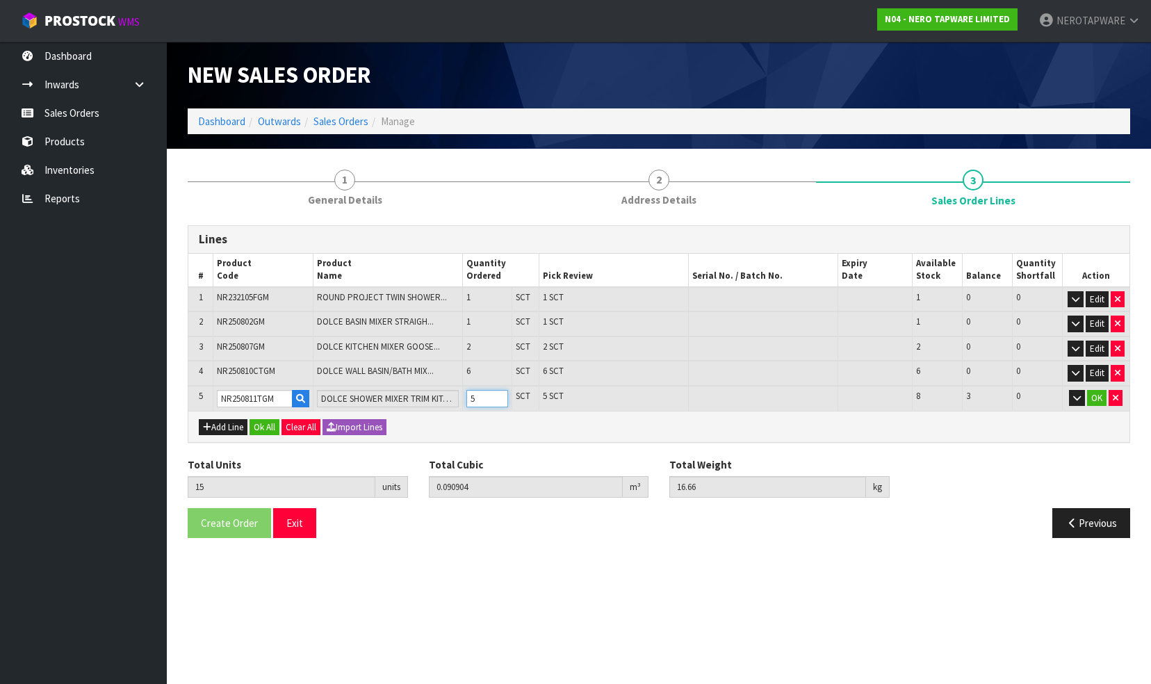
type input "0.092524"
type input "16.98"
type input "6"
click at [496, 391] on input "6" at bounding box center [487, 398] width 42 height 17
type input "17"
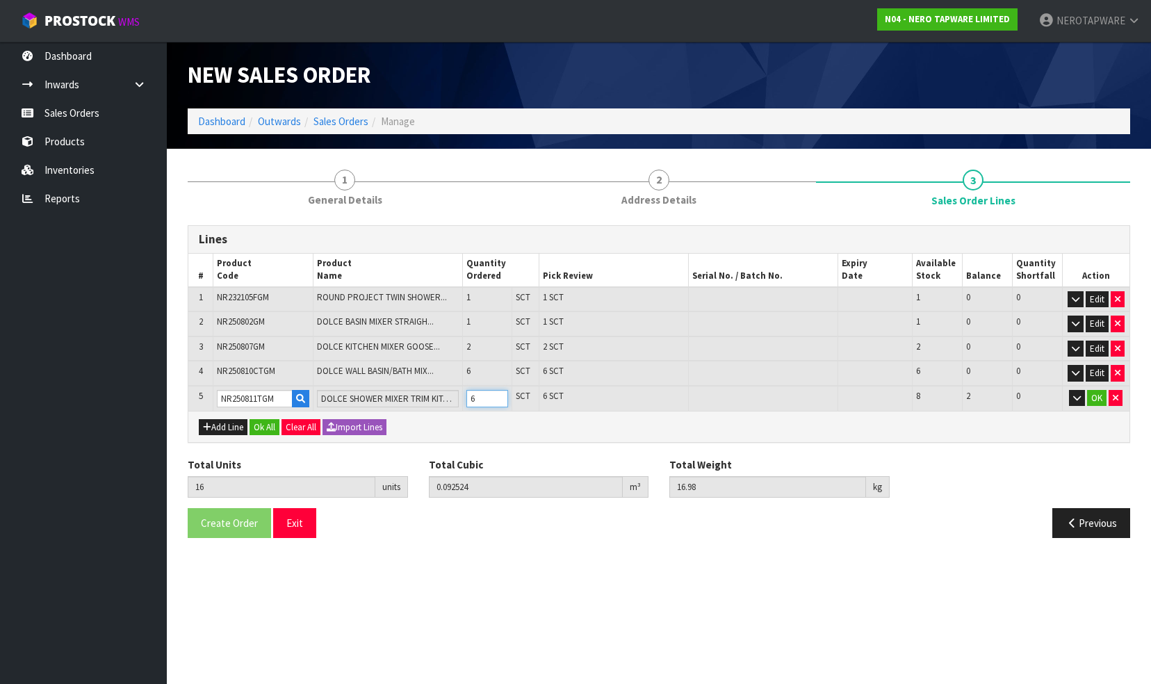
type input "0.094144"
type input "17.3"
type input "7"
click at [496, 391] on input "7" at bounding box center [487, 398] width 42 height 17
type input "18"
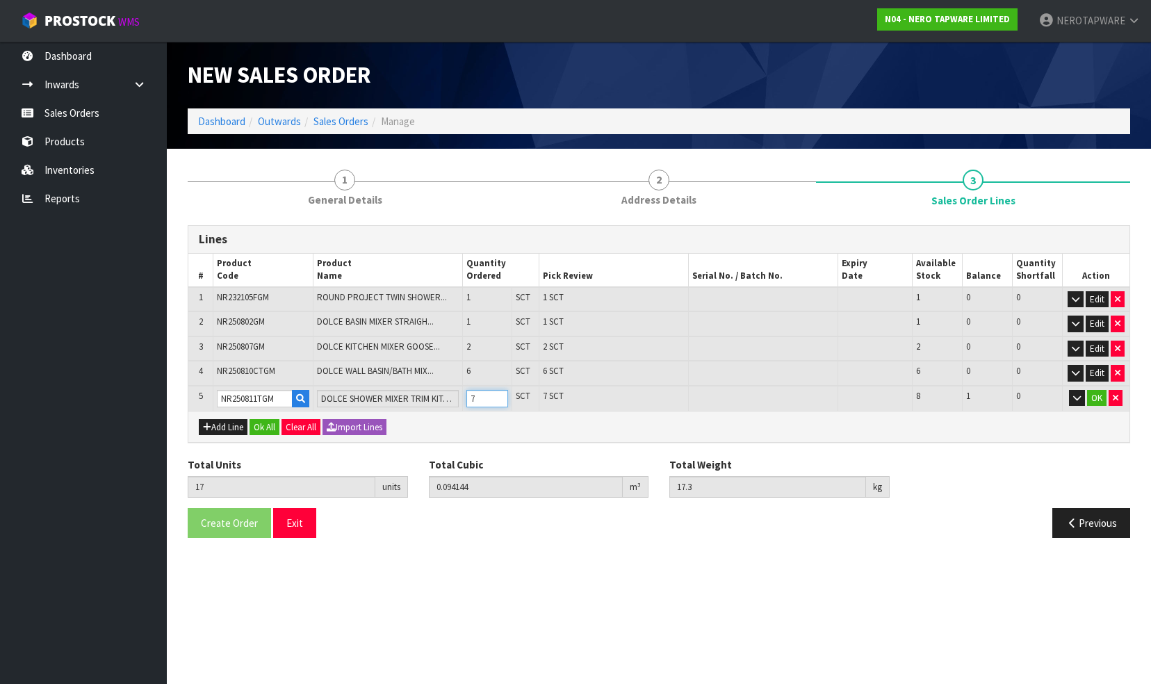
type input "0.095764"
type input "17.62"
type input "8"
click at [496, 391] on input "8" at bounding box center [487, 398] width 42 height 17
click at [1101, 398] on button "OK" at bounding box center [1096, 398] width 19 height 17
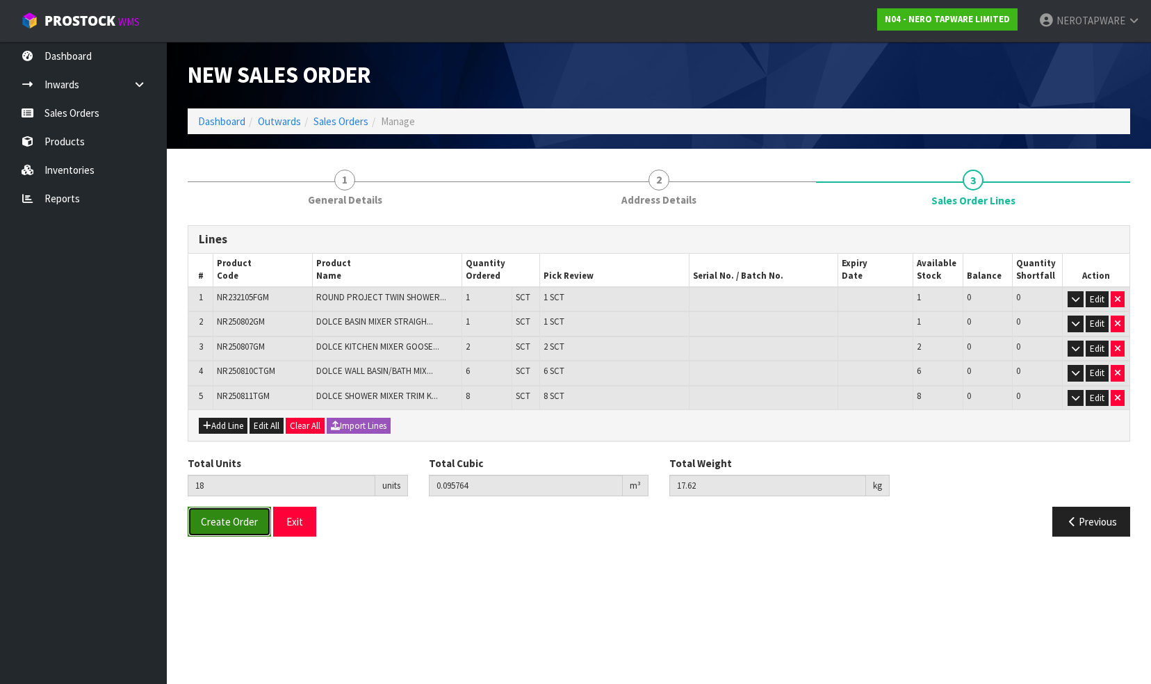
click at [222, 516] on span "Create Order" at bounding box center [229, 521] width 57 height 13
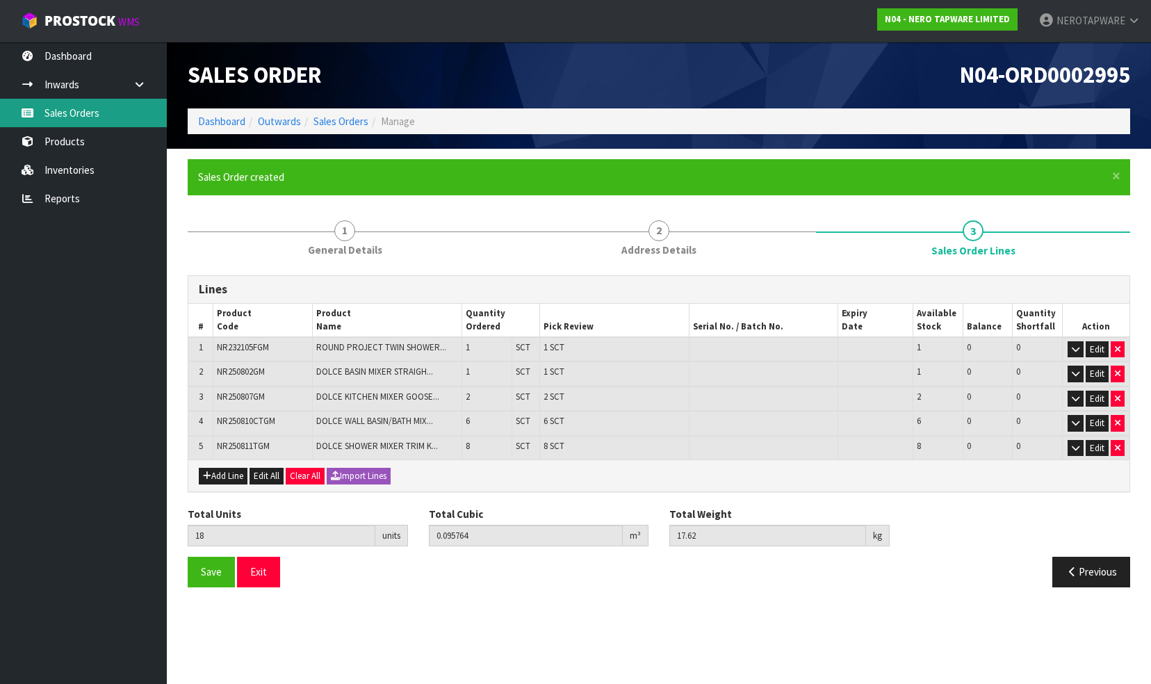
click at [60, 115] on link "Sales Orders" at bounding box center [83, 113] width 167 height 28
